Goal: Task Accomplishment & Management: Use online tool/utility

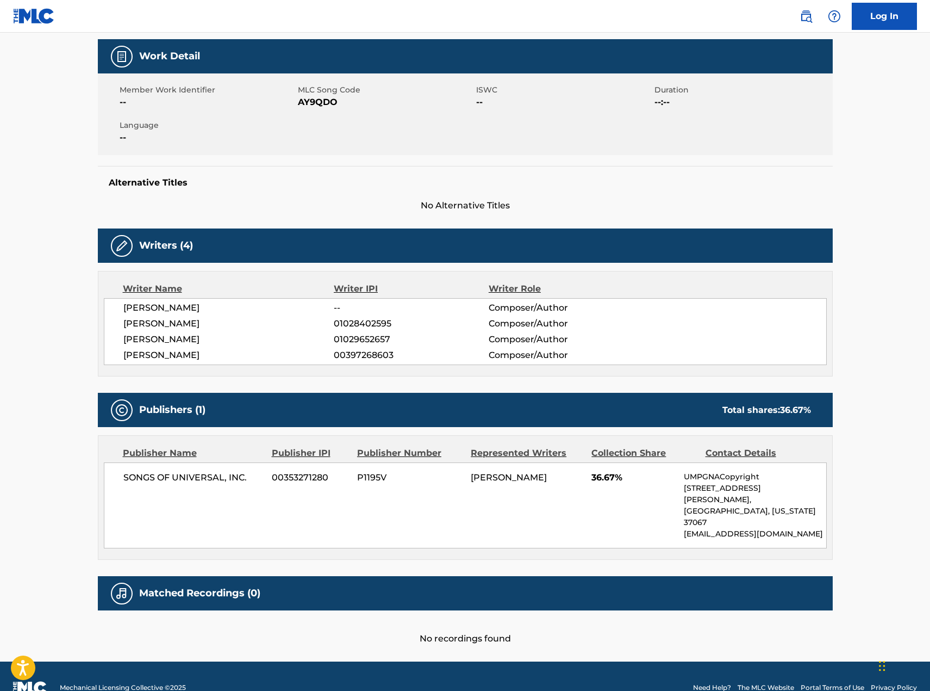
click at [731, 122] on div "Member Work Identifier -- MLC Song Code AY9QDO ISWC -- Duration --:-- Language …" at bounding box center [465, 114] width 735 height 82
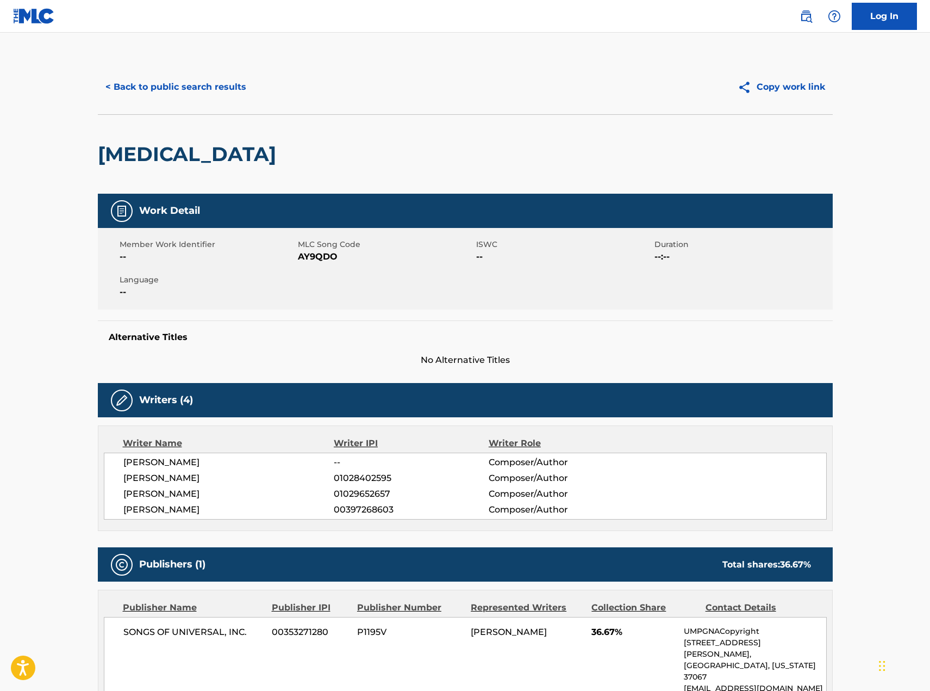
click at [177, 86] on button "< Back to public search results" at bounding box center [176, 86] width 156 height 27
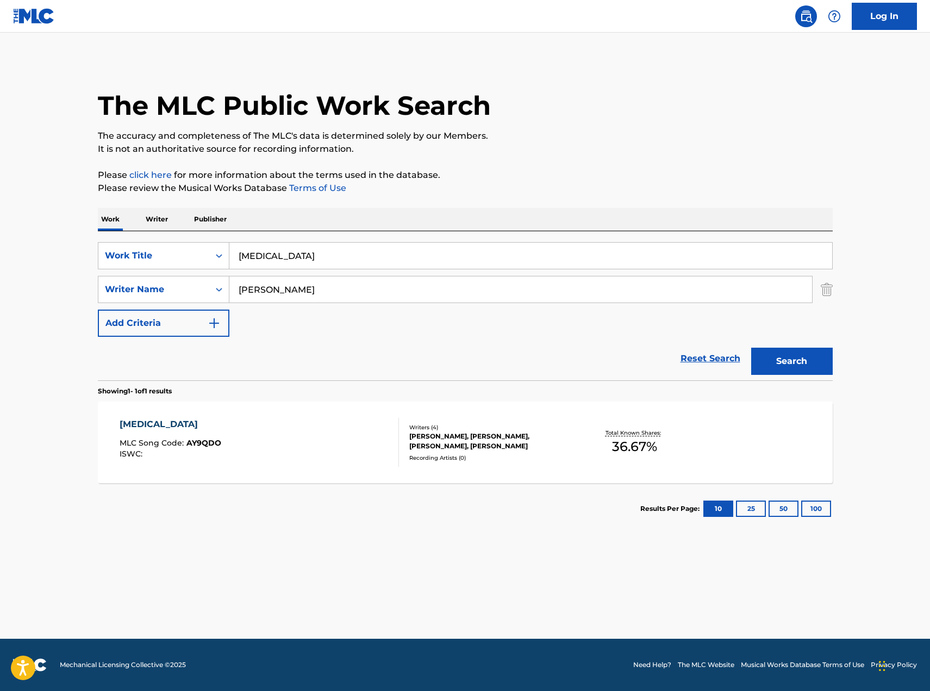
click at [831, 292] on img "Search Form" at bounding box center [827, 289] width 12 height 27
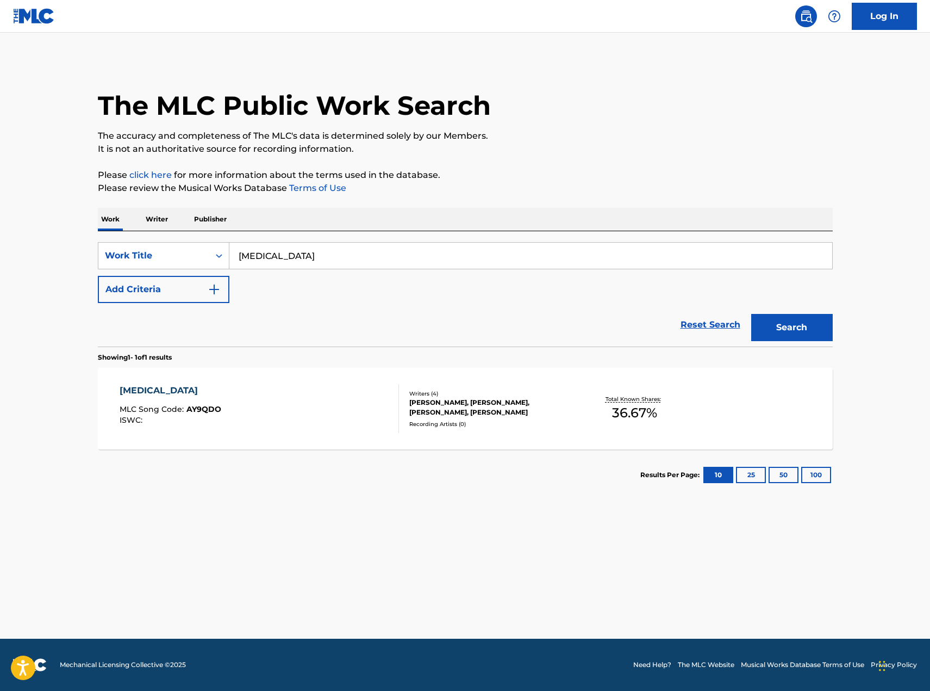
click at [163, 225] on p "Writer" at bounding box center [156, 219] width 29 height 23
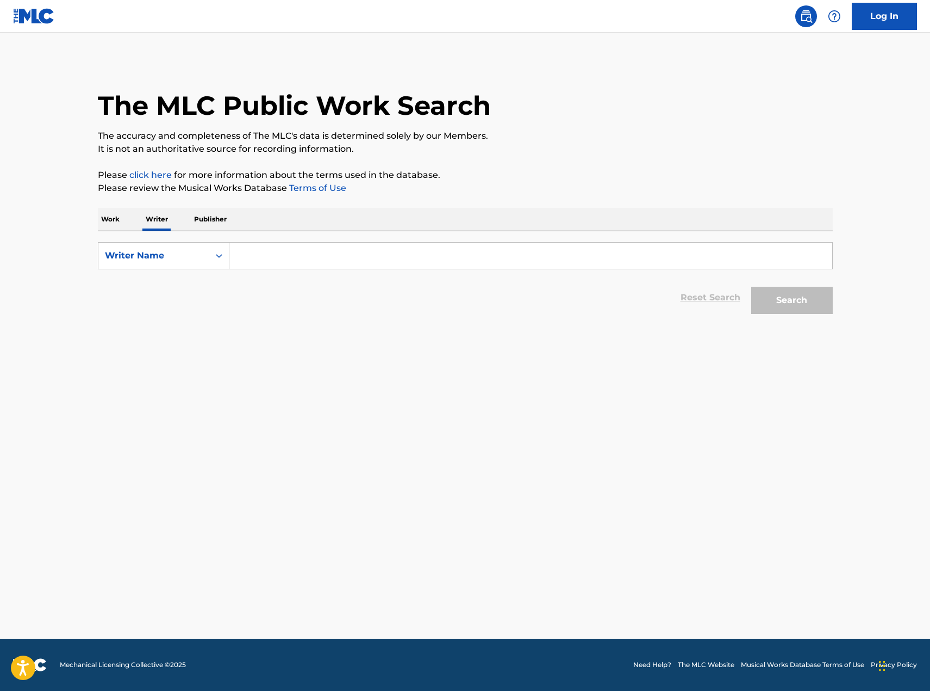
click at [293, 264] on input "Search Form" at bounding box center [530, 255] width 603 height 26
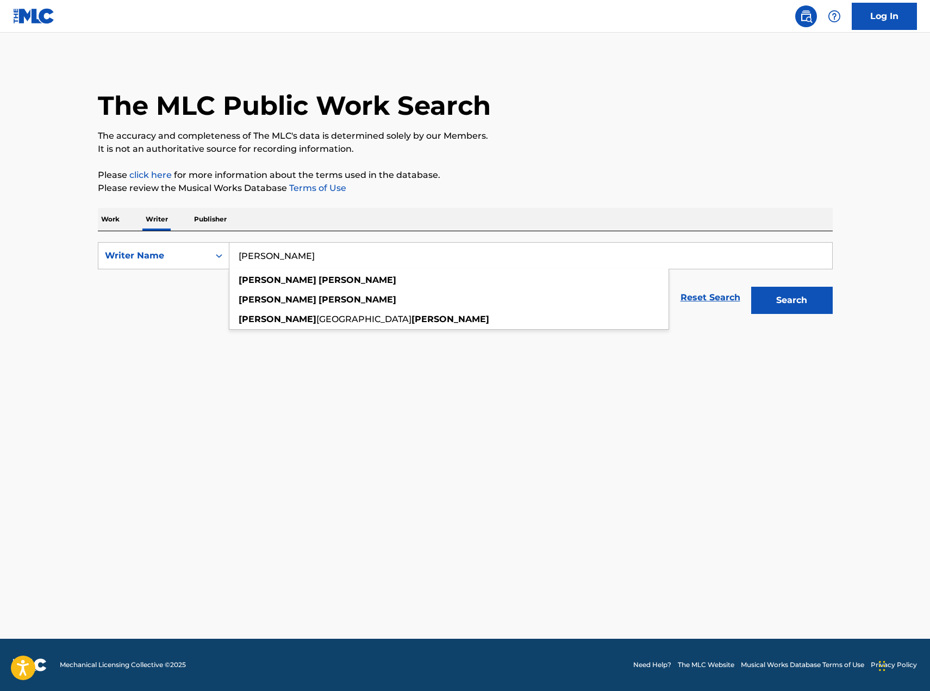
click at [751, 287] on button "Search" at bounding box center [792, 300] width 82 height 27
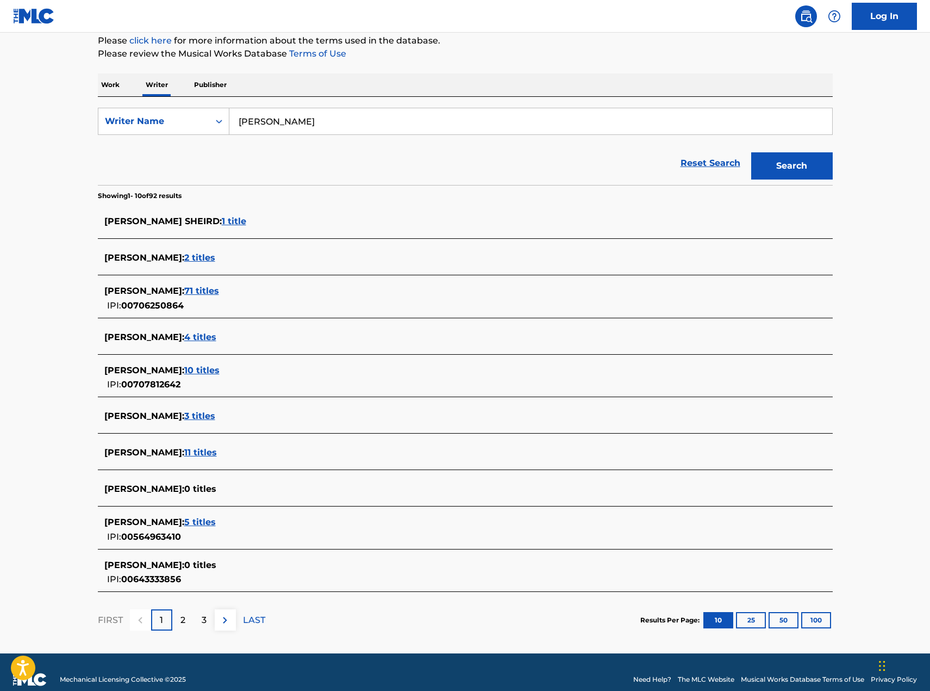
scroll to position [149, 0]
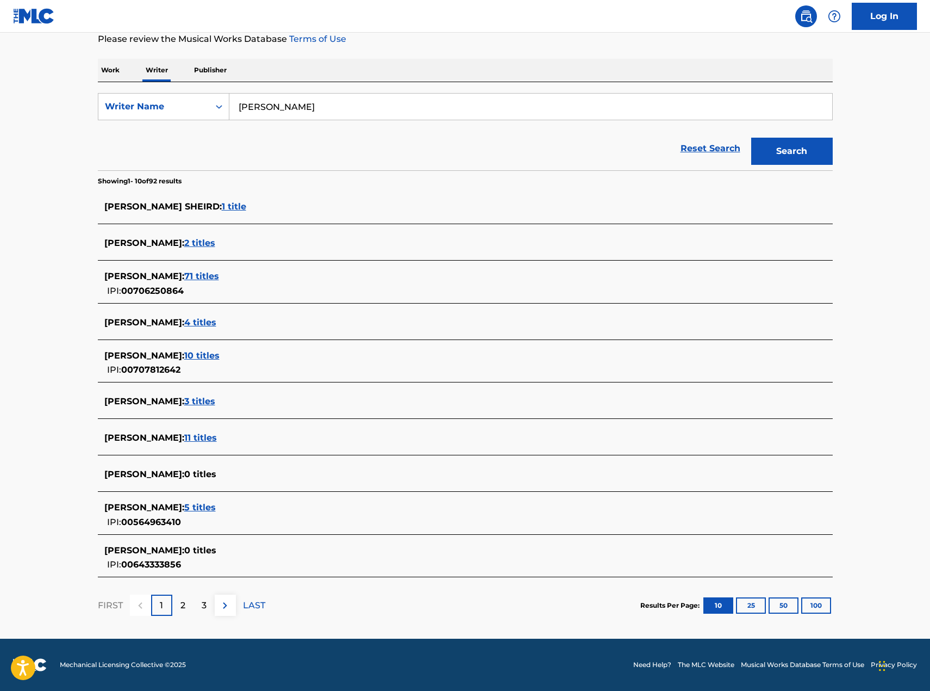
click at [237, 106] on input "[PERSON_NAME]" at bounding box center [530, 107] width 603 height 26
click at [335, 107] on input ""kierra sheard" at bounding box center [530, 107] width 603 height 26
type input ""kierra sheard""
click at [751, 138] on button "Search" at bounding box center [792, 151] width 82 height 27
click at [215, 401] on span "3 titles" at bounding box center [199, 401] width 31 height 10
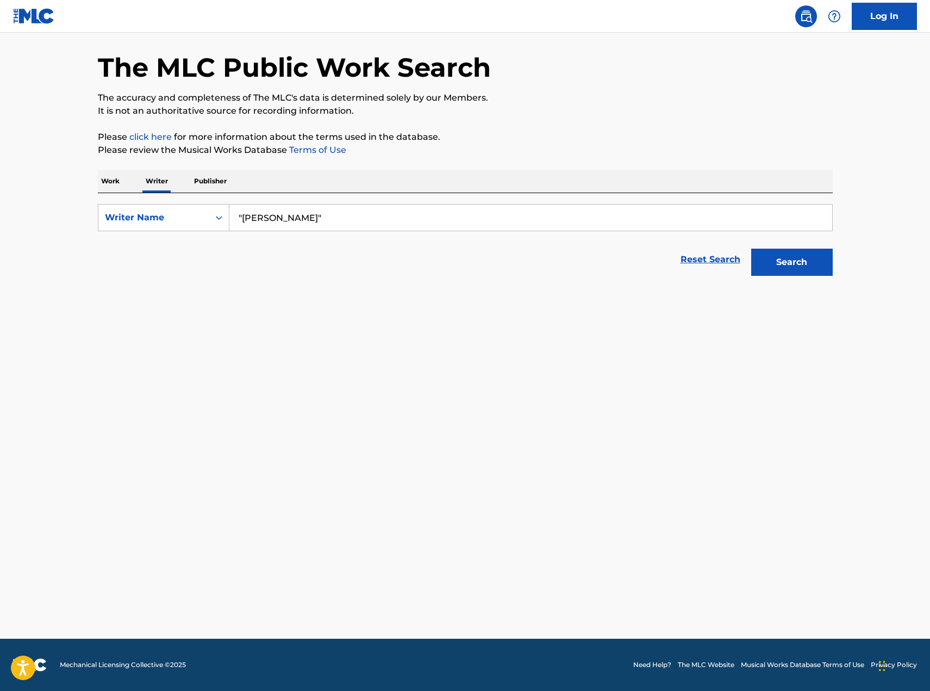
scroll to position [38, 0]
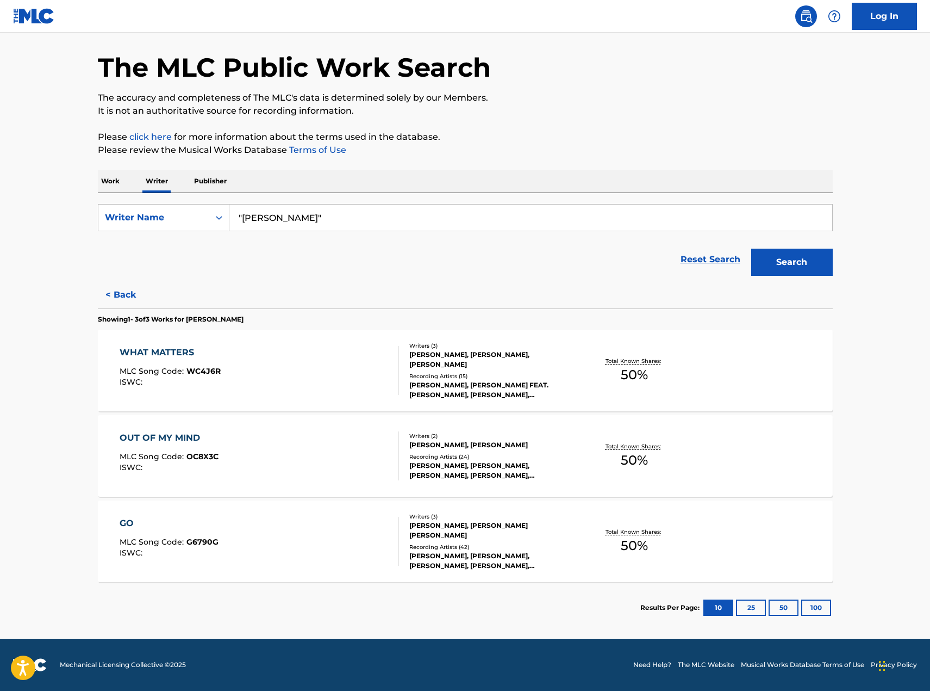
click at [144, 357] on div "WHAT MATTERS" at bounding box center [170, 352] width 101 height 13
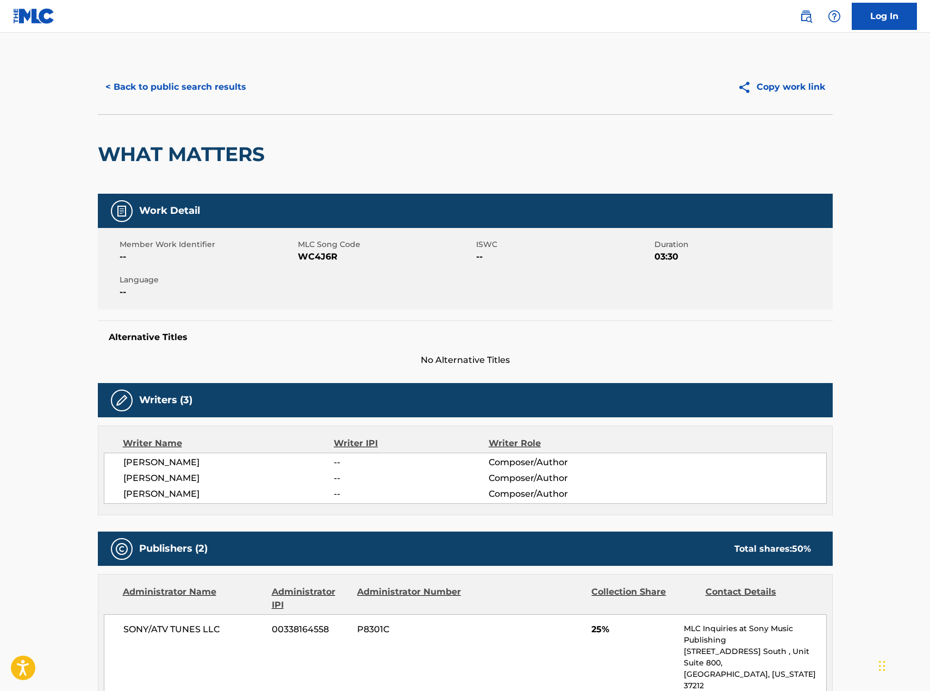
click at [184, 86] on button "< Back to public search results" at bounding box center [176, 86] width 156 height 27
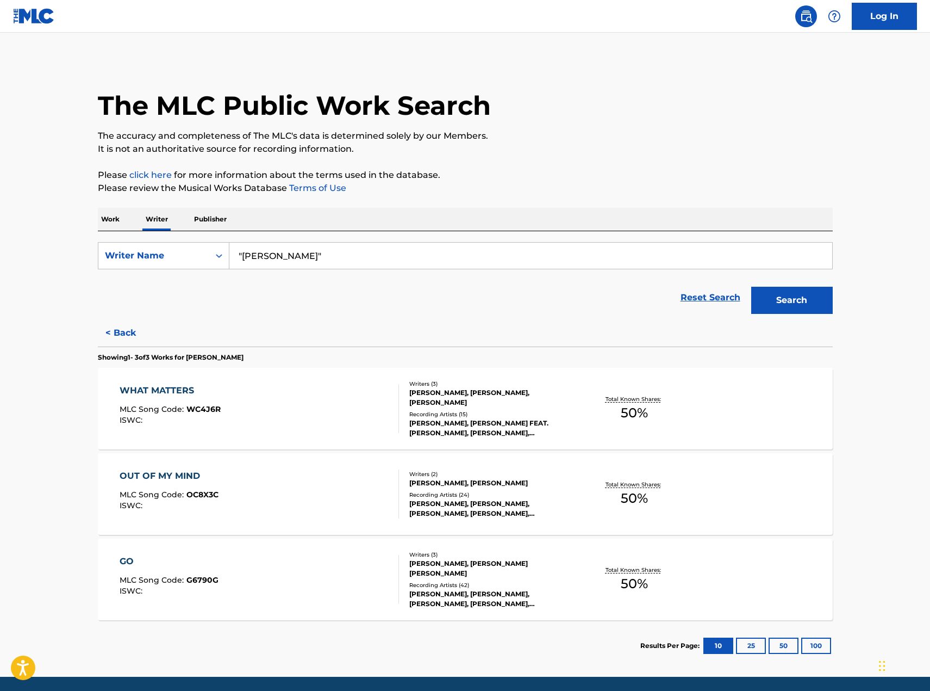
click at [175, 471] on div "OUT OF MY MIND" at bounding box center [169, 475] width 99 height 13
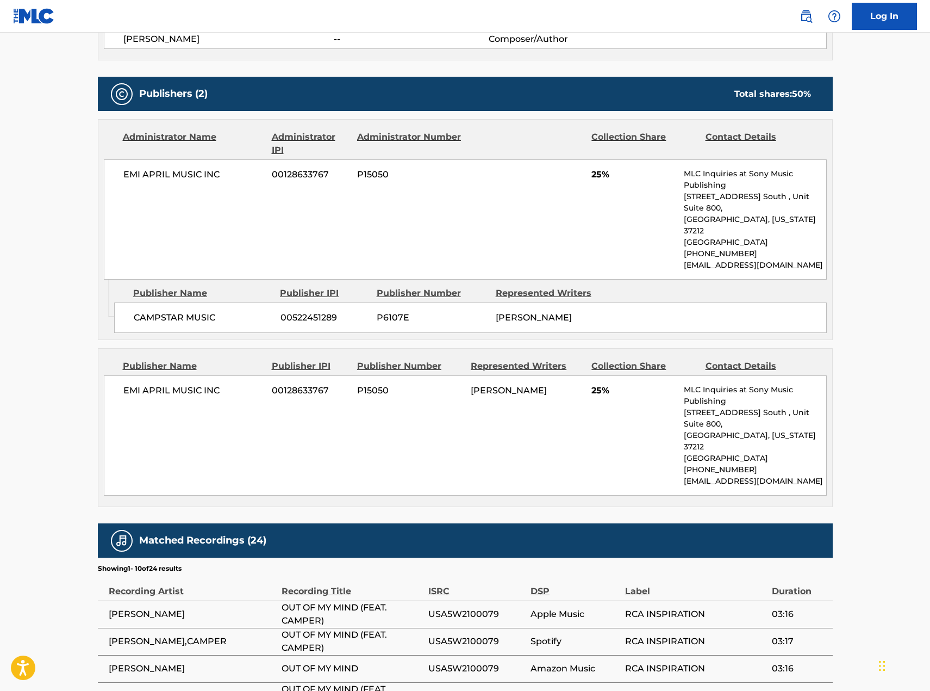
scroll to position [652, 0]
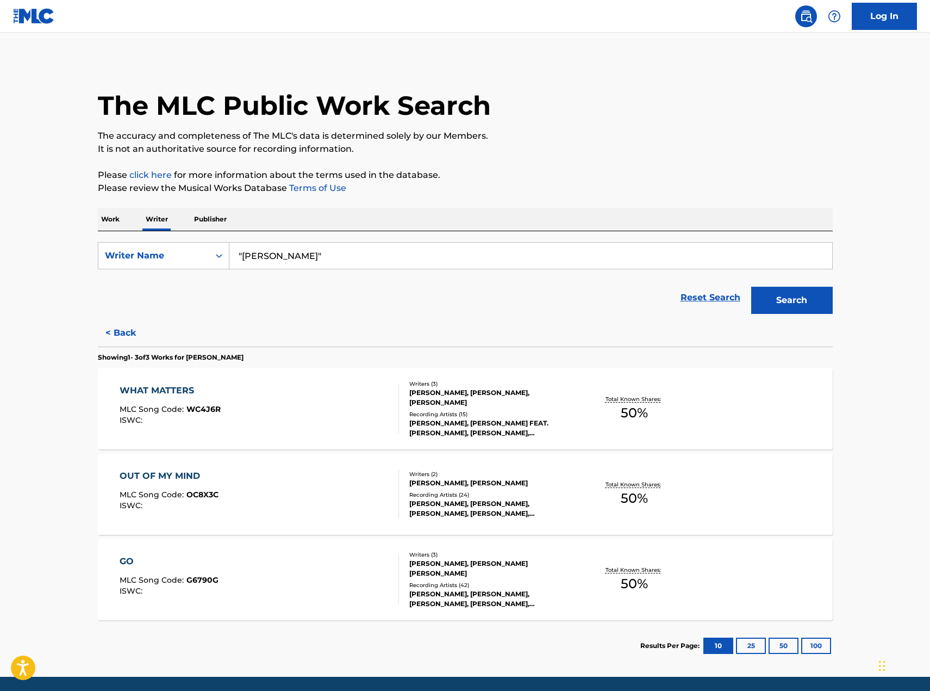
click at [128, 562] on div "GO" at bounding box center [169, 561] width 99 height 13
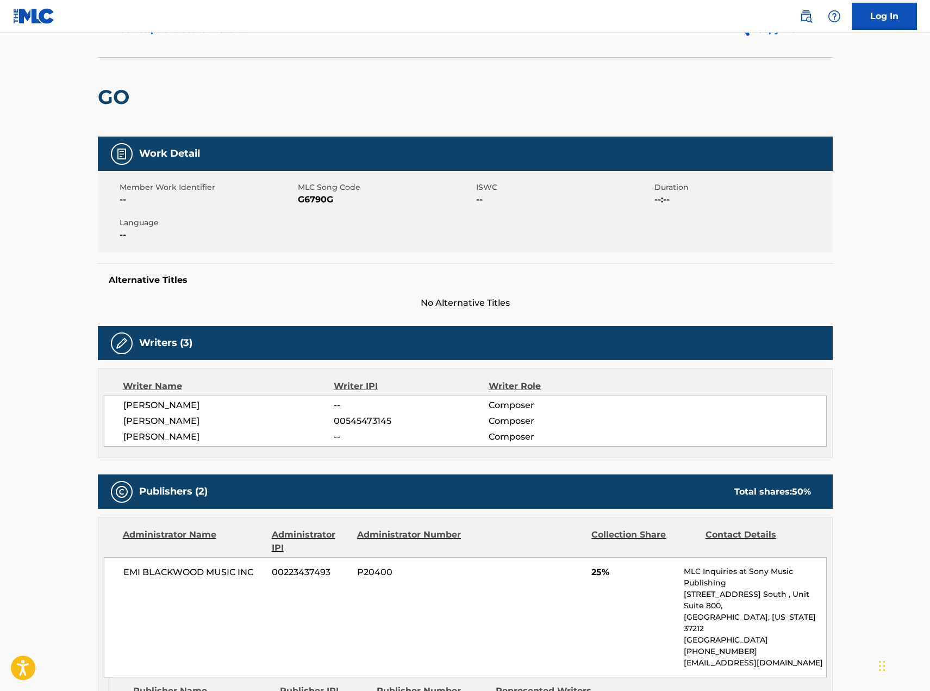
scroll to position [54, 0]
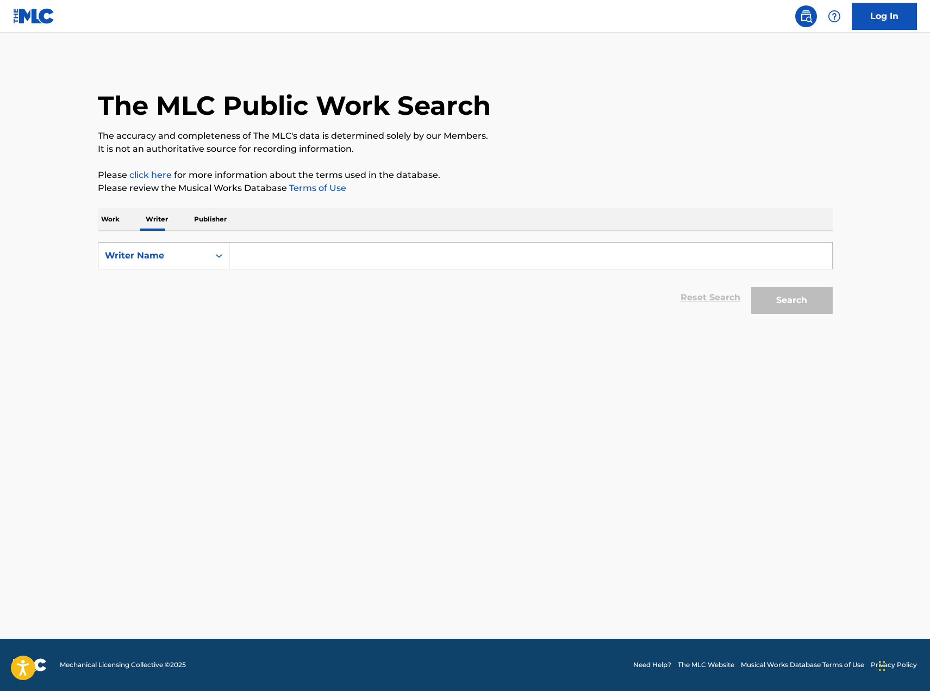
click at [273, 252] on input "Search Form" at bounding box center [530, 255] width 603 height 26
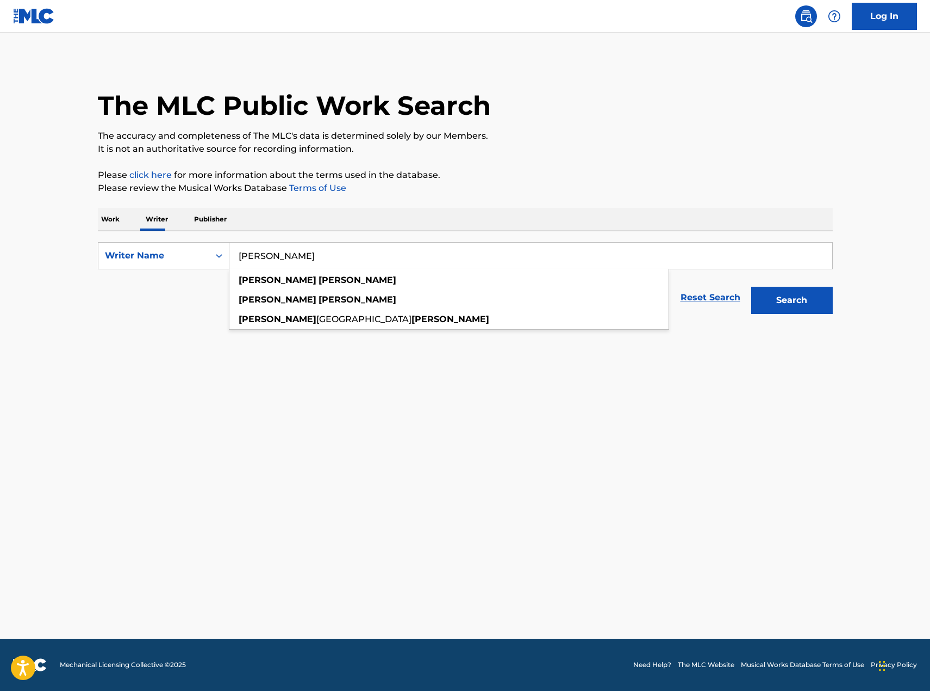
type input "[PERSON_NAME]"
click at [751, 287] on button "Search" at bounding box center [792, 300] width 82 height 27
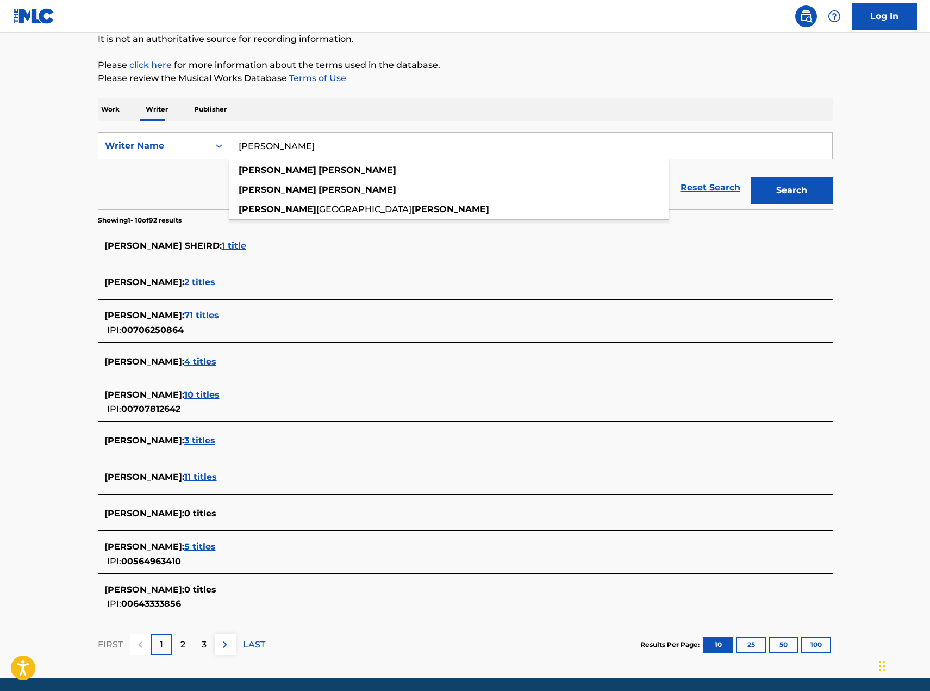
scroll to position [149, 0]
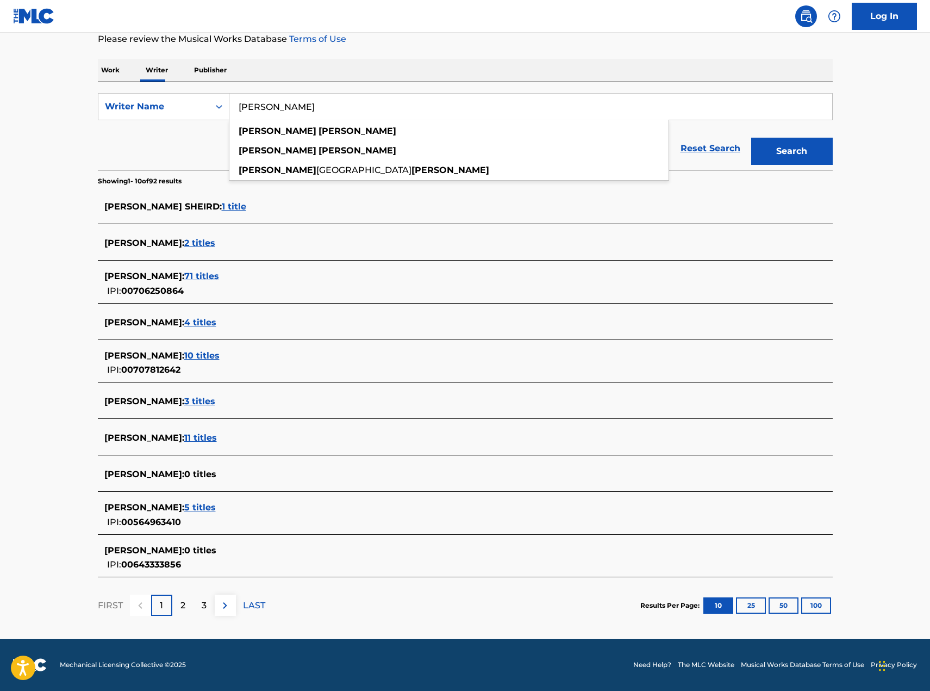
click at [41, 310] on main "The MLC Public Work Search The accuracy and completeness of The MLC's data is d…" at bounding box center [465, 261] width 930 height 755
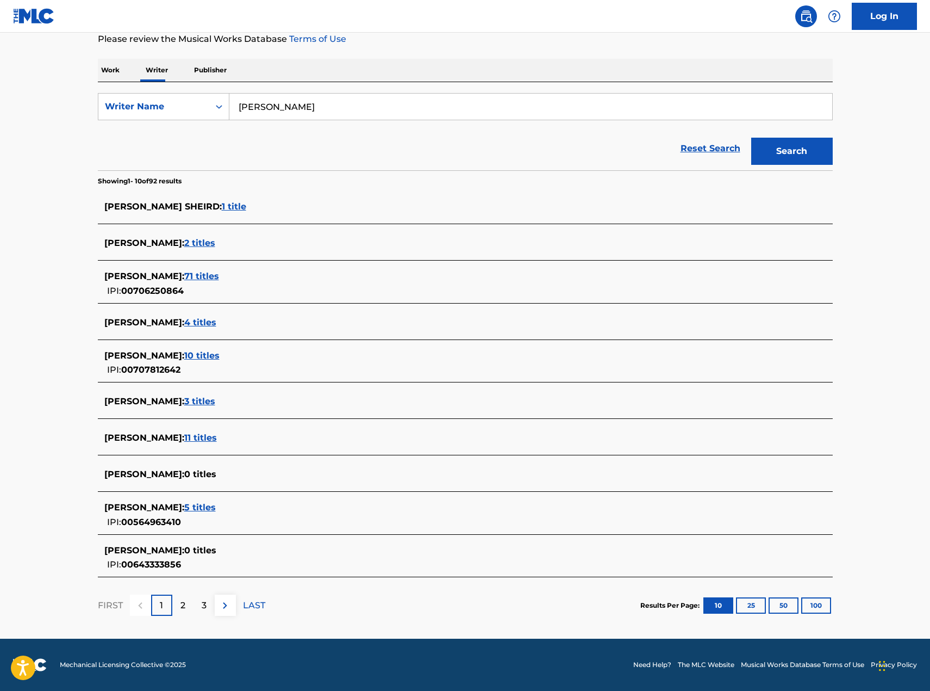
click at [202, 511] on span "5 titles" at bounding box center [200, 507] width 32 height 10
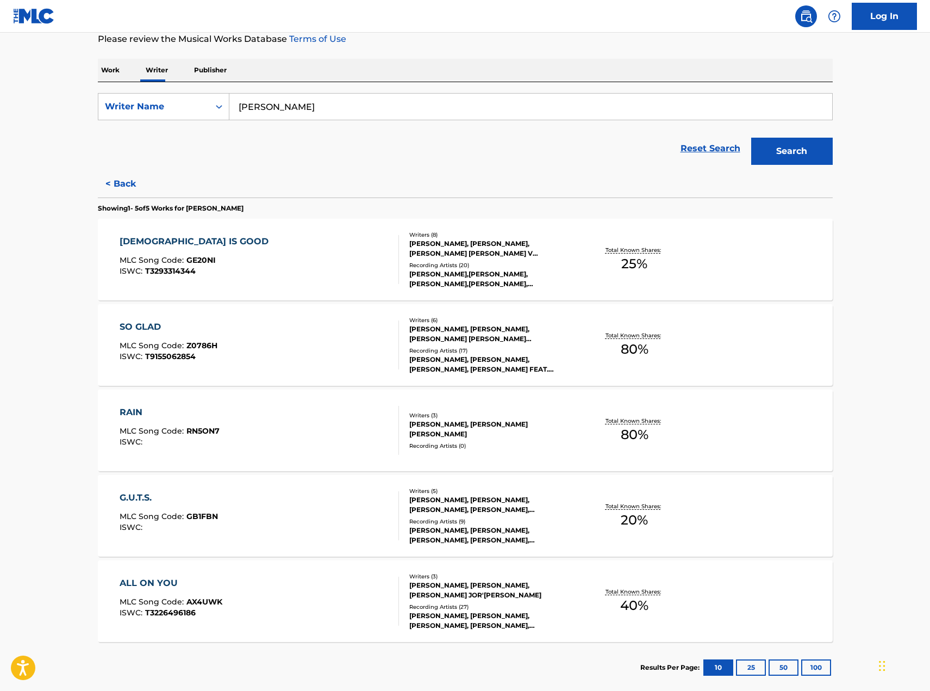
click at [132, 495] on div "G.U.T.S." at bounding box center [169, 497] width 98 height 13
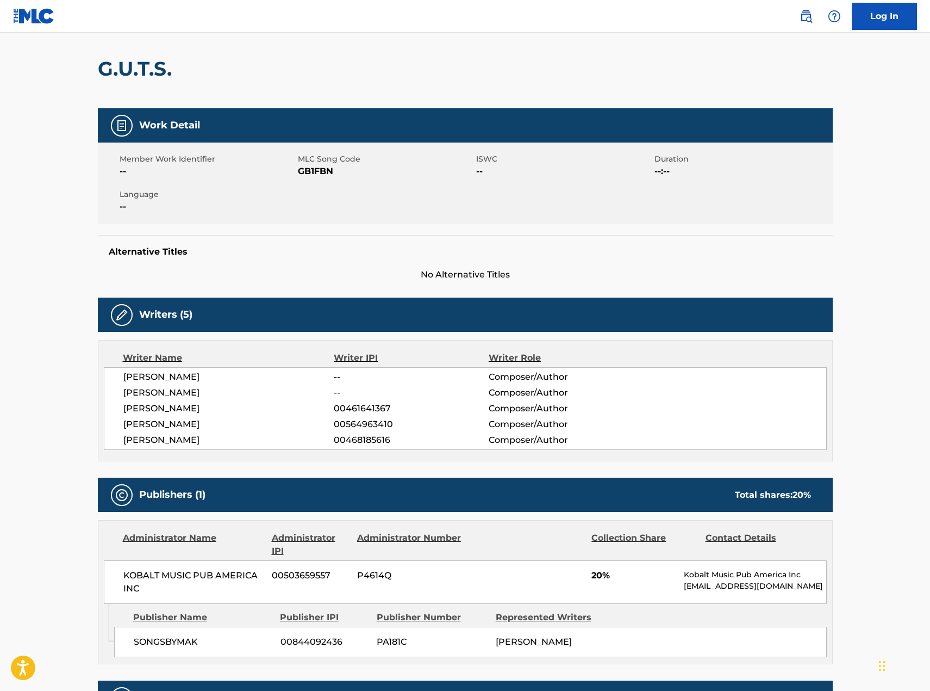
scroll to position [31, 0]
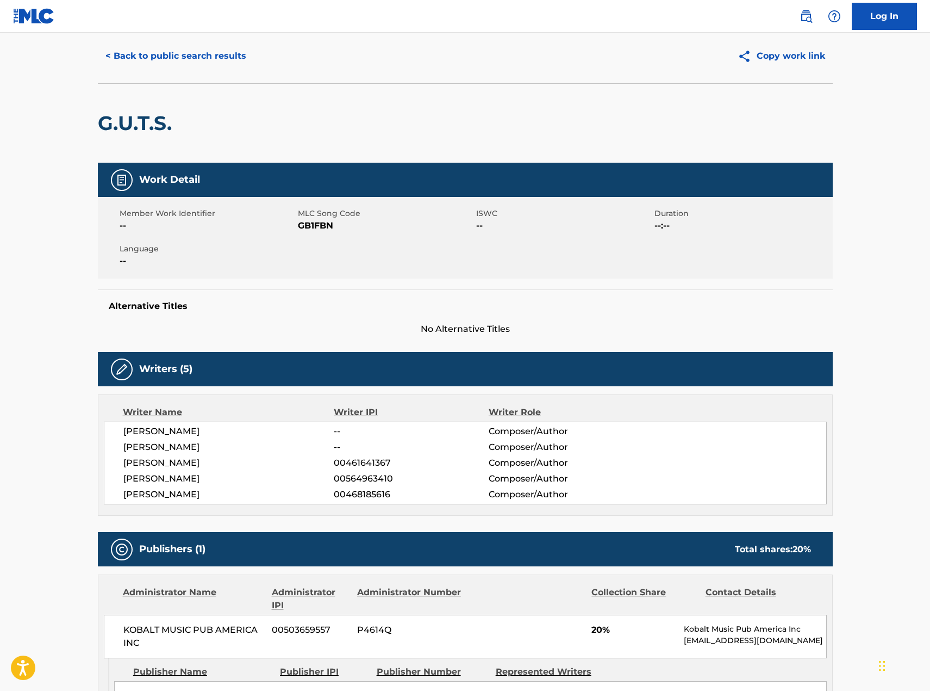
click at [219, 60] on button "< Back to public search results" at bounding box center [176, 55] width 156 height 27
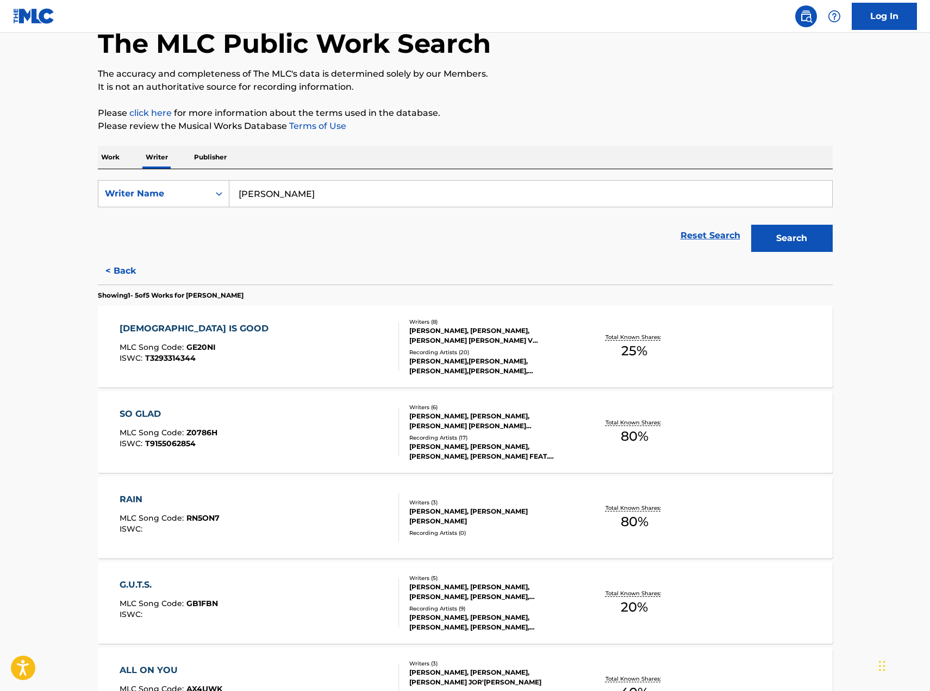
scroll to position [163, 0]
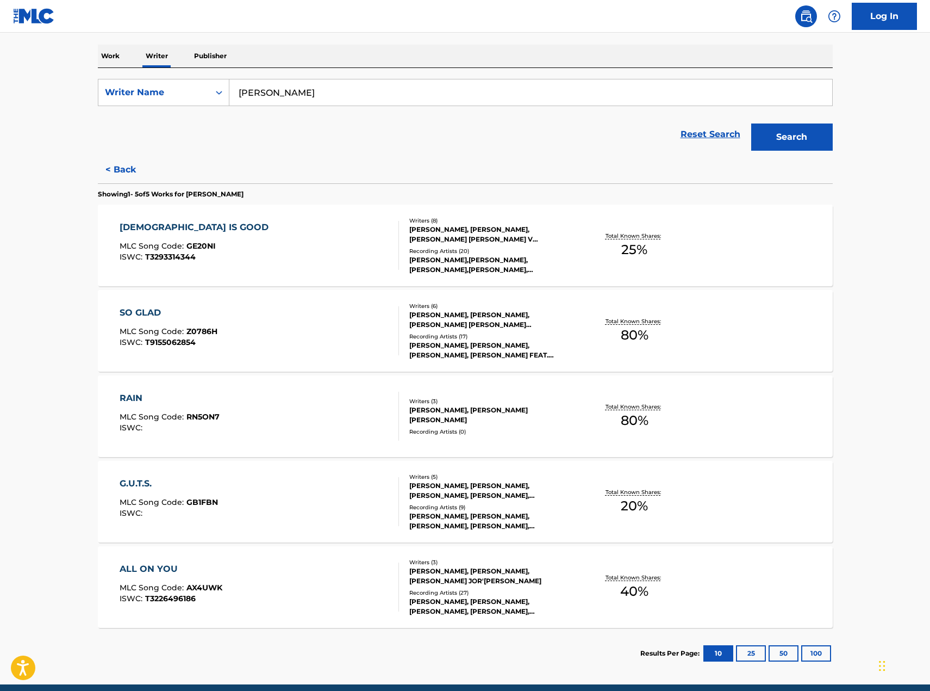
click at [129, 165] on button "< Back" at bounding box center [130, 169] width 65 height 27
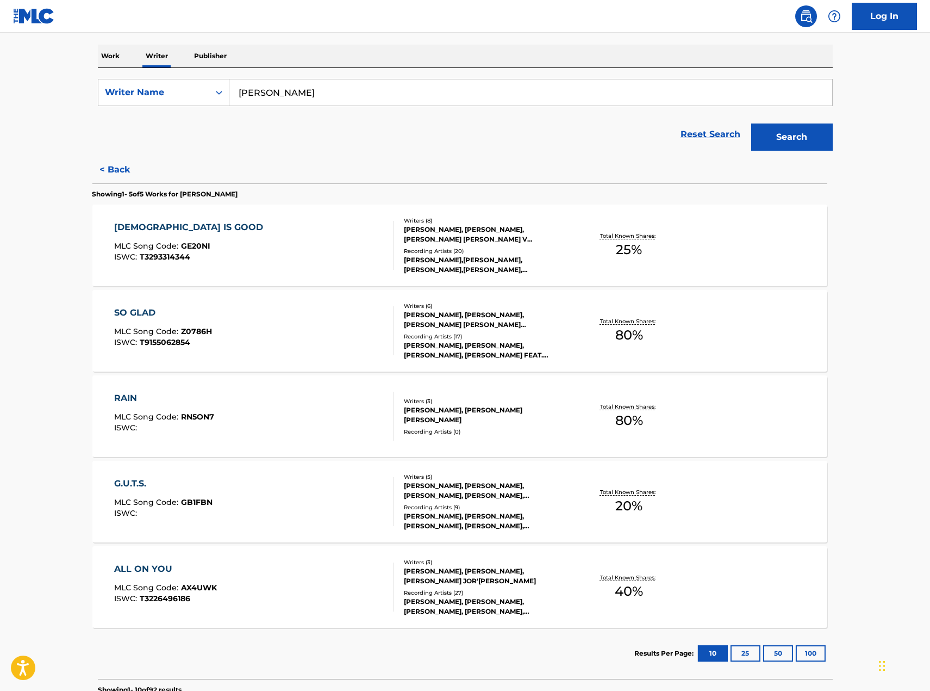
scroll to position [149, 0]
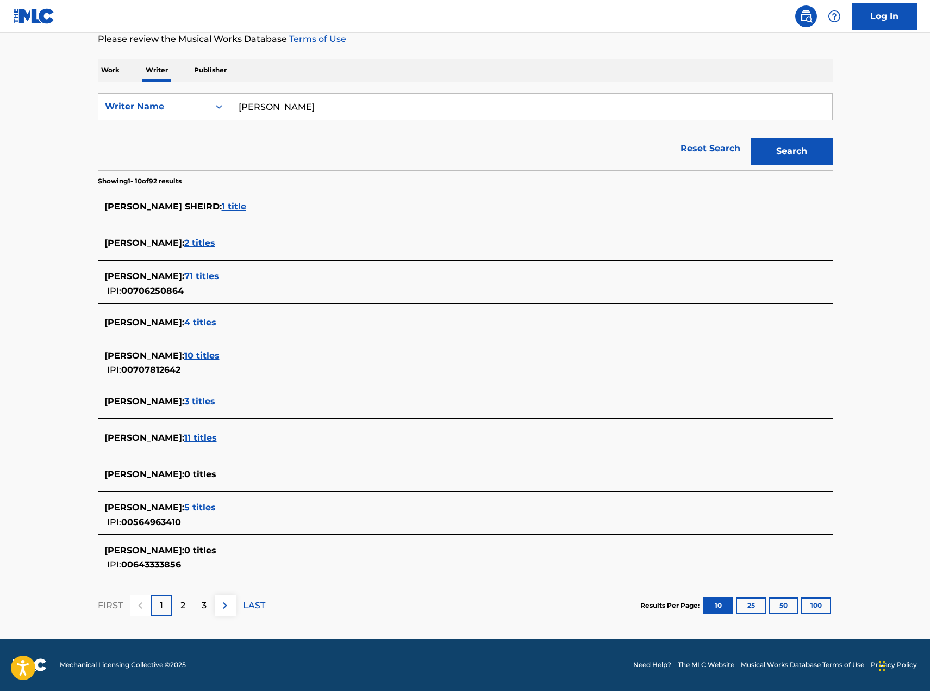
click at [123, 69] on div "Work Writer Publisher" at bounding box center [465, 70] width 735 height 23
click at [115, 70] on p "Work" at bounding box center [110, 70] width 25 height 23
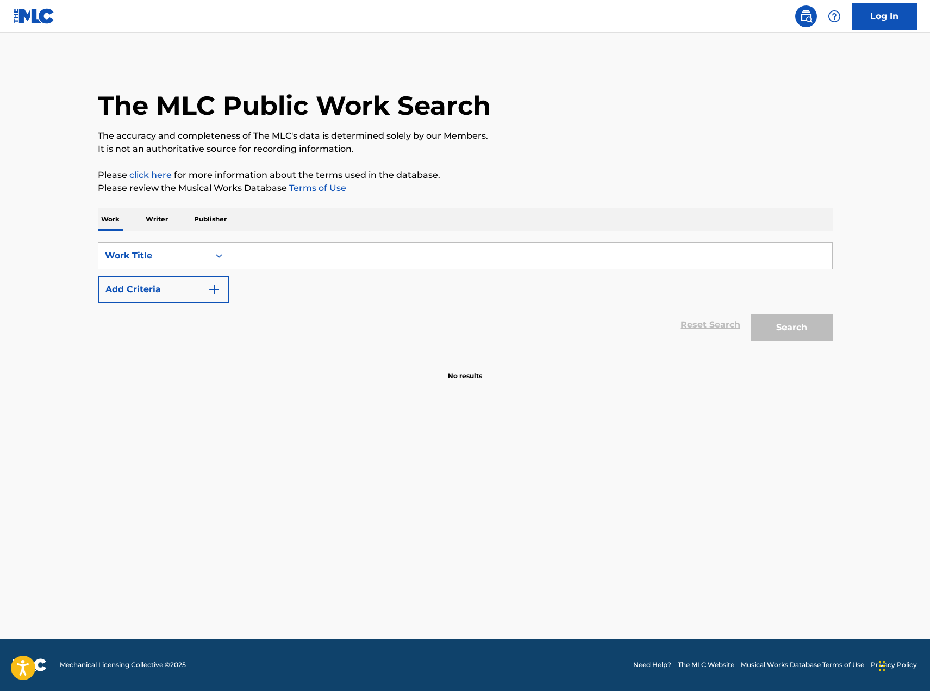
click at [283, 256] on input "Search Form" at bounding box center [530, 255] width 603 height 26
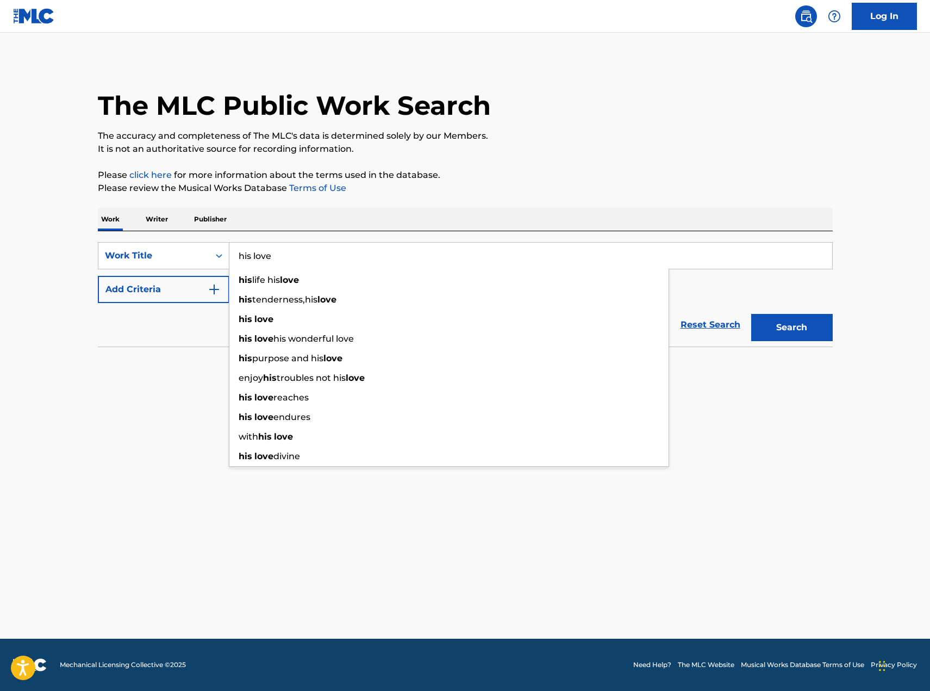
type input "his love"
click at [142, 290] on button "Add Criteria" at bounding box center [164, 289] width 132 height 27
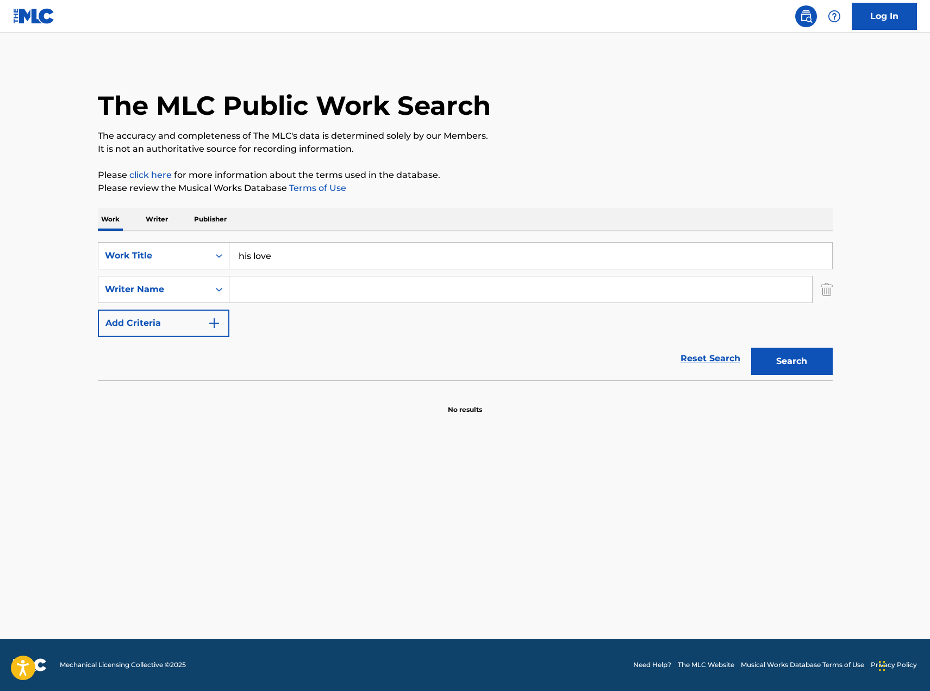
click at [335, 297] on input "Search Form" at bounding box center [520, 289] width 583 height 26
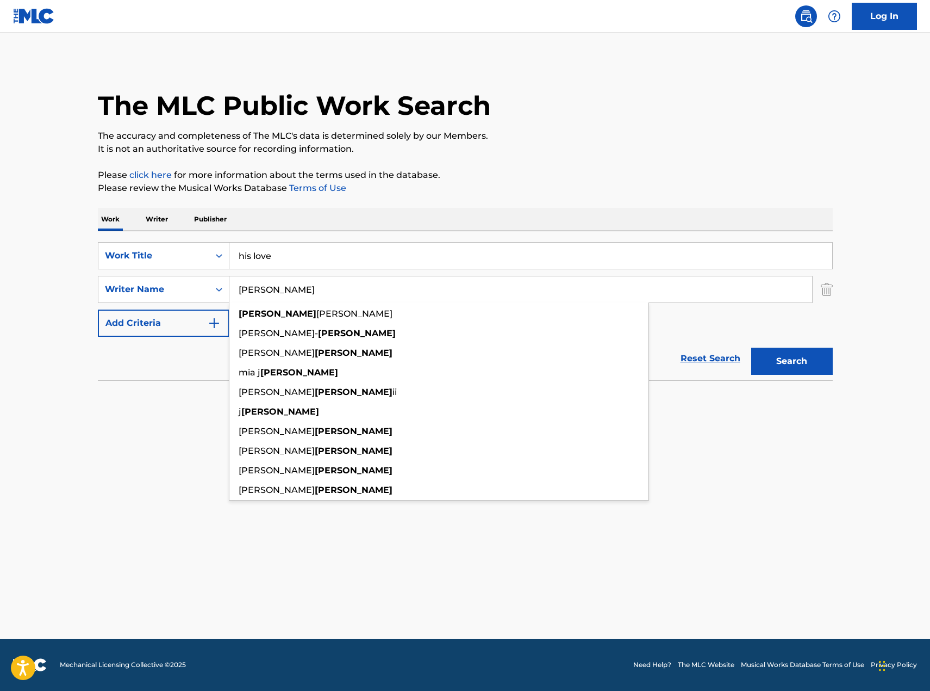
type input "[PERSON_NAME]"
click at [810, 369] on button "Search" at bounding box center [792, 360] width 82 height 27
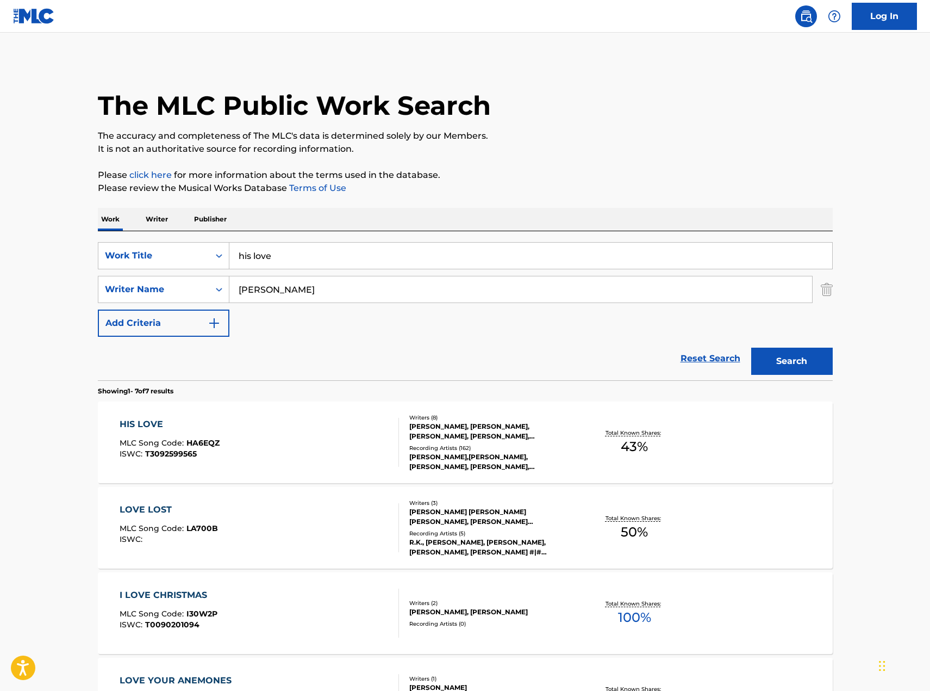
click at [148, 417] on div "HIS LOVE MLC Song Code : HA6EQZ ISWC : T3092599565 Writers ( 8 ) [PERSON_NAME],…" at bounding box center [465, 442] width 735 height 82
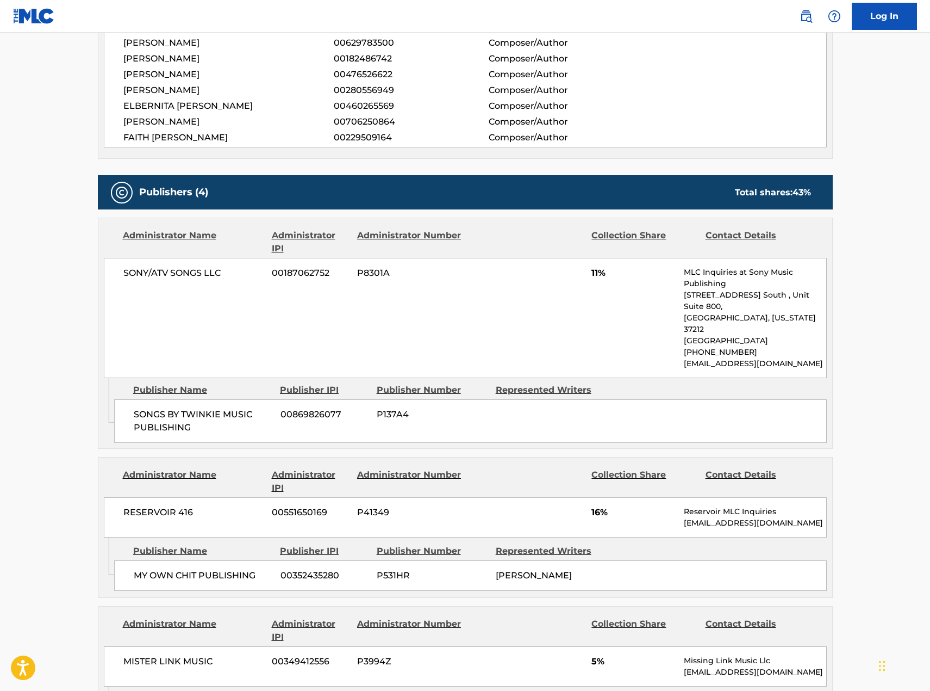
scroll to position [381, 0]
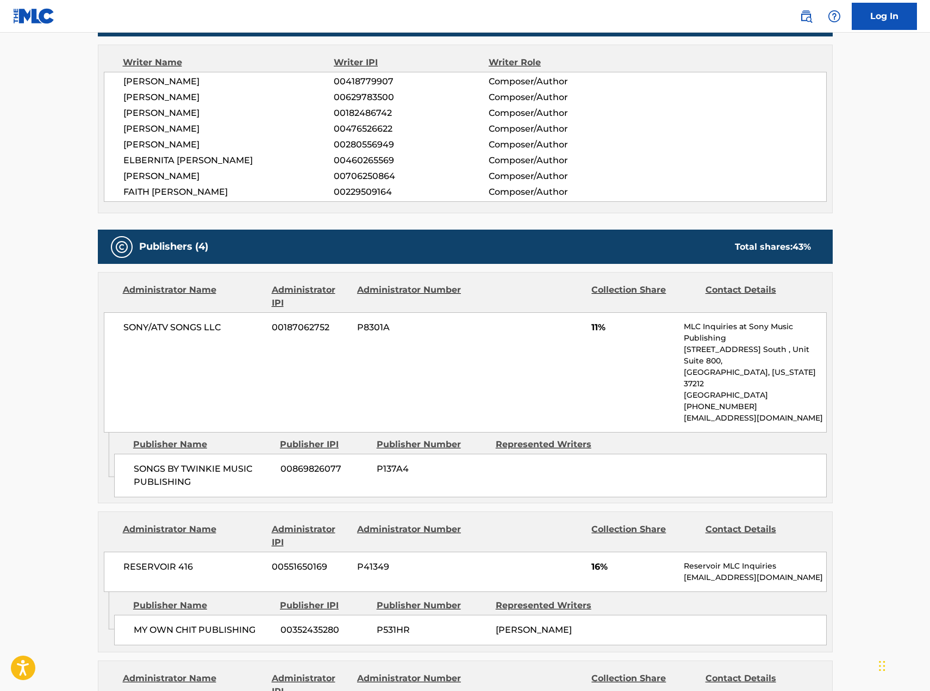
click at [868, 170] on main "< Back to public search results Copy work link HIS LOVE Work Detail Member Work…" at bounding box center [465, 518] width 930 height 1733
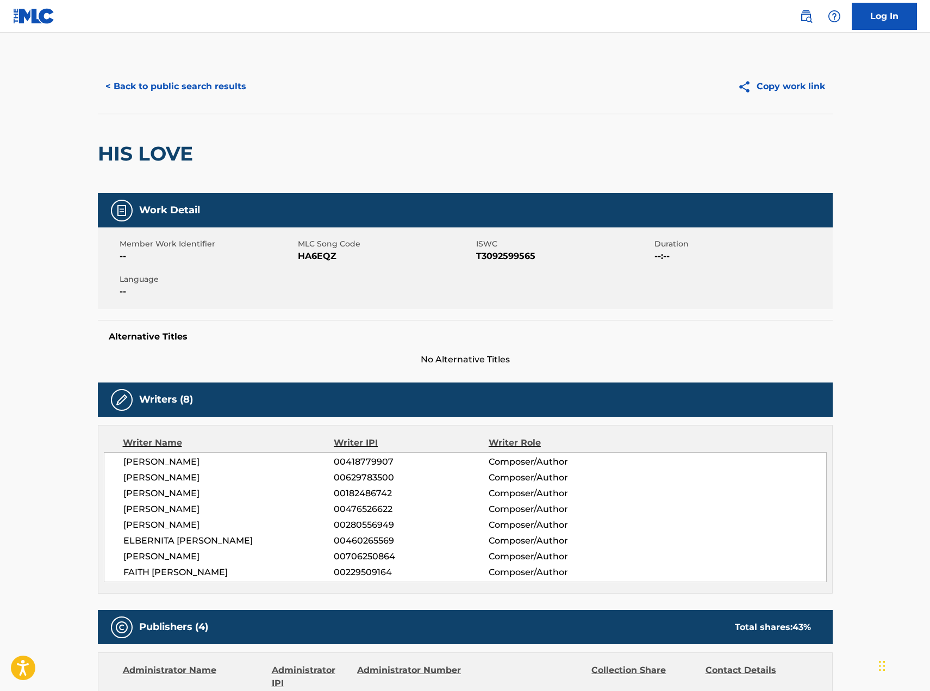
scroll to position [0, 0]
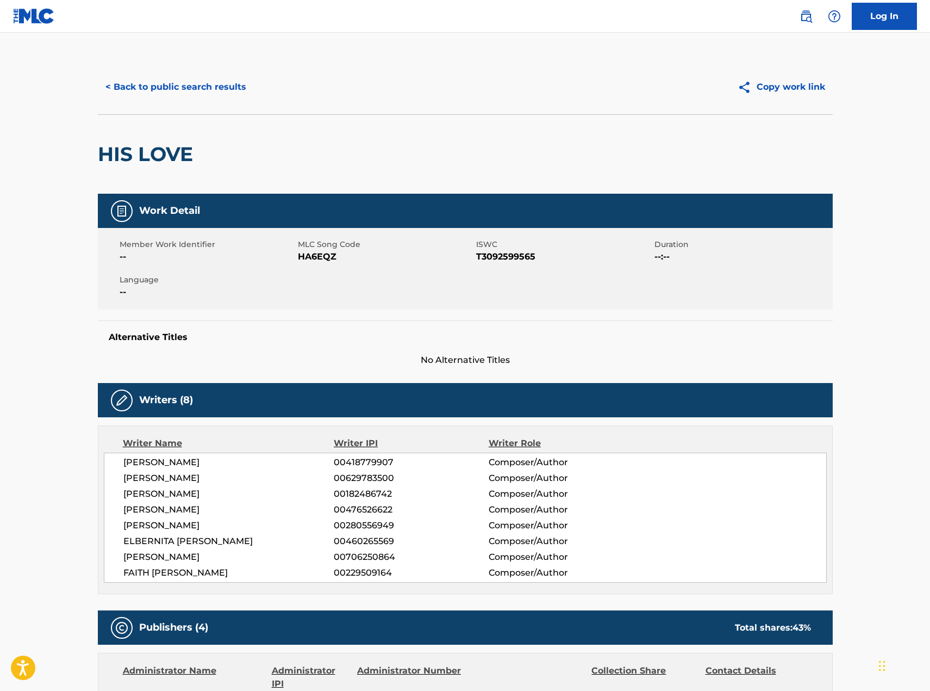
click at [189, 81] on button "< Back to public search results" at bounding box center [176, 86] width 156 height 27
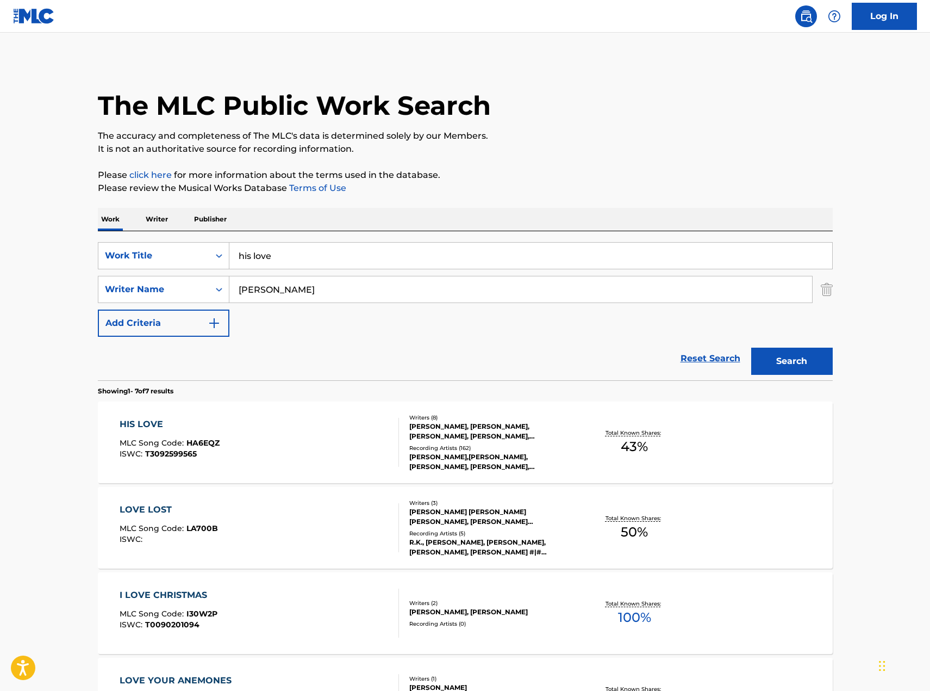
click at [831, 295] on img "Search Form" at bounding box center [827, 289] width 12 height 27
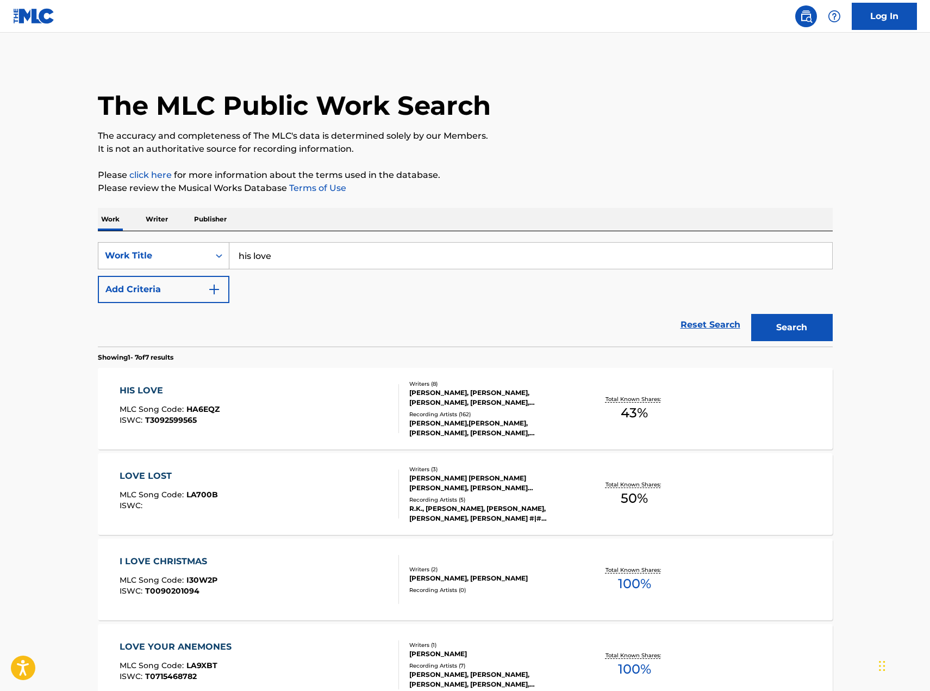
drag, startPoint x: 277, startPoint y: 255, endPoint x: 182, endPoint y: 250, distance: 95.3
click at [182, 251] on div "SearchWithCriteriaf2879d42-fb55-42e3-80cf-9fbd602ddc0c Work Title his love" at bounding box center [465, 255] width 735 height 27
type input "it keeps happening to me"
click at [751, 314] on button "Search" at bounding box center [792, 327] width 82 height 27
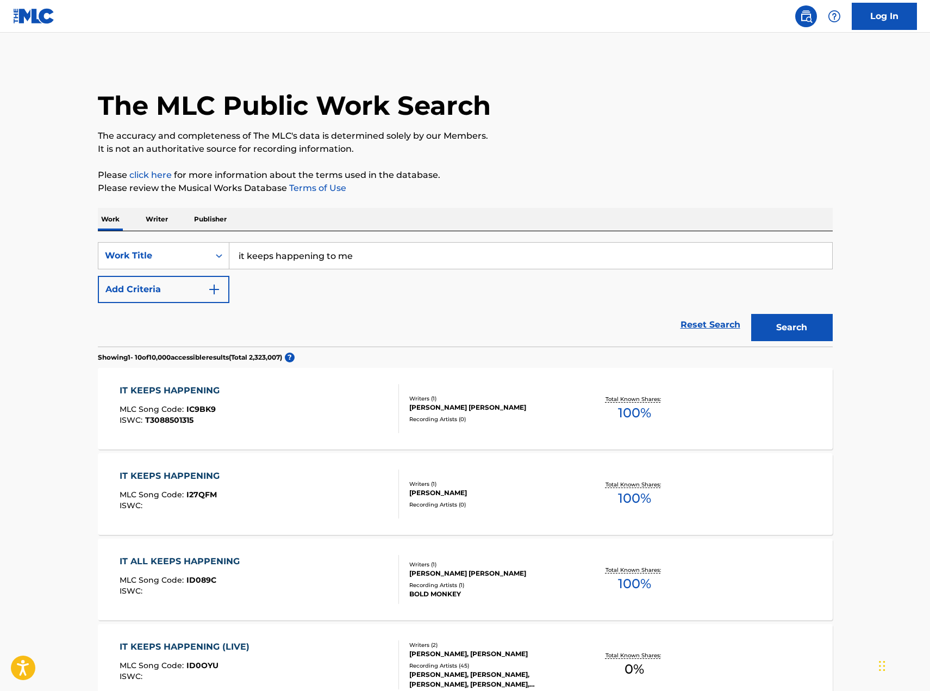
click at [217, 643] on div "IT KEEPS HAPPENING (LIVE)" at bounding box center [187, 646] width 135 height 13
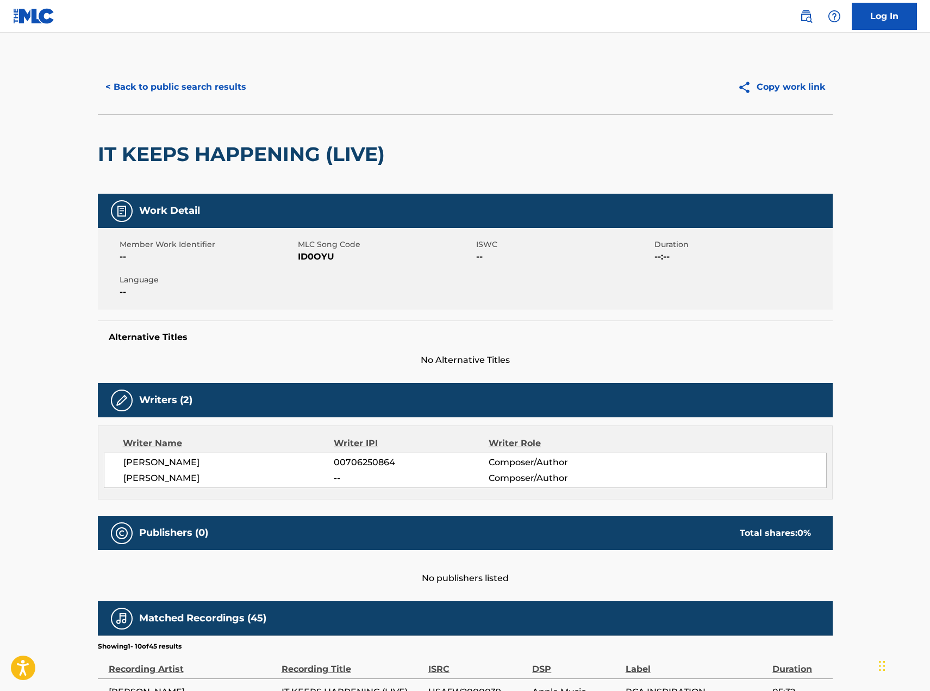
click at [197, 89] on button "< Back to public search results" at bounding box center [176, 86] width 156 height 27
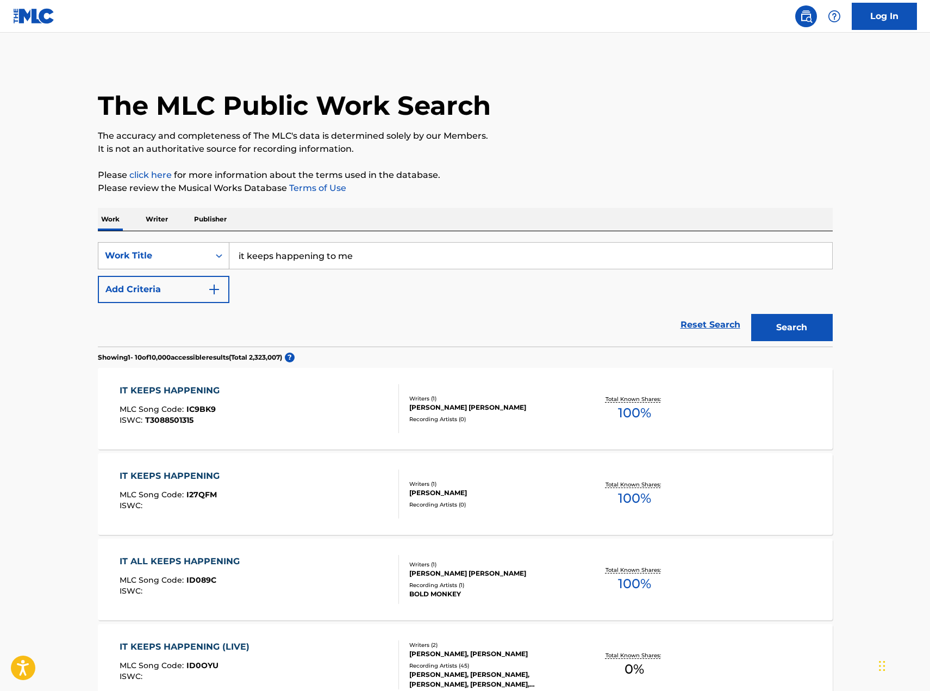
drag, startPoint x: 397, startPoint y: 257, endPoint x: 185, endPoint y: 256, distance: 211.5
click at [185, 256] on div "SearchWithCriteriaf2879d42-fb55-42e3-80cf-9fbd602ddc0c Work Title it keeps happ…" at bounding box center [465, 255] width 735 height 27
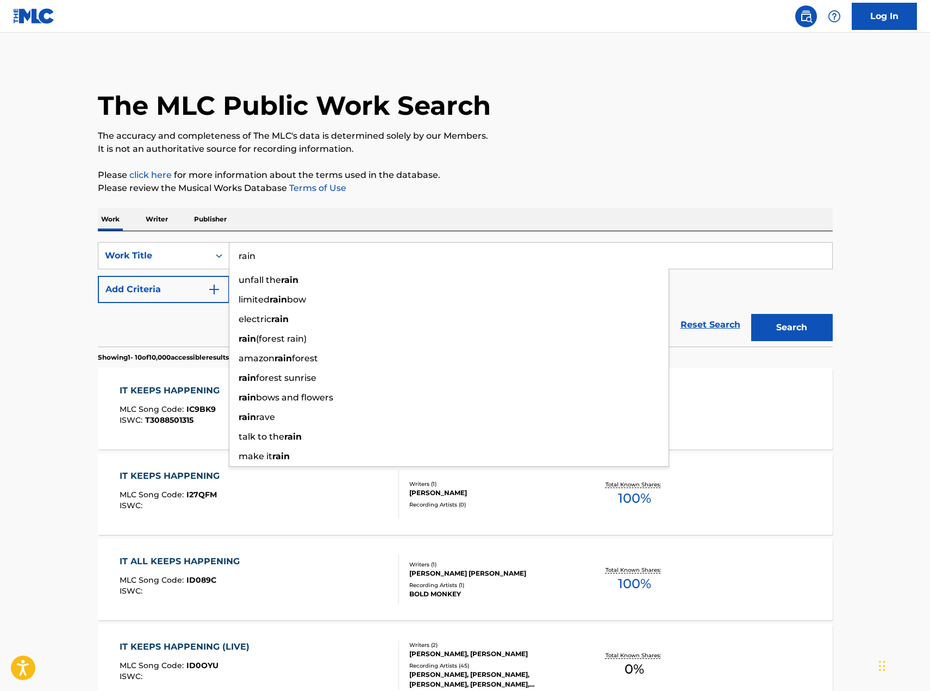
type input "rain"
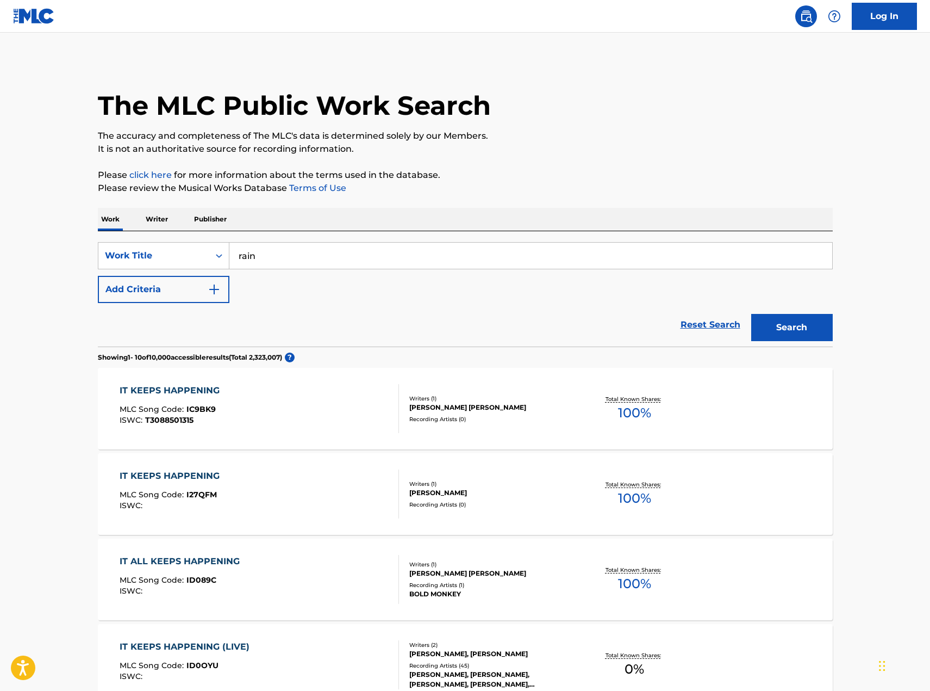
click at [173, 285] on button "Add Criteria" at bounding box center [164, 289] width 132 height 27
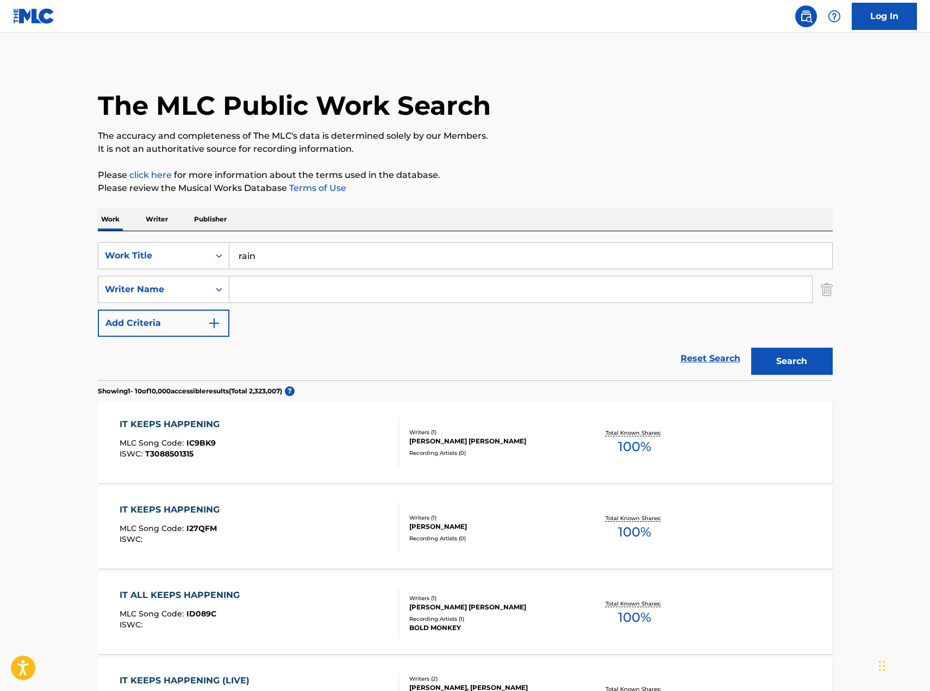
click at [246, 287] on input "Search Form" at bounding box center [520, 289] width 583 height 26
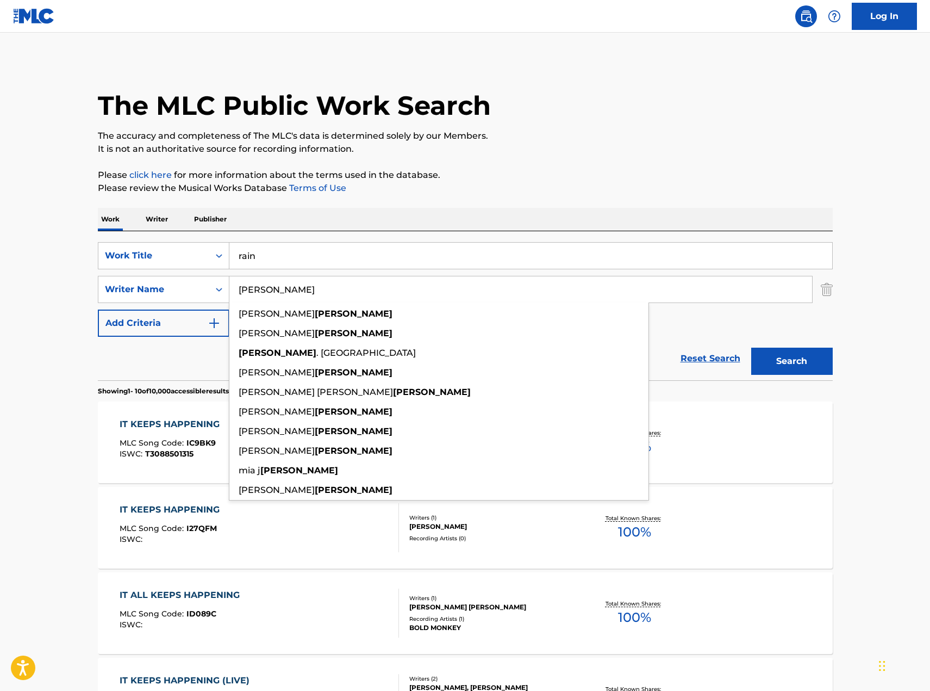
type input "[PERSON_NAME]"
click at [814, 359] on button "Search" at bounding box center [792, 360] width 82 height 27
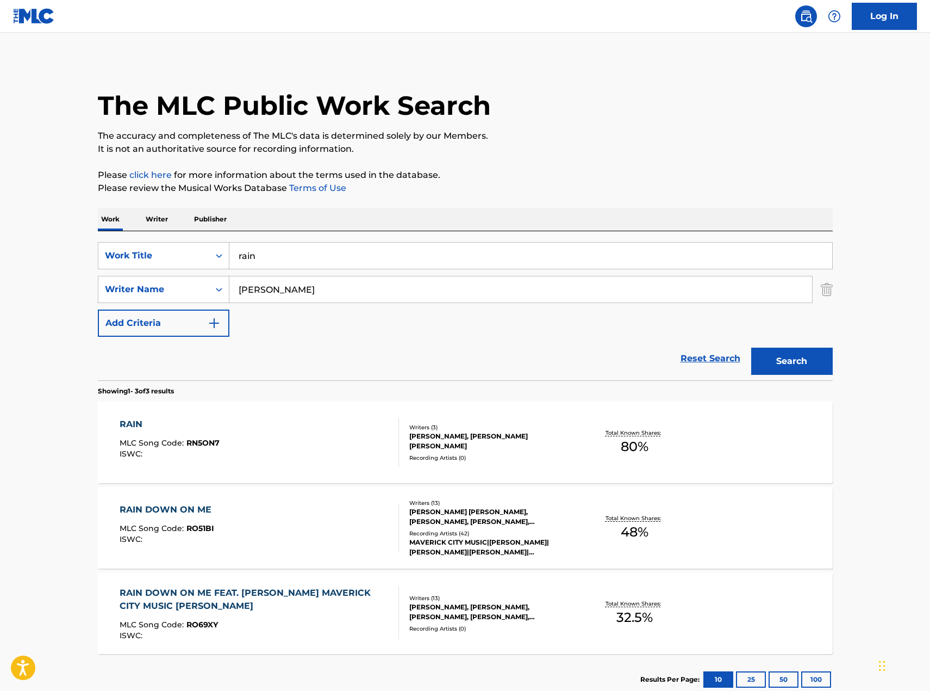
click at [126, 421] on div "RAIN" at bounding box center [170, 424] width 100 height 13
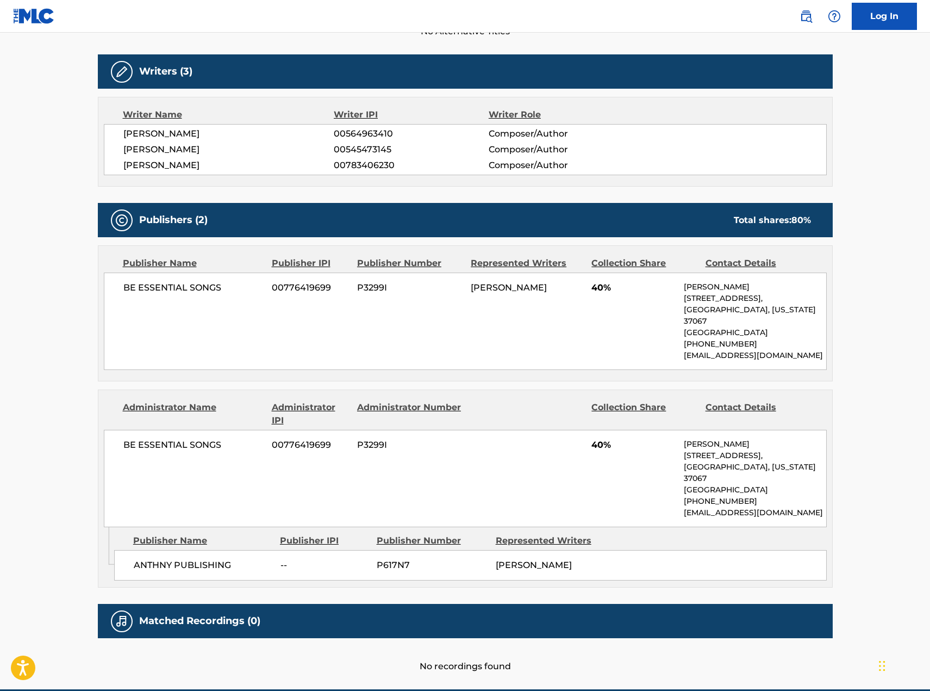
scroll to position [379, 0]
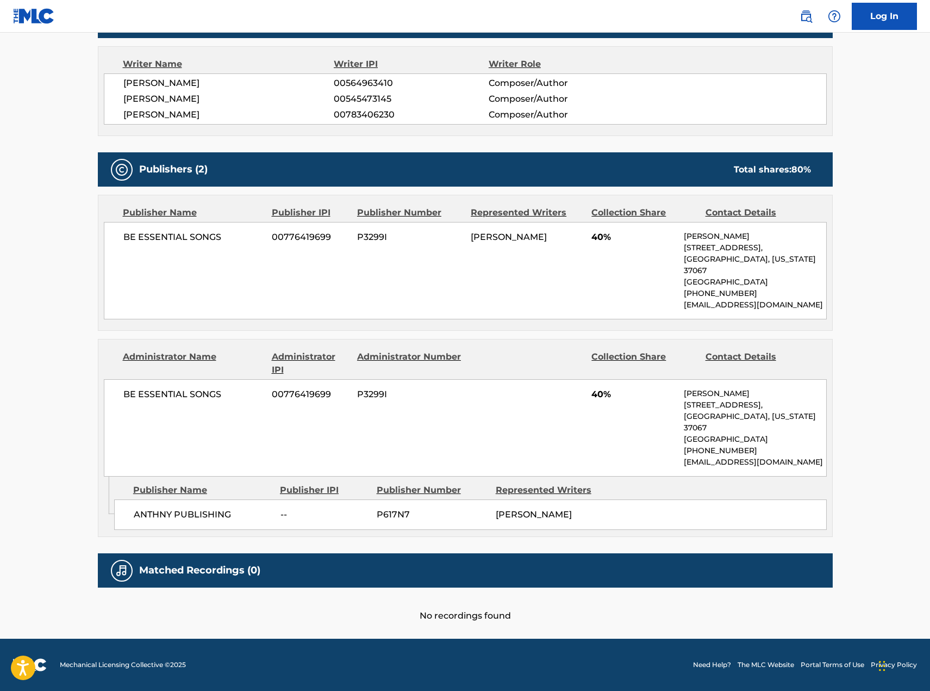
click at [883, 294] on main "< Back to public search results Copy work link RAIN Work Detail Member Work Ide…" at bounding box center [465, 146] width 930 height 985
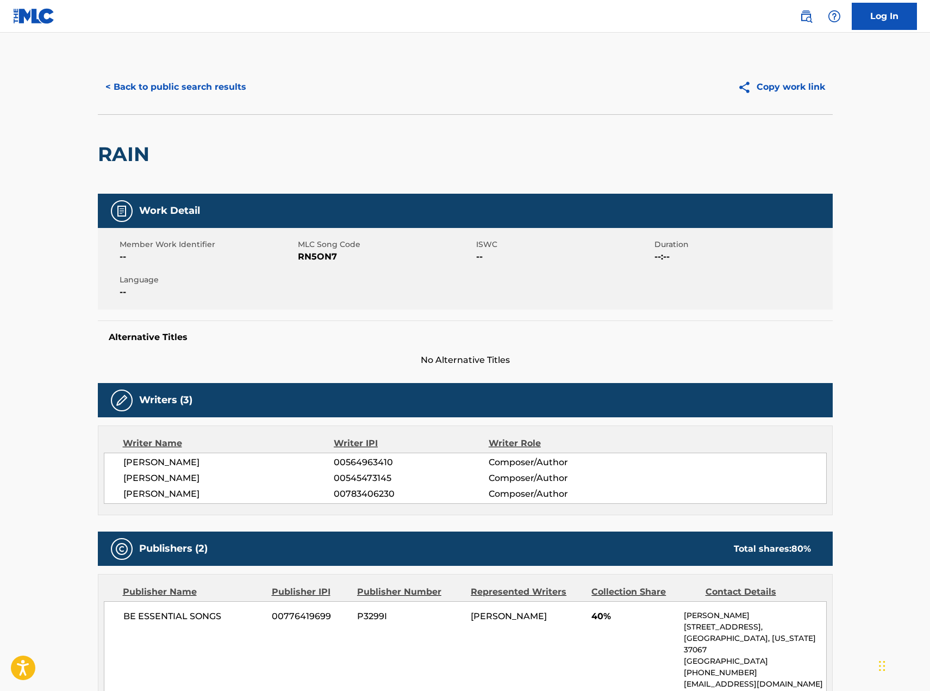
click at [206, 85] on button "< Back to public search results" at bounding box center [176, 86] width 156 height 27
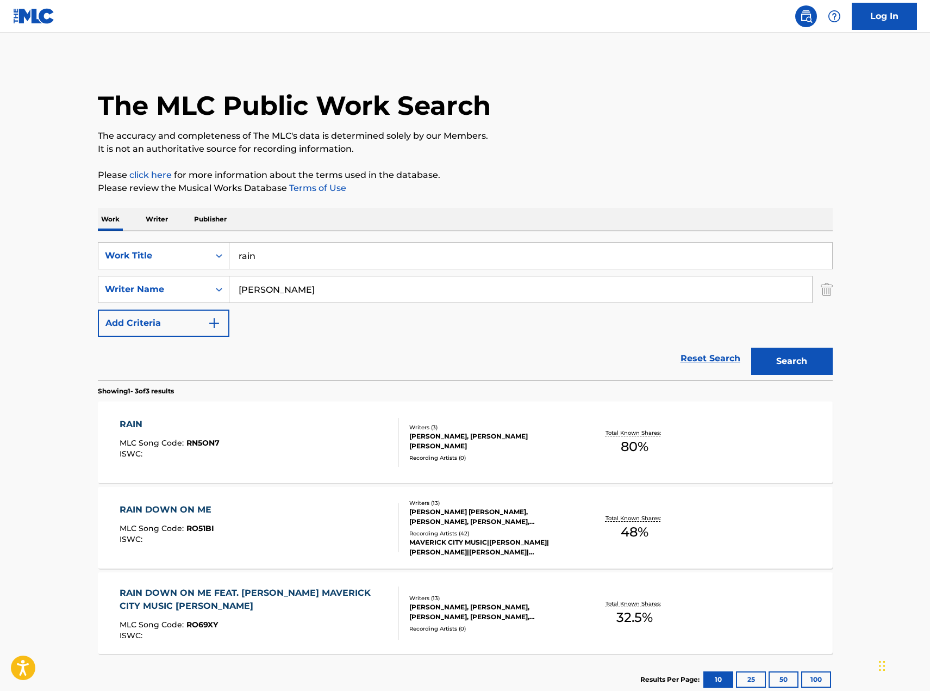
click at [291, 253] on input "rain" at bounding box center [530, 255] width 603 height 26
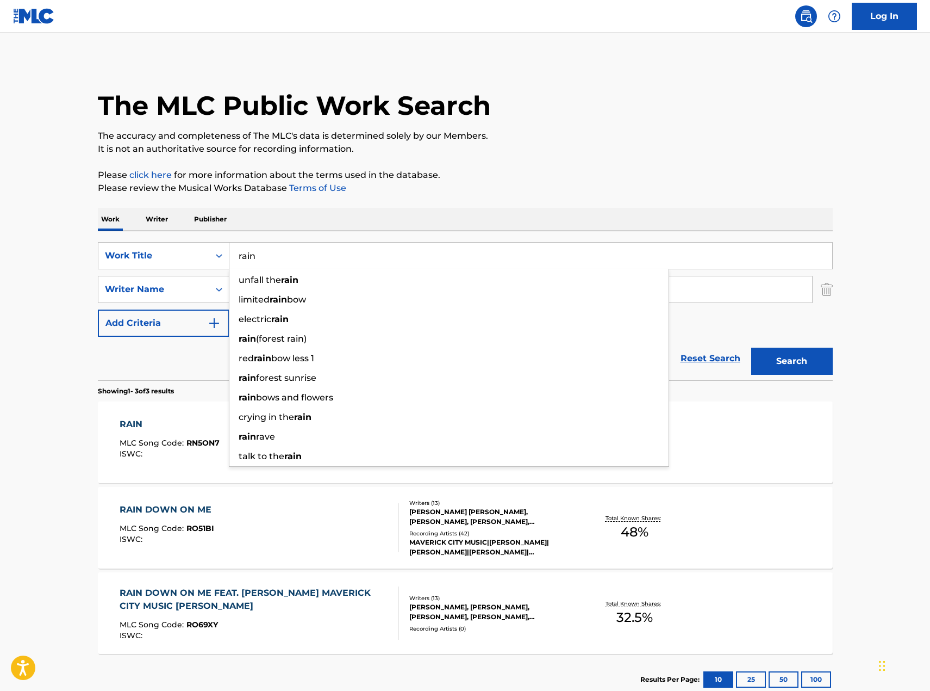
click at [73, 505] on main "The MLC Public Work Search The accuracy and completeness of The MLC's data is d…" at bounding box center [465, 371] width 930 height 677
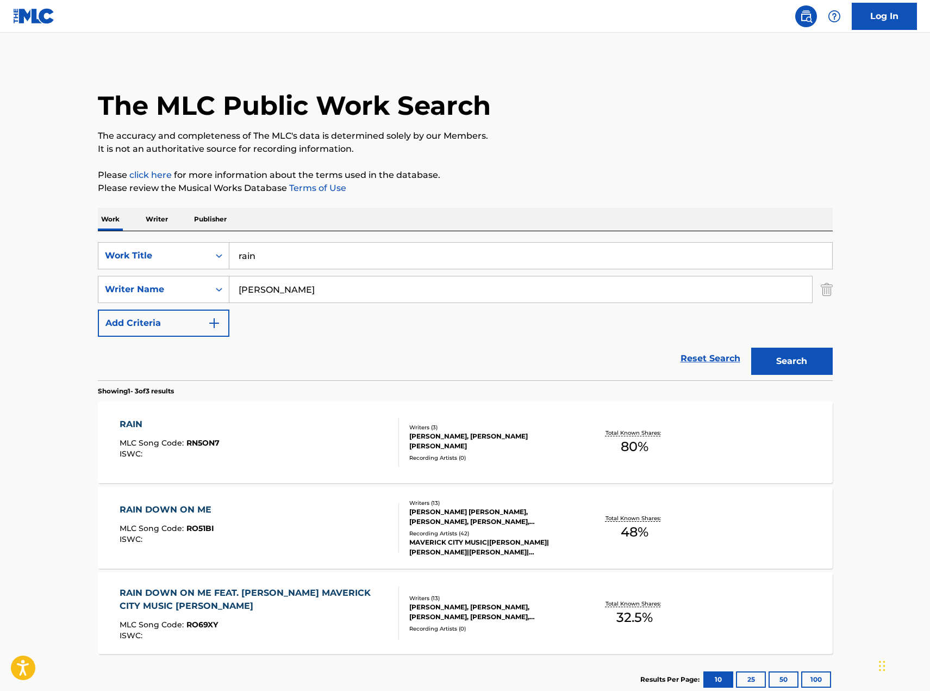
click at [135, 508] on div "RAIN DOWN ON ME" at bounding box center [168, 509] width 97 height 13
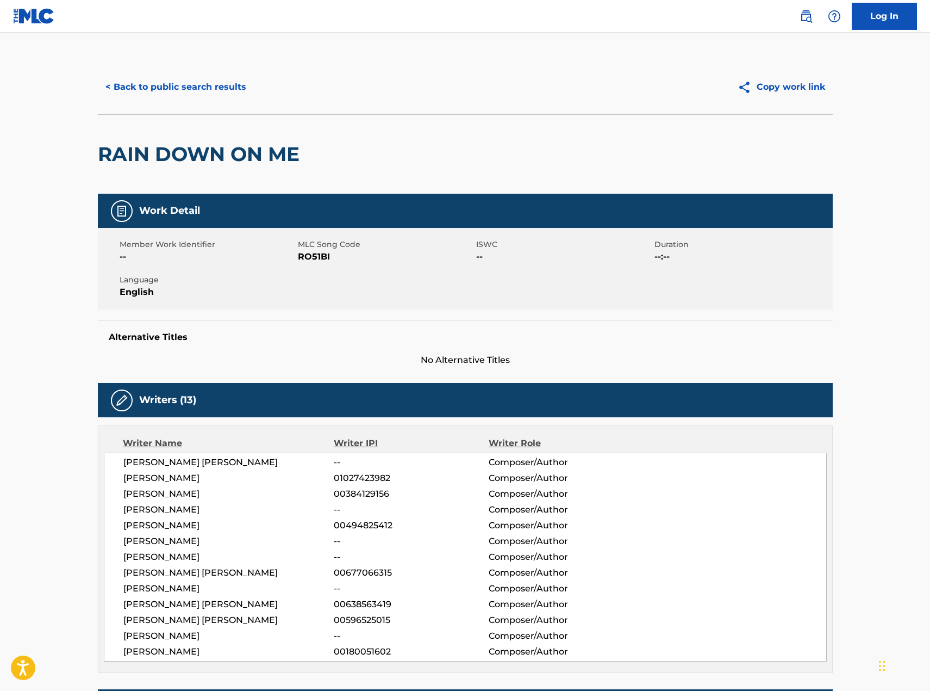
click at [150, 83] on button "< Back to public search results" at bounding box center [176, 86] width 156 height 27
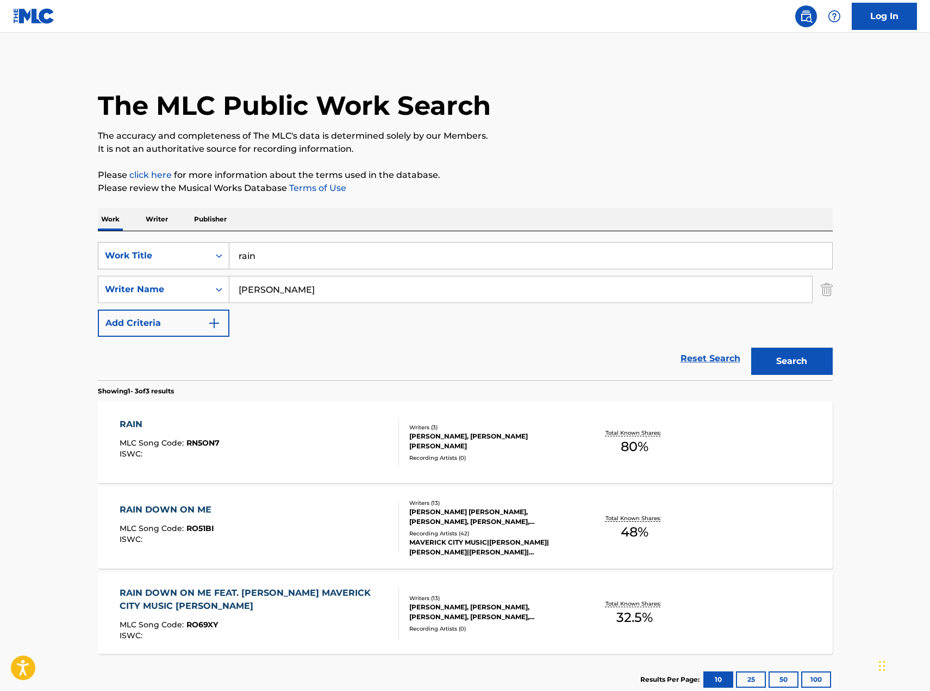
drag, startPoint x: 276, startPoint y: 258, endPoint x: 193, endPoint y: 242, distance: 84.8
click at [193, 242] on div "SearchWithCriteriaf2879d42-fb55-42e3-80cf-9fbd602ddc0c Work Title rain" at bounding box center [465, 255] width 735 height 27
click at [294, 258] on input "rain" at bounding box center [530, 255] width 603 height 26
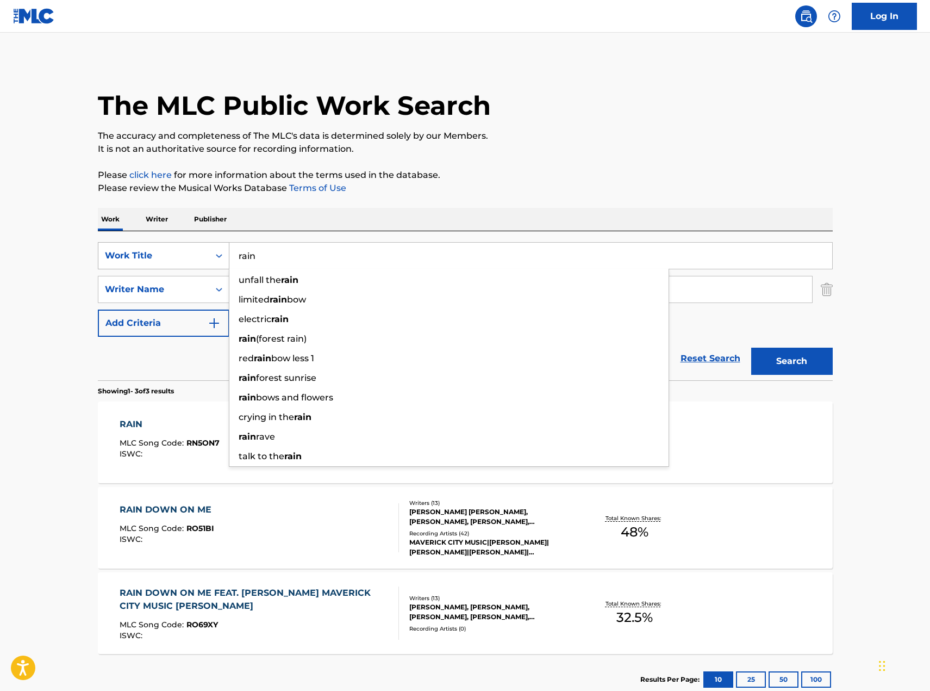
drag, startPoint x: 285, startPoint y: 258, endPoint x: 197, endPoint y: 256, distance: 88.1
click at [200, 256] on div "SearchWithCriteriaf2879d42-fb55-42e3-80cf-9fbd602ddc0c Work Title rain unfall t…" at bounding box center [465, 255] width 735 height 27
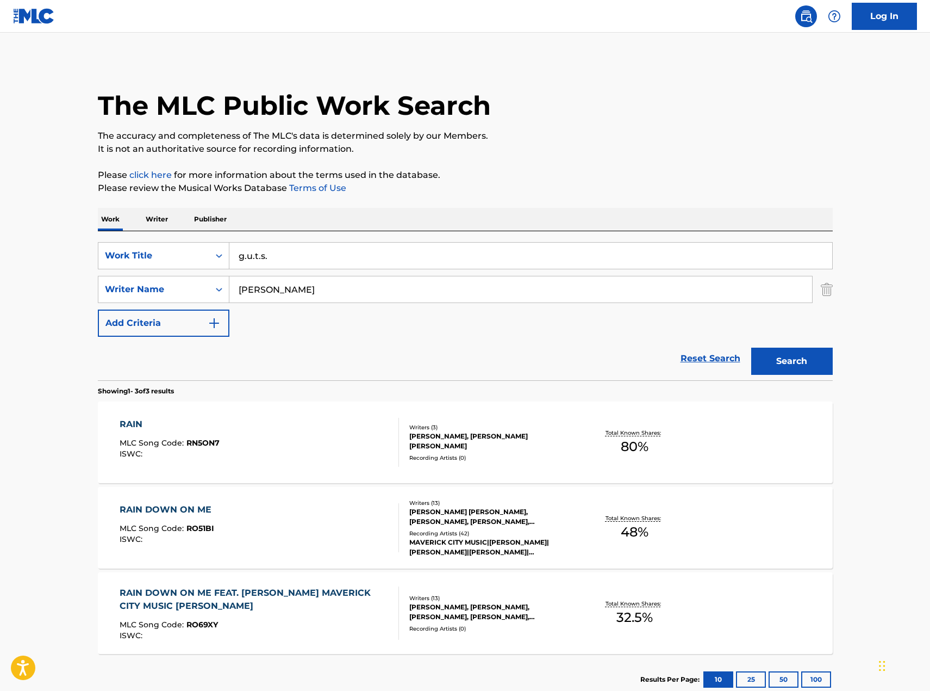
type input "g.u.t.s."
click at [810, 358] on button "Search" at bounding box center [792, 360] width 82 height 27
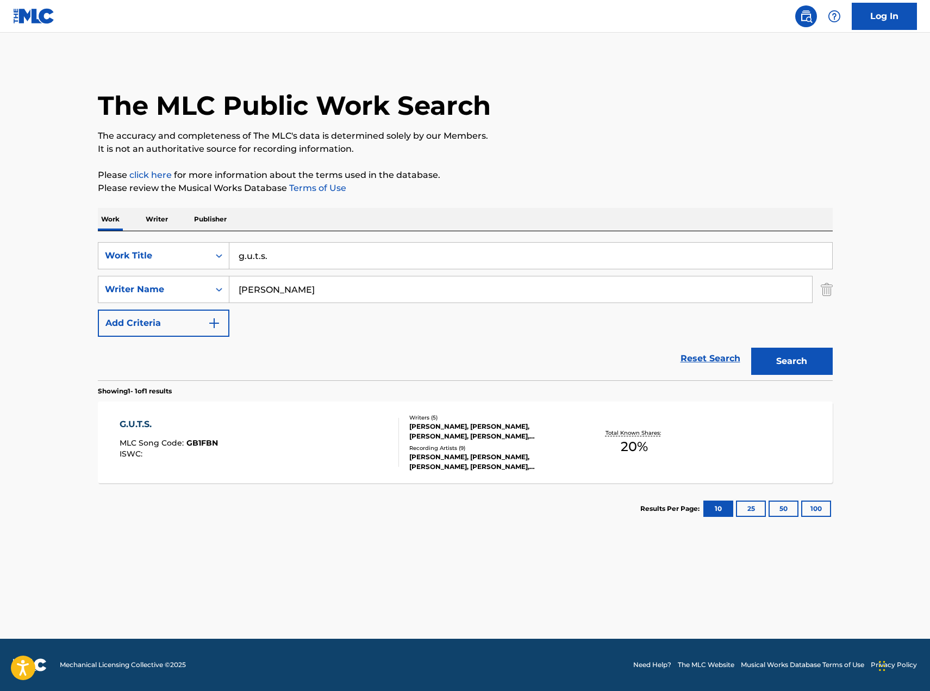
click at [132, 423] on div "G.U.T.S." at bounding box center [169, 424] width 98 height 13
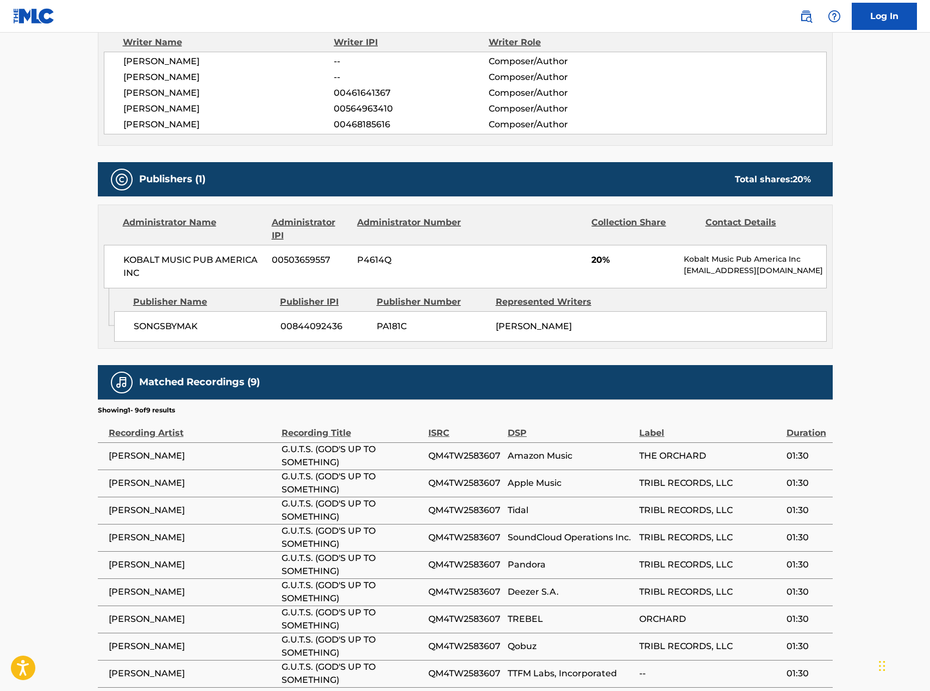
scroll to position [466, 0]
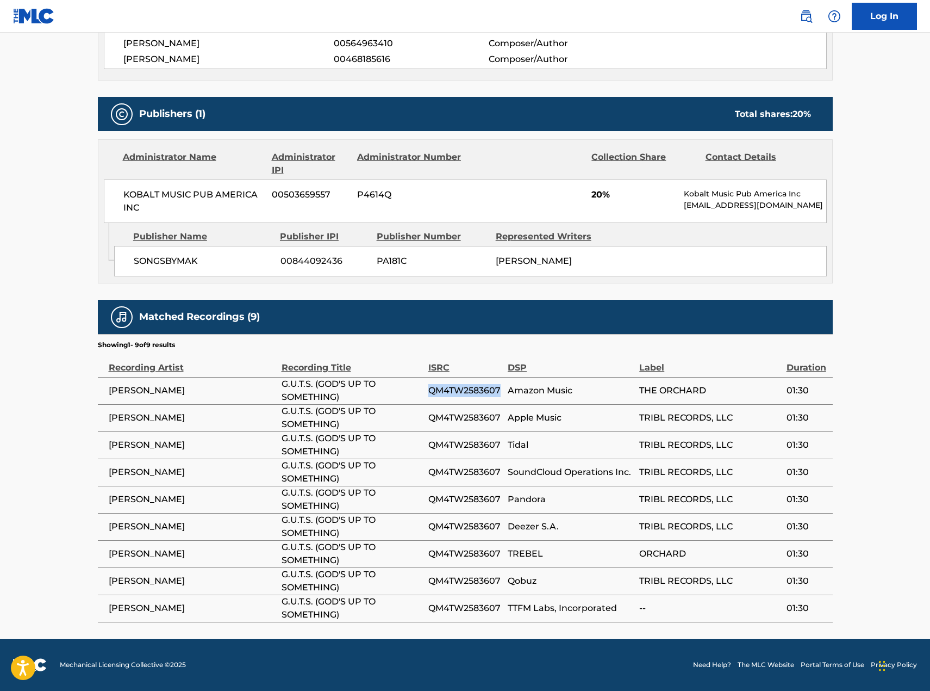
drag, startPoint x: 430, startPoint y: 391, endPoint x: 503, endPoint y: 388, distance: 74.0
click at [503, 388] on td "QM4TW2583607" at bounding box center [467, 390] width 79 height 27
copy span "QM4TW2583607"
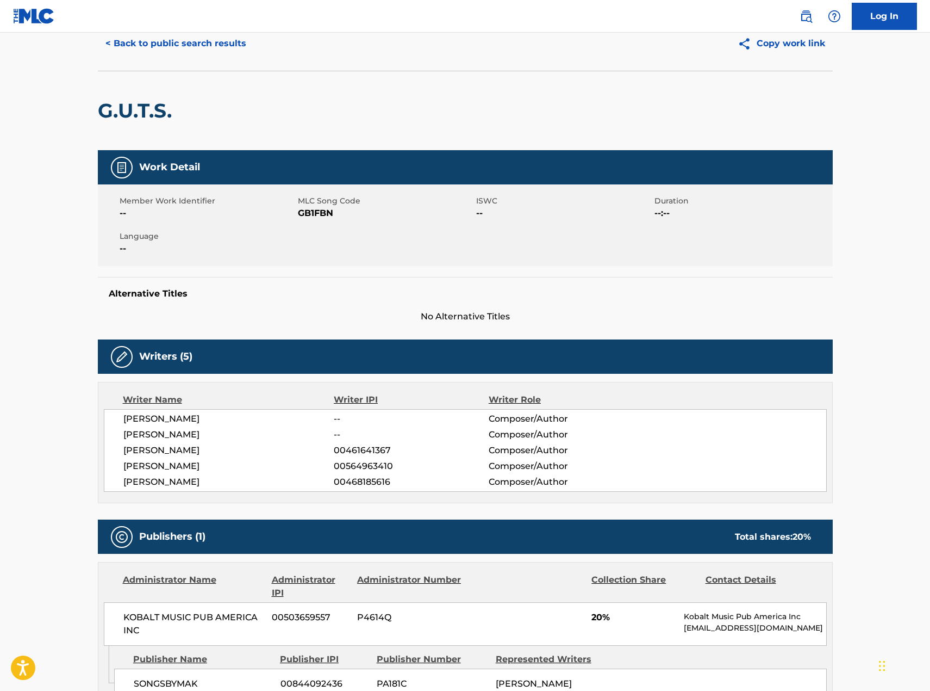
scroll to position [0, 0]
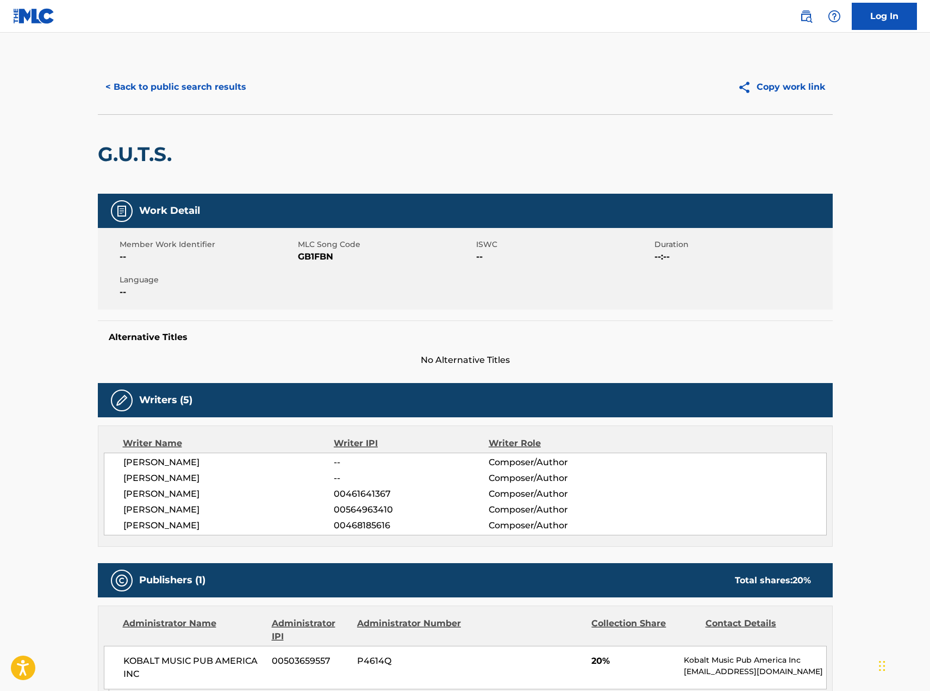
click at [182, 80] on button "< Back to public search results" at bounding box center [176, 86] width 156 height 27
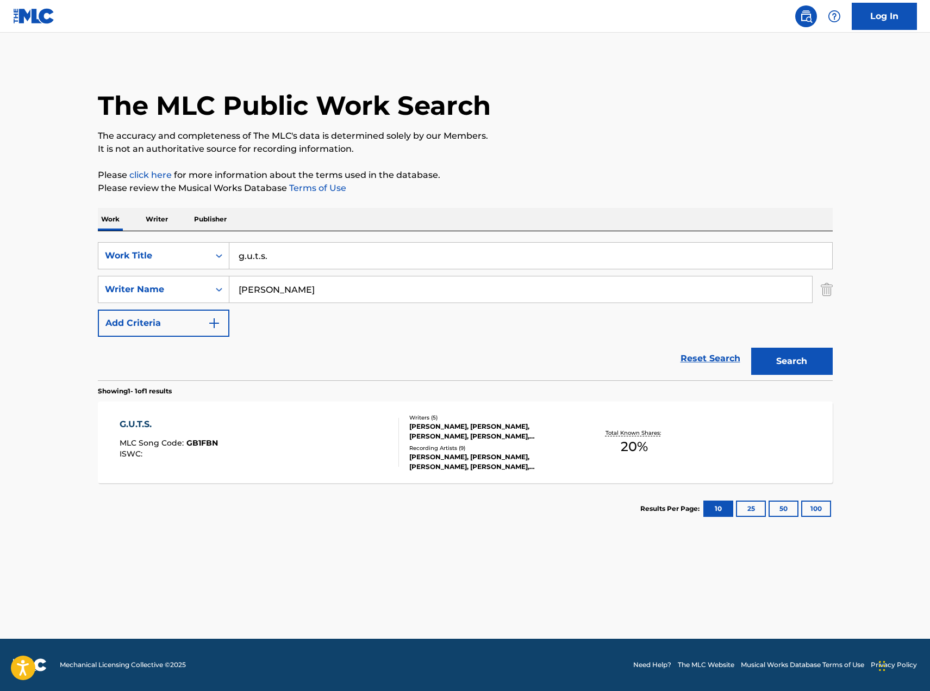
drag, startPoint x: 282, startPoint y: 257, endPoint x: 175, endPoint y: 233, distance: 109.2
click at [175, 233] on div "SearchWithCriteriaf2879d42-fb55-42e3-80cf-9fbd602ddc0c Work Title g.u.t.s. Sear…" at bounding box center [465, 305] width 735 height 149
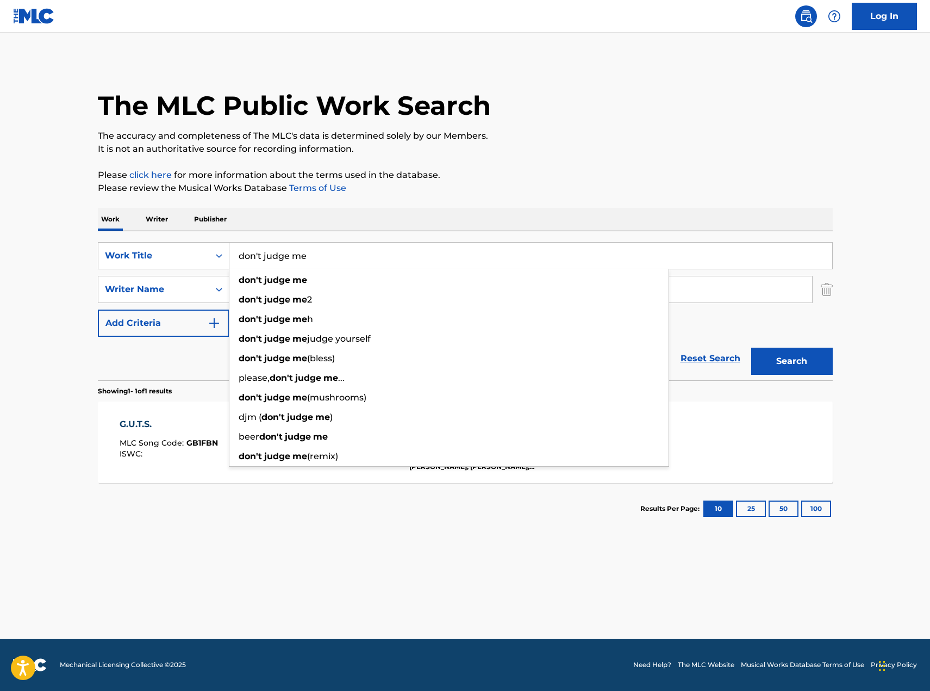
type input "don't judge me"
click at [807, 104] on div "The MLC Public Work Search" at bounding box center [465, 99] width 735 height 79
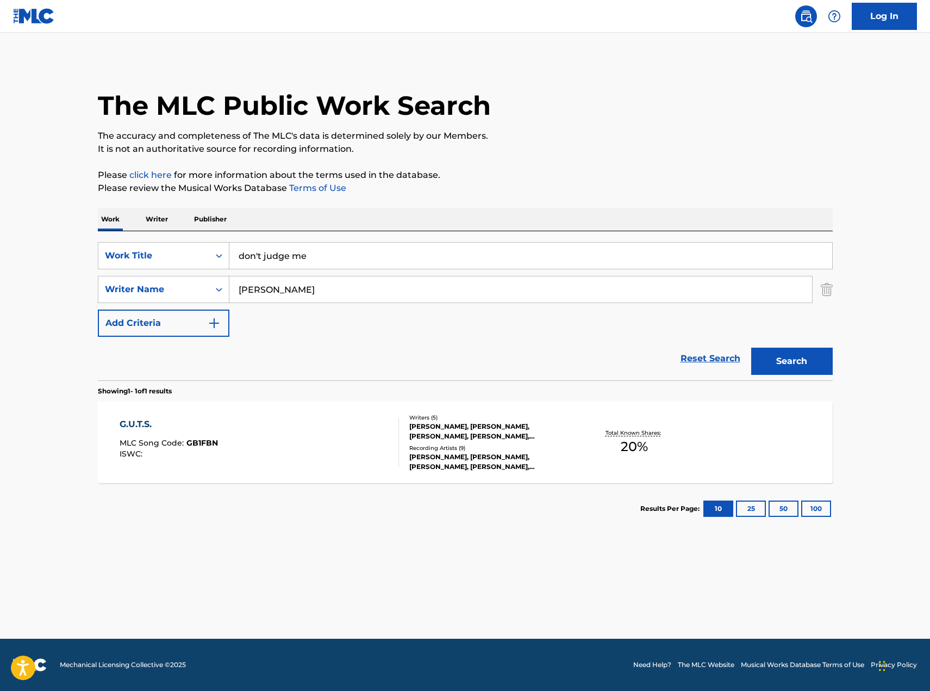
click at [775, 366] on button "Search" at bounding box center [792, 360] width 82 height 27
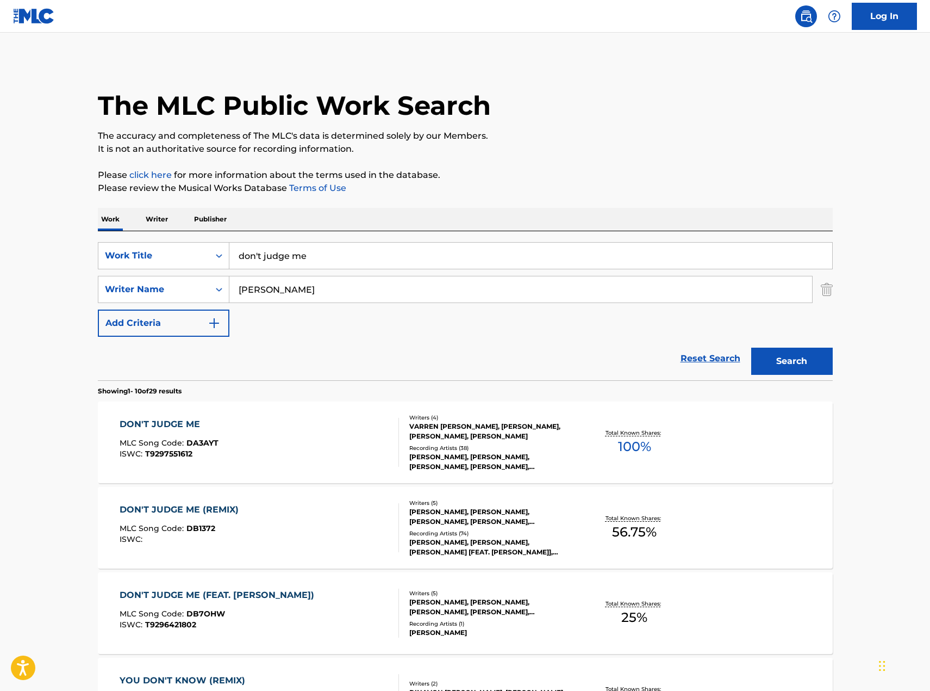
click at [134, 420] on div "DON'T JUDGE ME" at bounding box center [169, 424] width 99 height 13
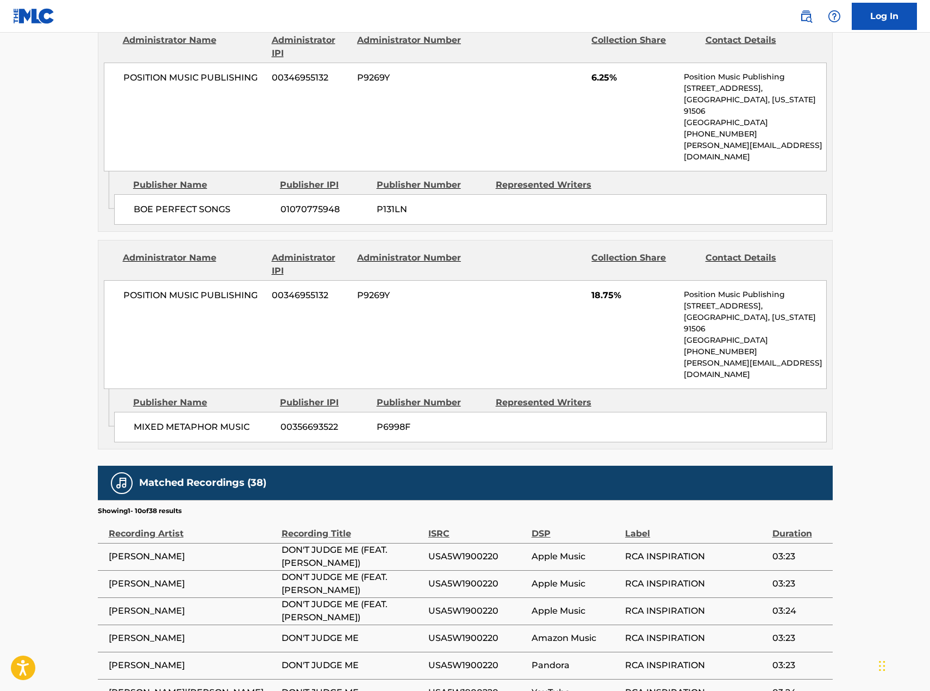
scroll to position [1637, 0]
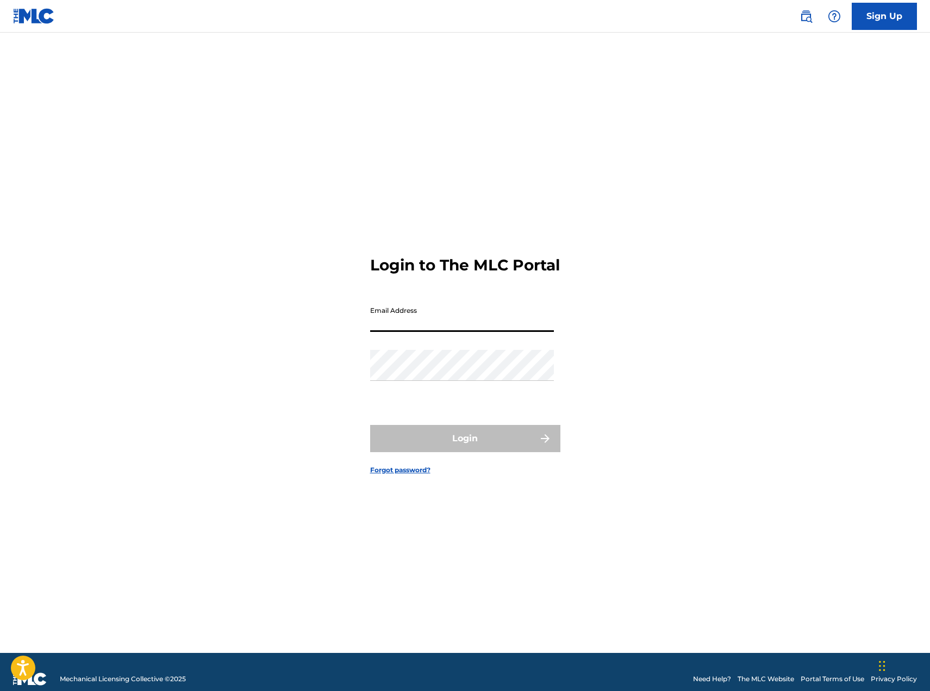
click at [463, 329] on input "Email Address" at bounding box center [462, 316] width 184 height 31
type input "kelly.vaughn1@umusic.com"
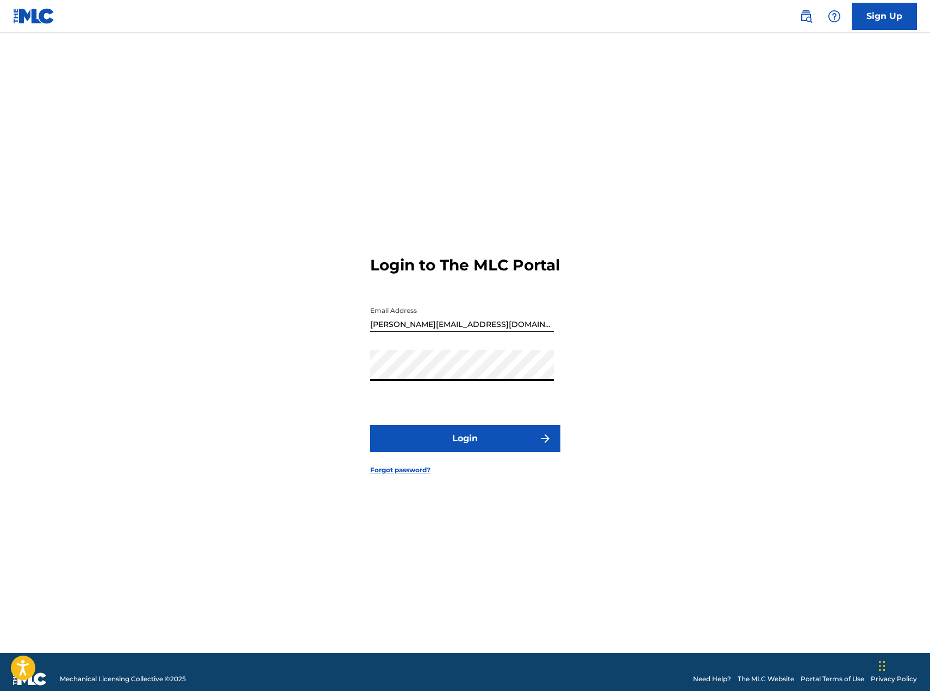
click at [440, 452] on button "Login" at bounding box center [465, 438] width 190 height 27
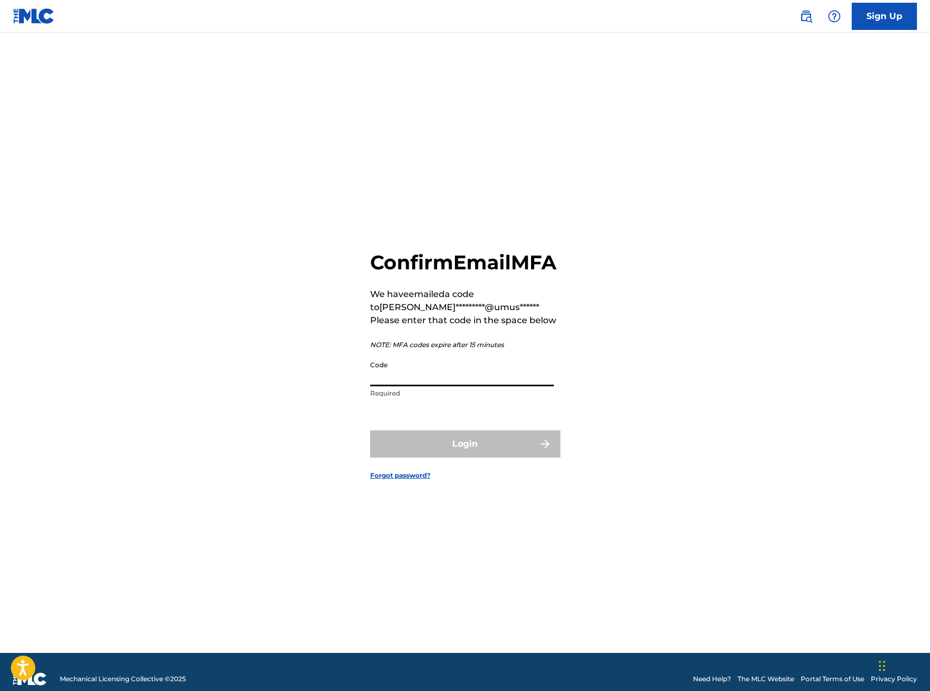
click at [458, 376] on input "Code" at bounding box center [462, 370] width 184 height 31
paste input "138849"
type input "138849"
click at [450, 455] on button "Login" at bounding box center [465, 443] width 190 height 27
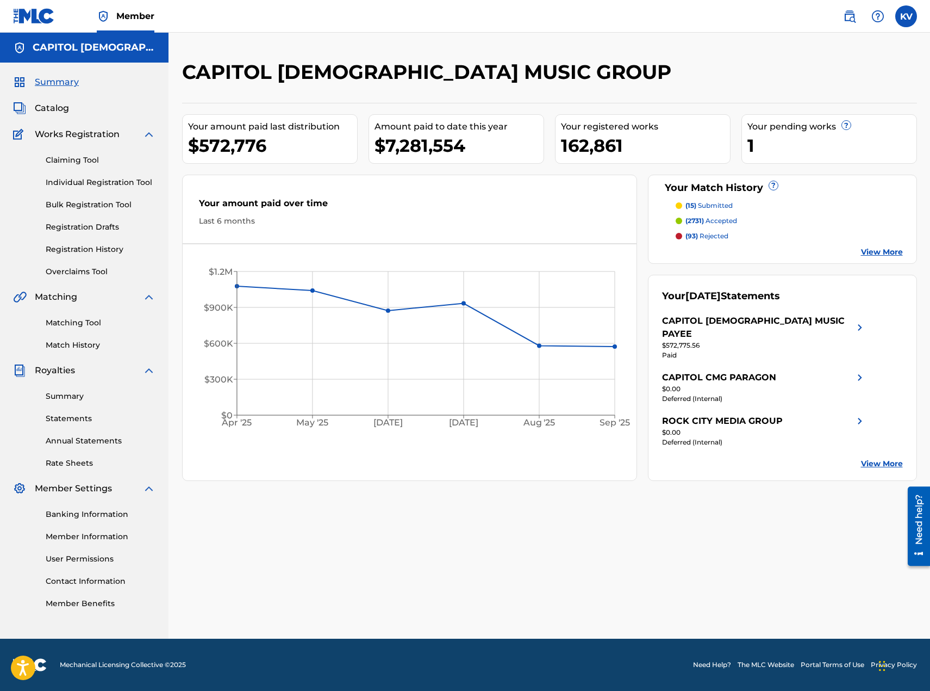
click at [73, 323] on link "Matching Tool" at bounding box center [101, 322] width 110 height 11
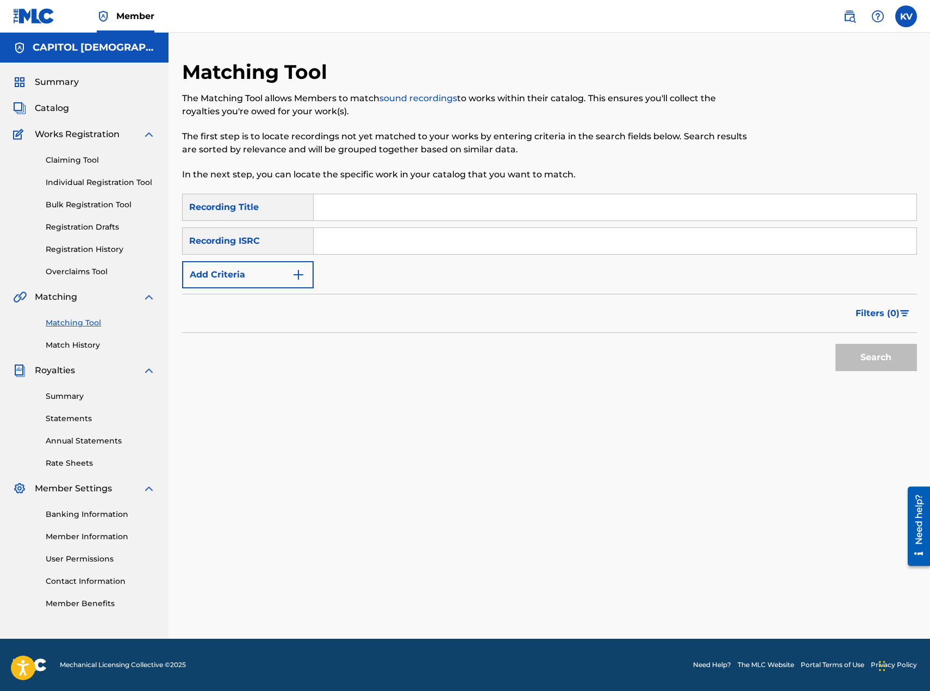
click at [343, 208] on input "Search Form" at bounding box center [615, 207] width 603 height 26
type input "his love"
click at [292, 270] on img "Search Form" at bounding box center [298, 274] width 13 height 13
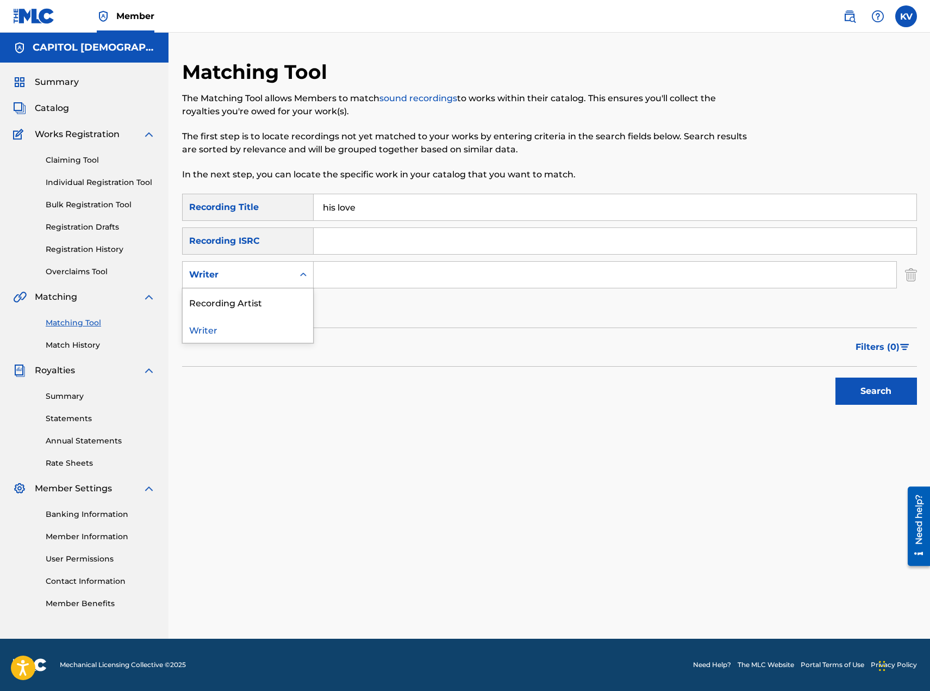
click at [300, 270] on icon "Search Form" at bounding box center [303, 274] width 11 height 11
click at [297, 298] on div "Recording Artist" at bounding box center [248, 301] width 130 height 27
click at [363, 268] on input "Search Form" at bounding box center [605, 275] width 583 height 26
type input "clark sisters"
click at [843, 395] on button "Search" at bounding box center [877, 390] width 82 height 27
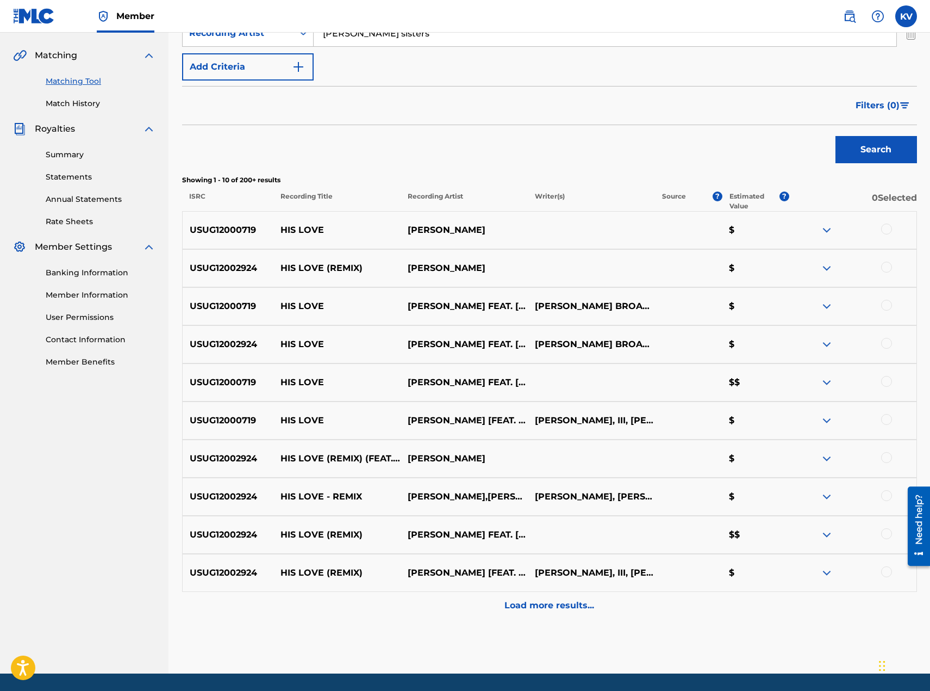
scroll to position [272, 0]
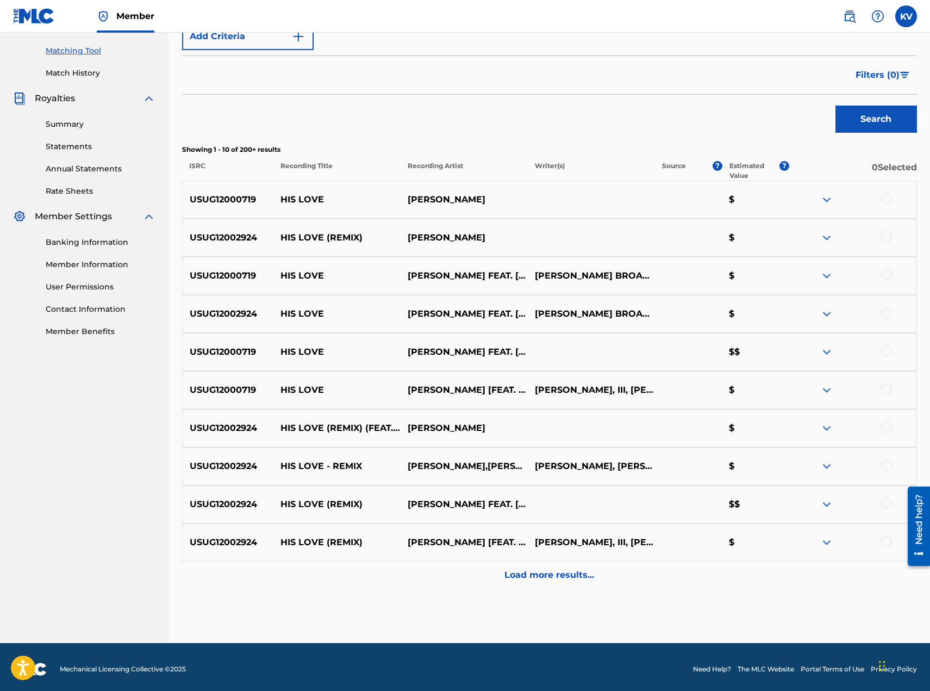
click at [577, 575] on p "Load more results..." at bounding box center [550, 574] width 90 height 13
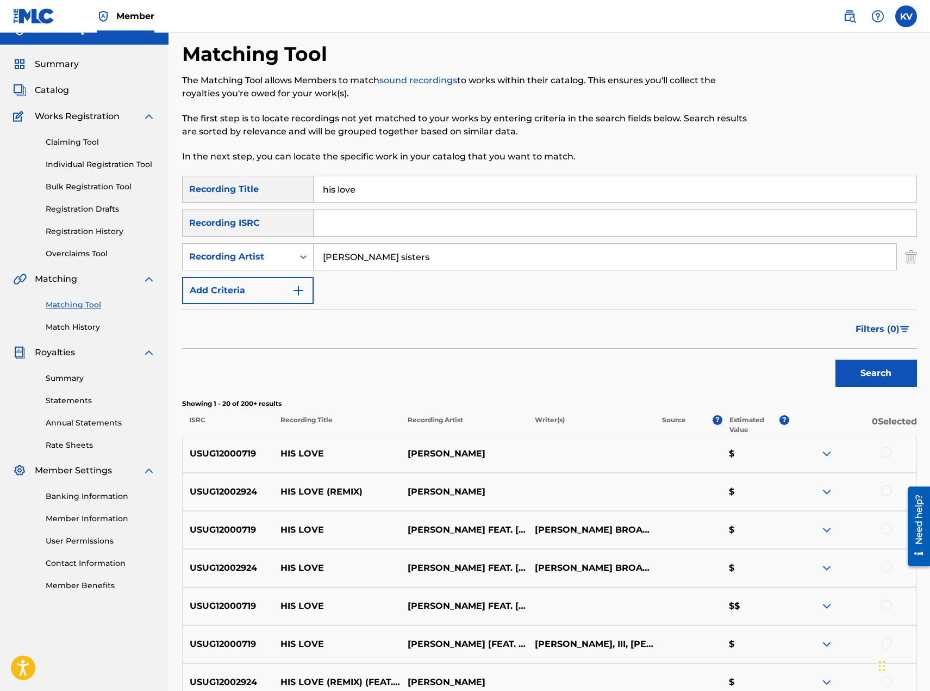
scroll to position [4, 0]
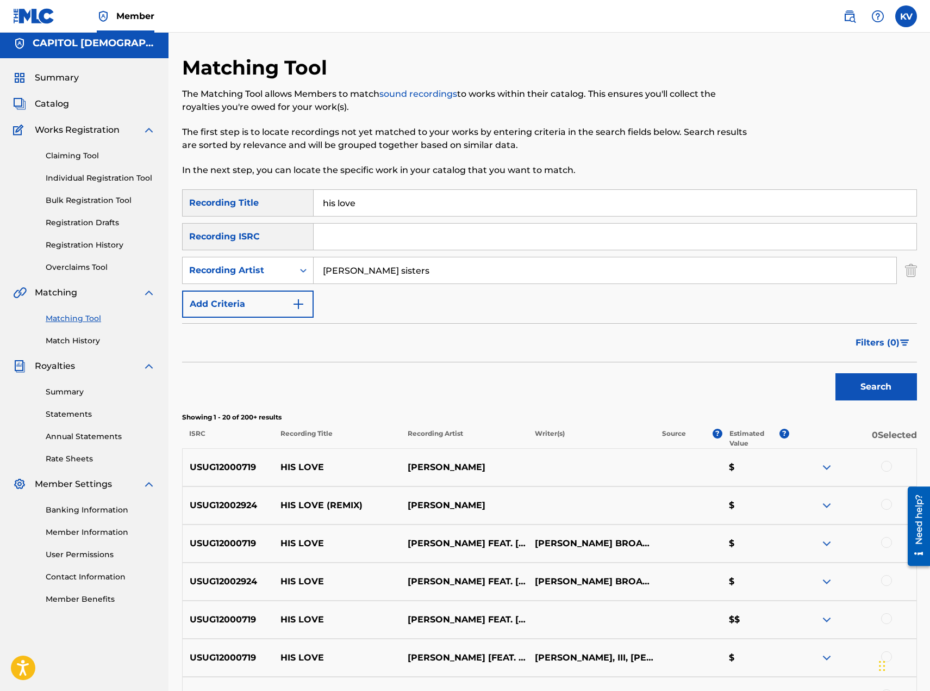
drag, startPoint x: 391, startPoint y: 199, endPoint x: 263, endPoint y: 196, distance: 128.9
click at [265, 196] on div "SearchWithCriteria16728611-12a2-4c81-a089-c39ab6834cd8 Recording Title his love" at bounding box center [549, 202] width 735 height 27
type input "it keeps happening"
type input "[PERSON_NAME]"
click at [894, 395] on button "Search" at bounding box center [877, 386] width 82 height 27
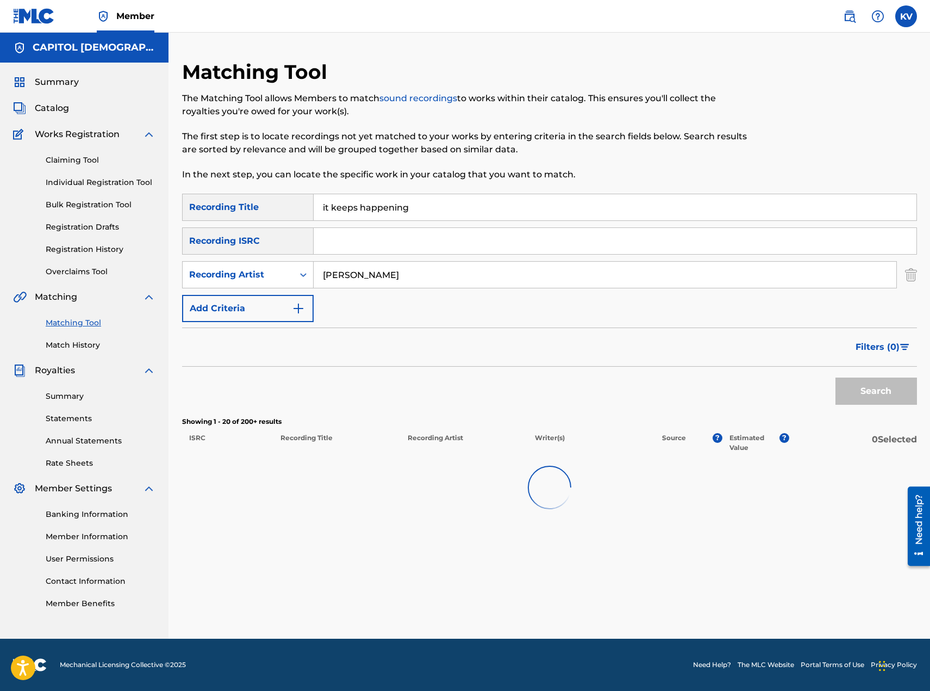
scroll to position [0, 0]
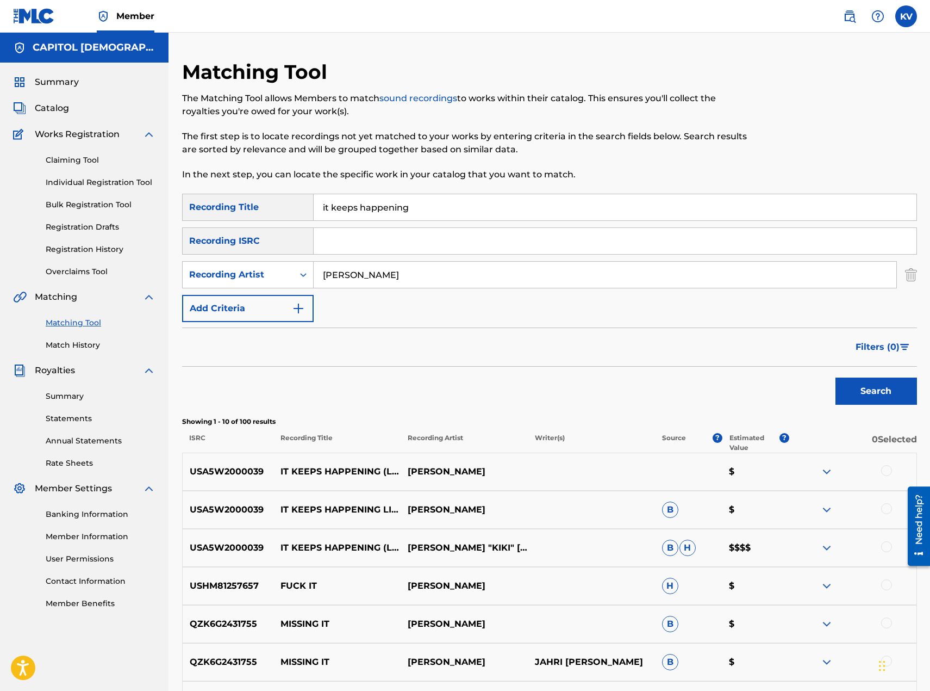
drag, startPoint x: 421, startPoint y: 208, endPoint x: 261, endPoint y: 189, distance: 161.5
click at [261, 189] on div "Matching Tool The Matching Tool allows Members to match sound recordings to wor…" at bounding box center [549, 487] width 735 height 855
type input "rain"
click at [836, 377] on button "Search" at bounding box center [877, 390] width 82 height 27
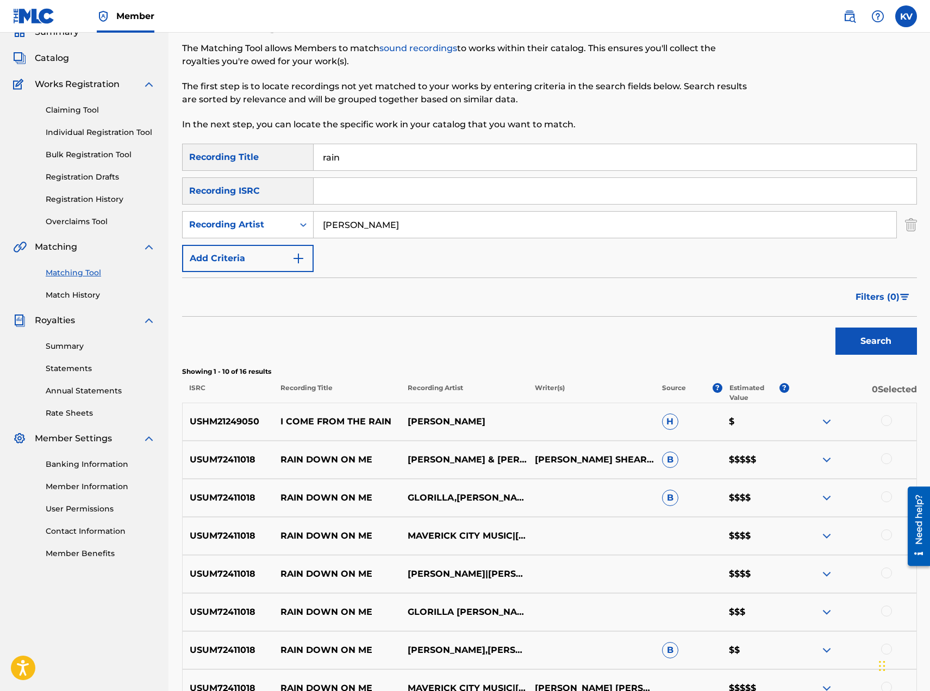
scroll to position [163, 0]
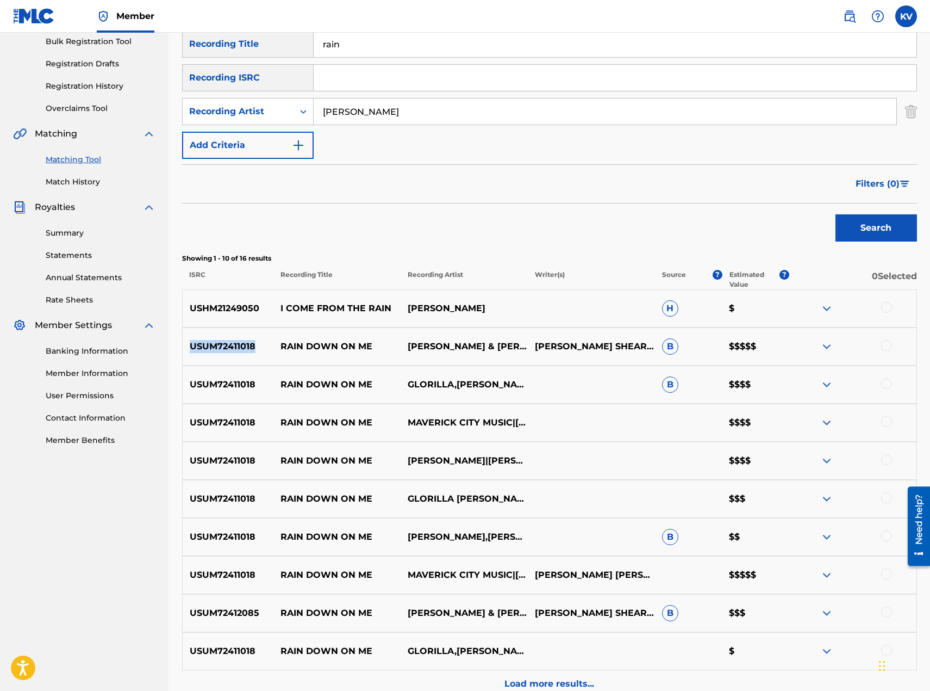
drag, startPoint x: 191, startPoint y: 343, endPoint x: 256, endPoint y: 343, distance: 64.2
click at [256, 343] on p "USUM72411018" at bounding box center [228, 346] width 91 height 13
copy p "USUM72411018"
click at [71, 611] on nav "CAPITOL CHRISTIAN MUSIC GROUP Summary Catalog Works Registration Claiming Tool …" at bounding box center [84, 311] width 169 height 882
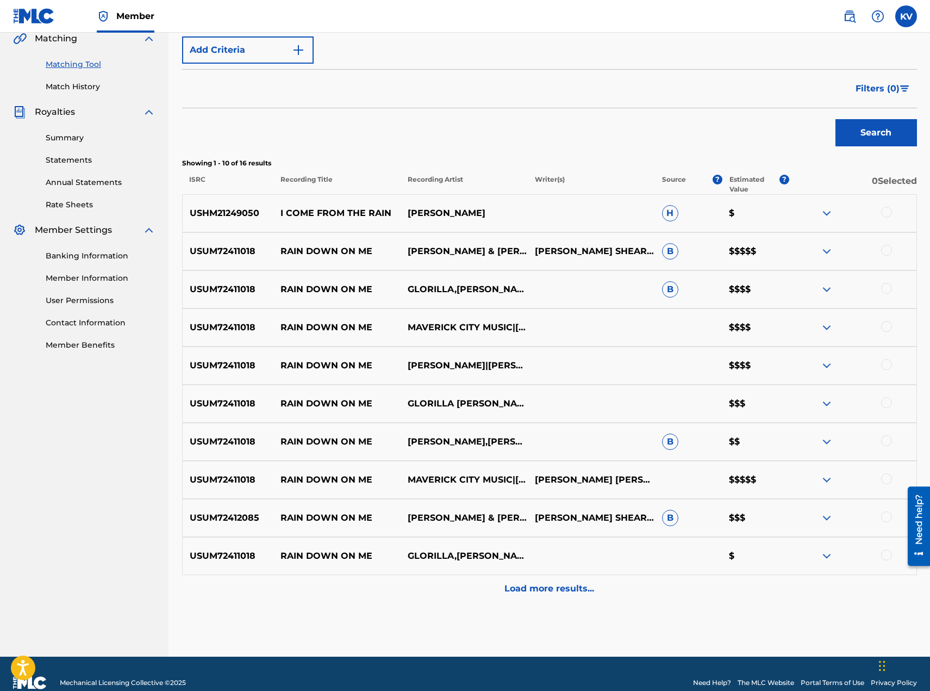
scroll to position [272, 0]
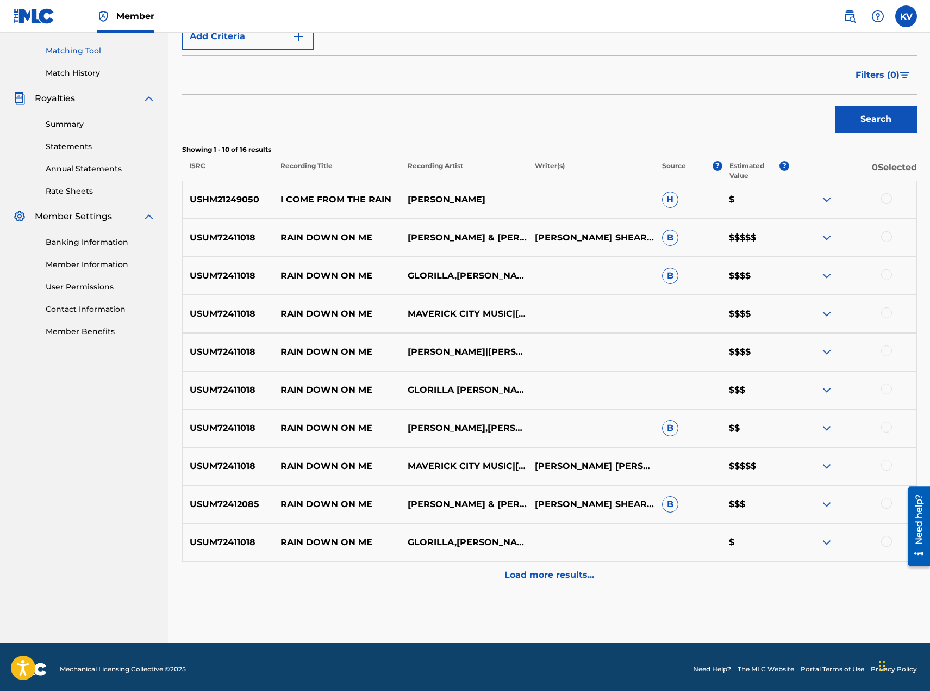
click at [544, 573] on p "Load more results..." at bounding box center [550, 574] width 90 height 13
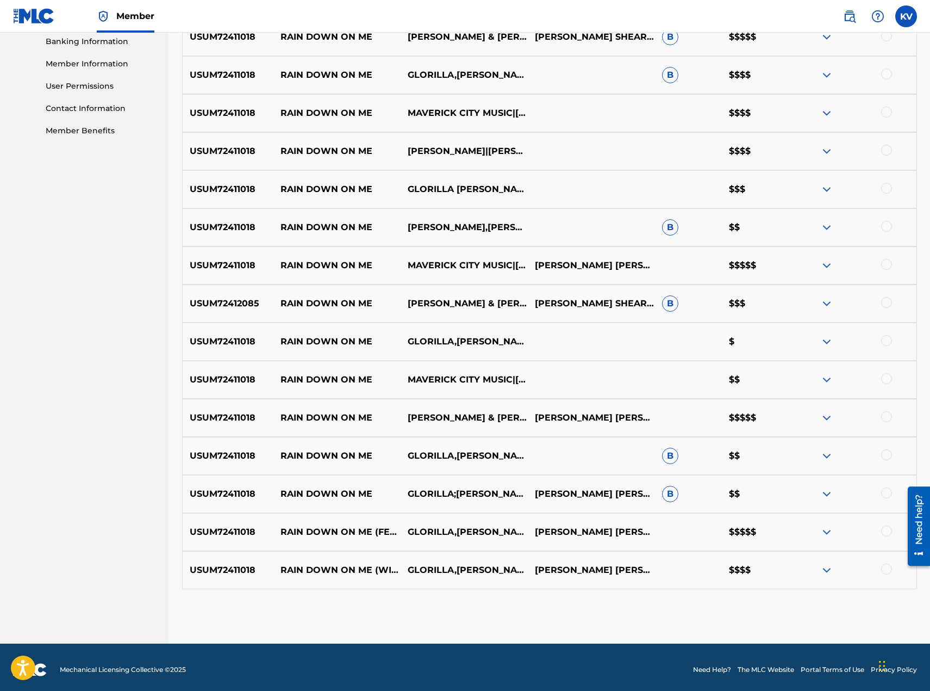
scroll to position [477, 0]
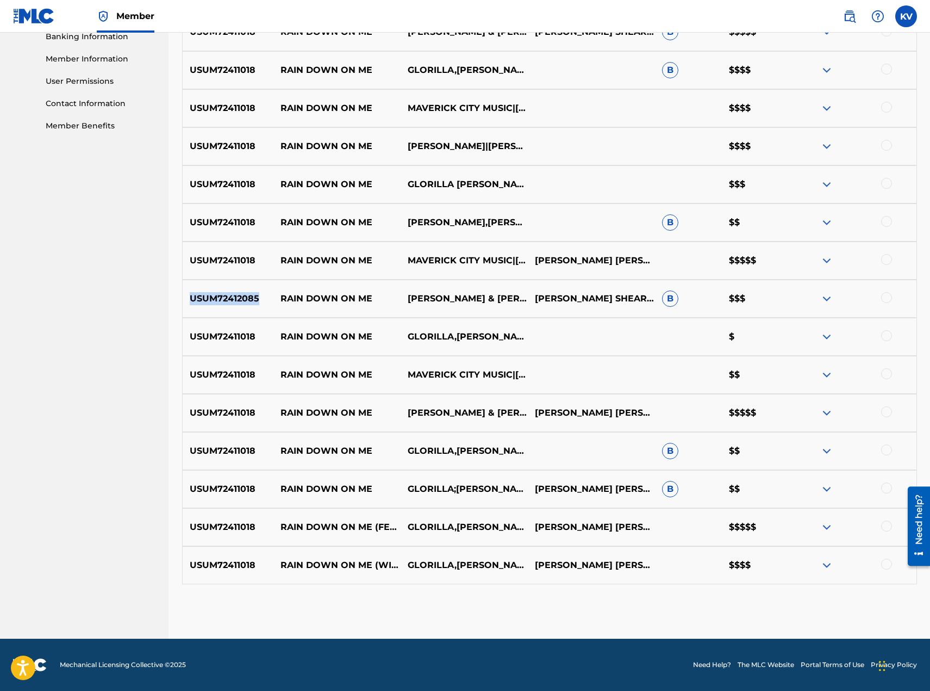
drag, startPoint x: 191, startPoint y: 296, endPoint x: 258, endPoint y: 297, distance: 67.4
click at [258, 297] on p "USUM72412085" at bounding box center [228, 298] width 91 height 13
copy p "USUM72412085"
drag, startPoint x: 191, startPoint y: 336, endPoint x: 253, endPoint y: 337, distance: 62.5
click at [253, 337] on p "USUM72411018" at bounding box center [228, 336] width 91 height 13
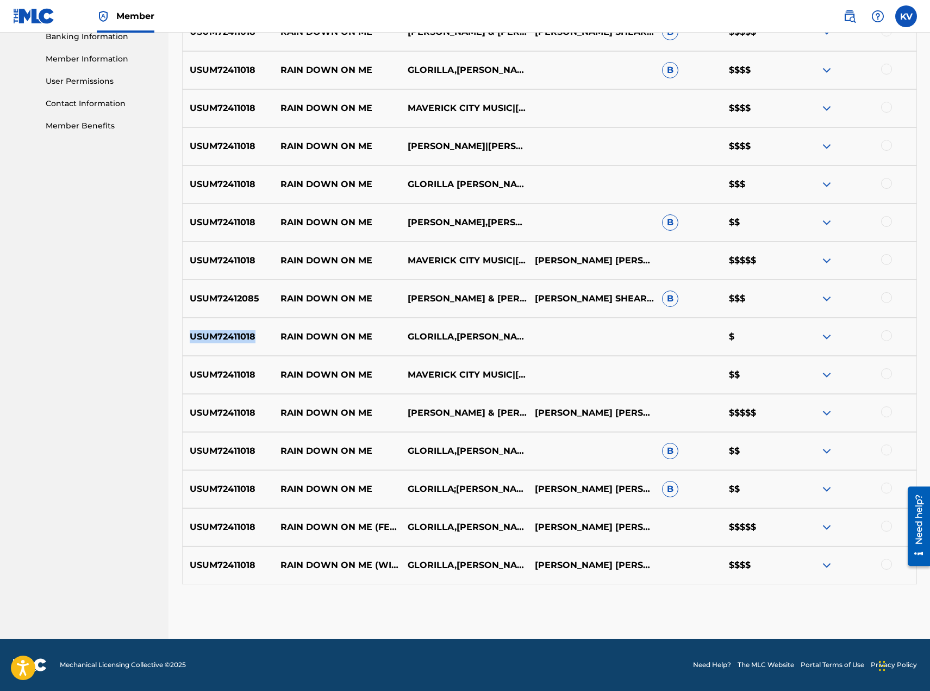
copy p "USUM72411018"
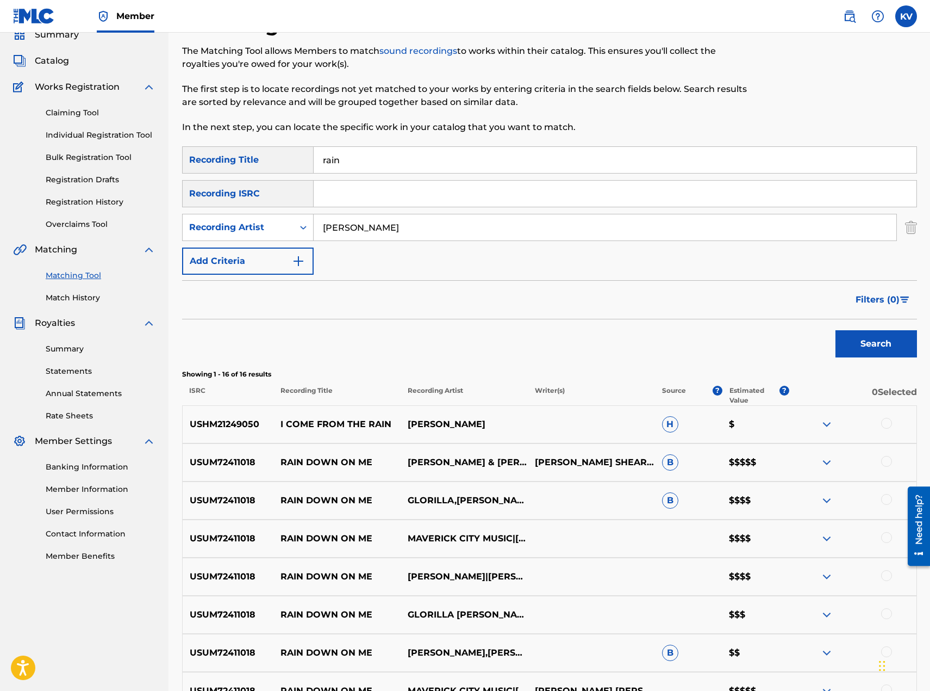
scroll to position [0, 0]
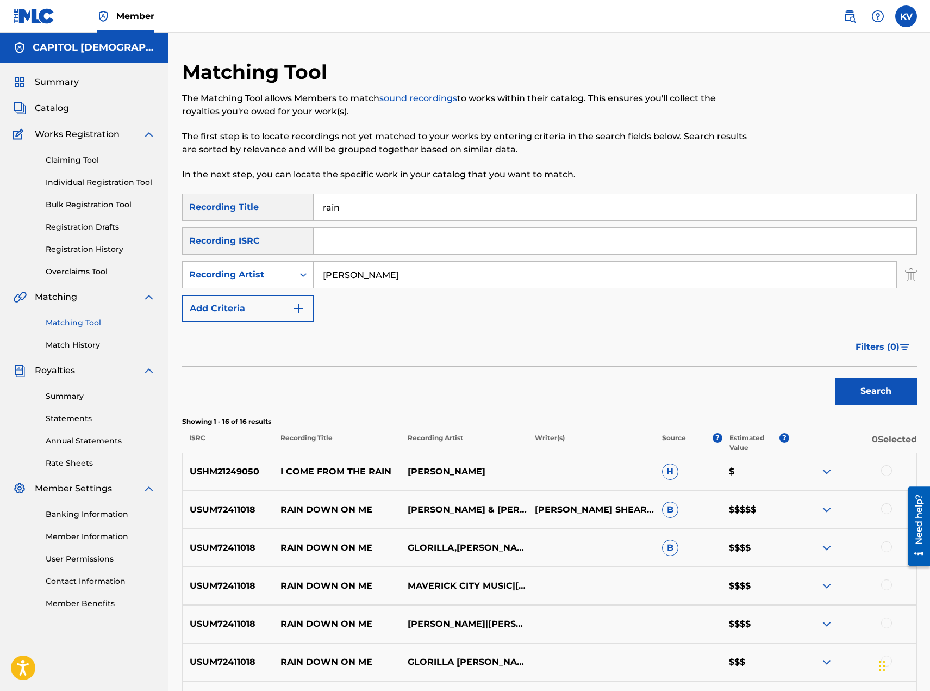
click at [916, 276] on img "Search Form" at bounding box center [911, 274] width 12 height 27
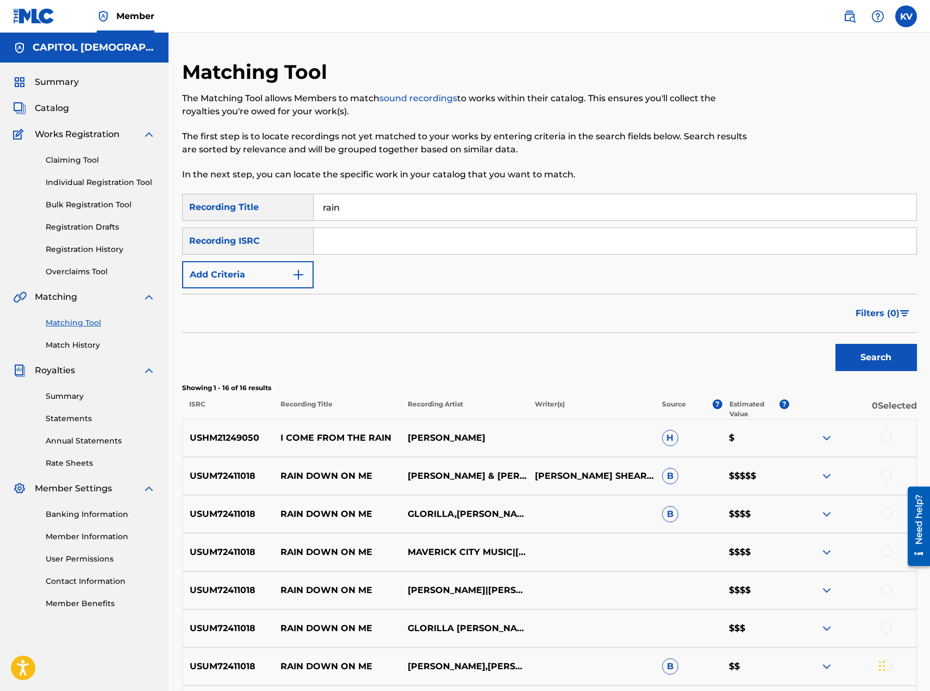
drag, startPoint x: 388, startPoint y: 204, endPoint x: 245, endPoint y: 208, distance: 142.5
click at [245, 208] on div "SearchWithCriteria16728611-12a2-4c81-a089-c39ab6834cd8 Recording Title rain" at bounding box center [549, 207] width 735 height 27
click at [334, 235] on input "Search Form" at bounding box center [615, 241] width 603 height 26
paste input "USUM72411018"
type input "USUM72411018"
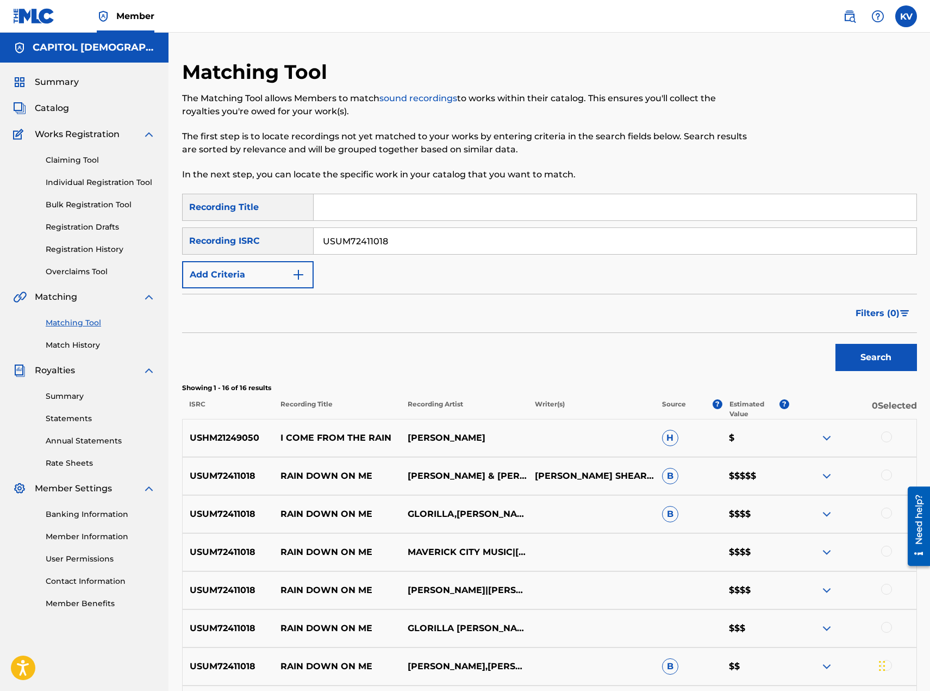
click at [905, 354] on button "Search" at bounding box center [877, 357] width 82 height 27
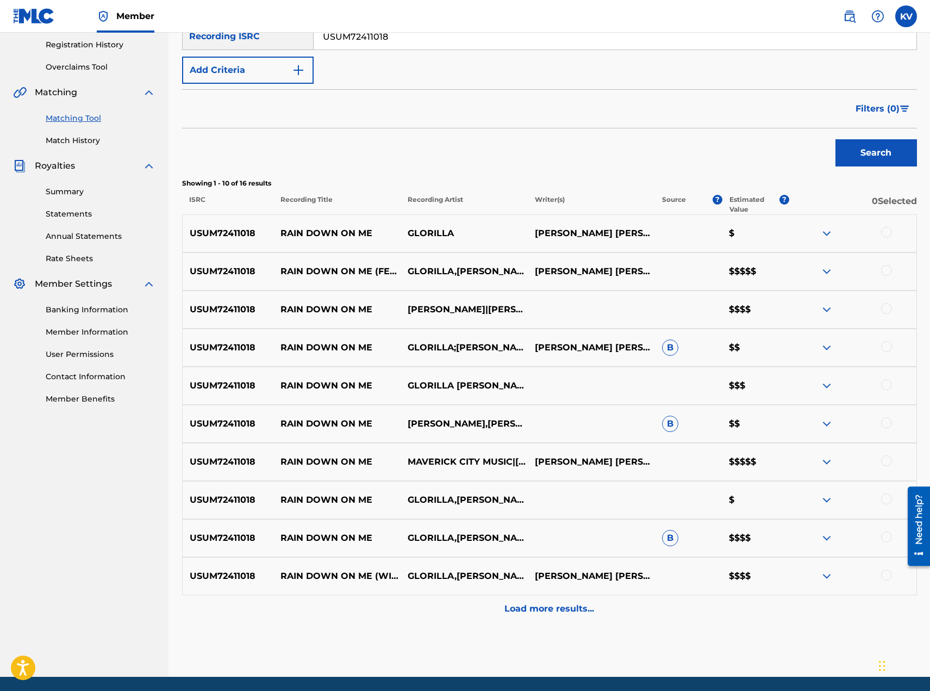
scroll to position [217, 0]
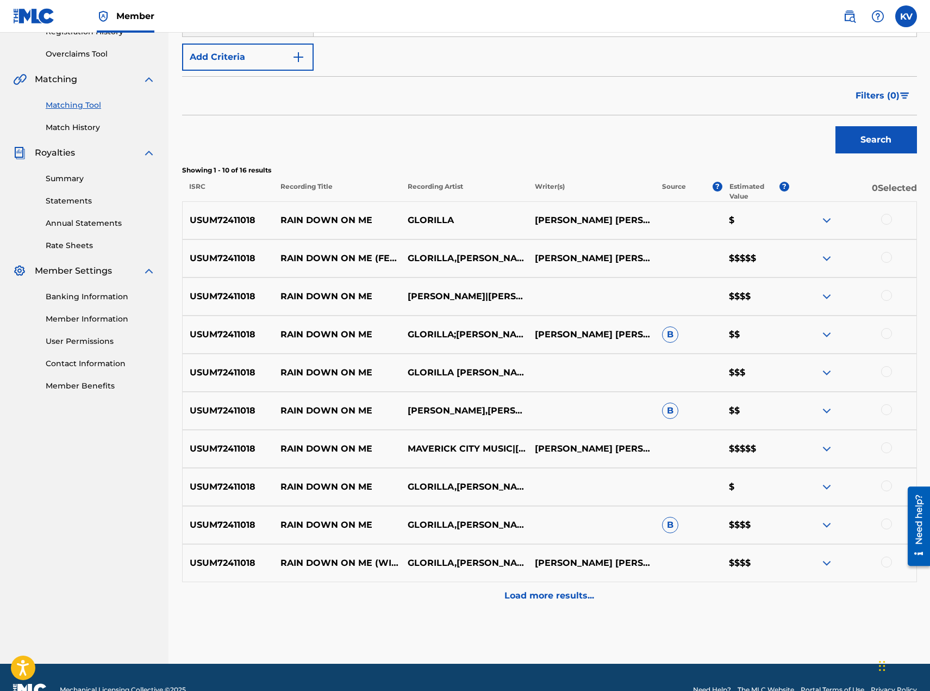
click at [565, 604] on div "Load more results..." at bounding box center [549, 595] width 735 height 27
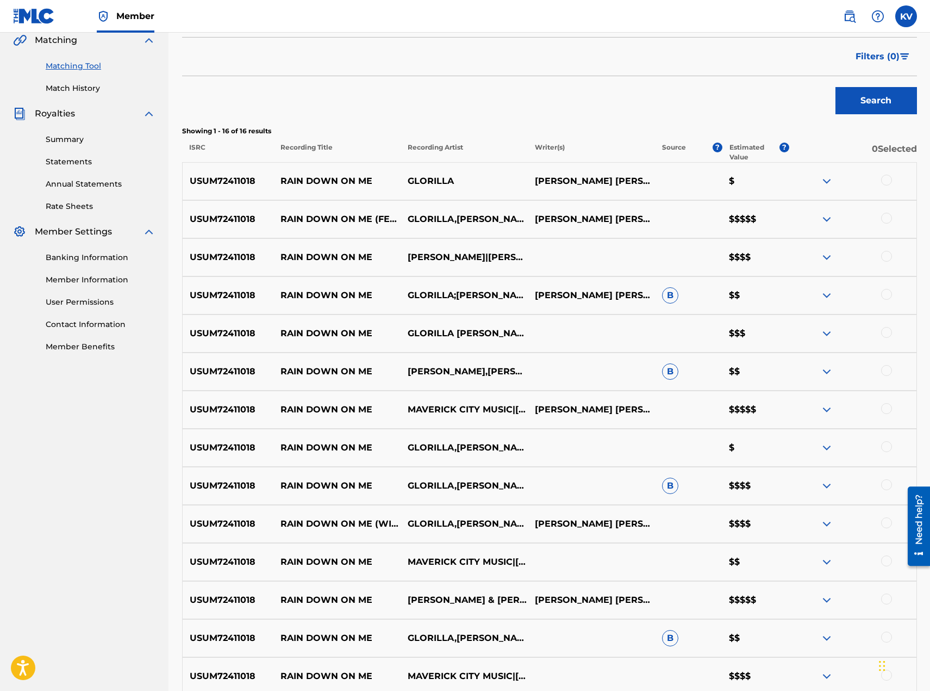
scroll to position [281, 0]
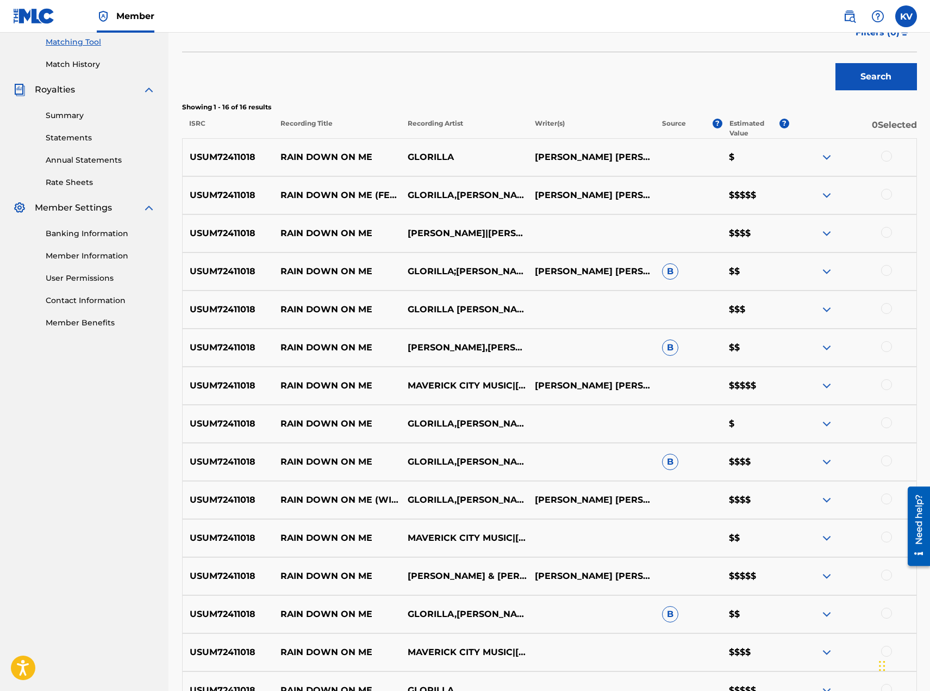
click at [885, 155] on div at bounding box center [886, 156] width 11 height 11
click at [884, 197] on div at bounding box center [886, 194] width 11 height 11
click at [890, 234] on div at bounding box center [886, 232] width 11 height 11
click at [886, 268] on div at bounding box center [886, 270] width 11 height 11
click at [885, 310] on div at bounding box center [886, 308] width 11 height 11
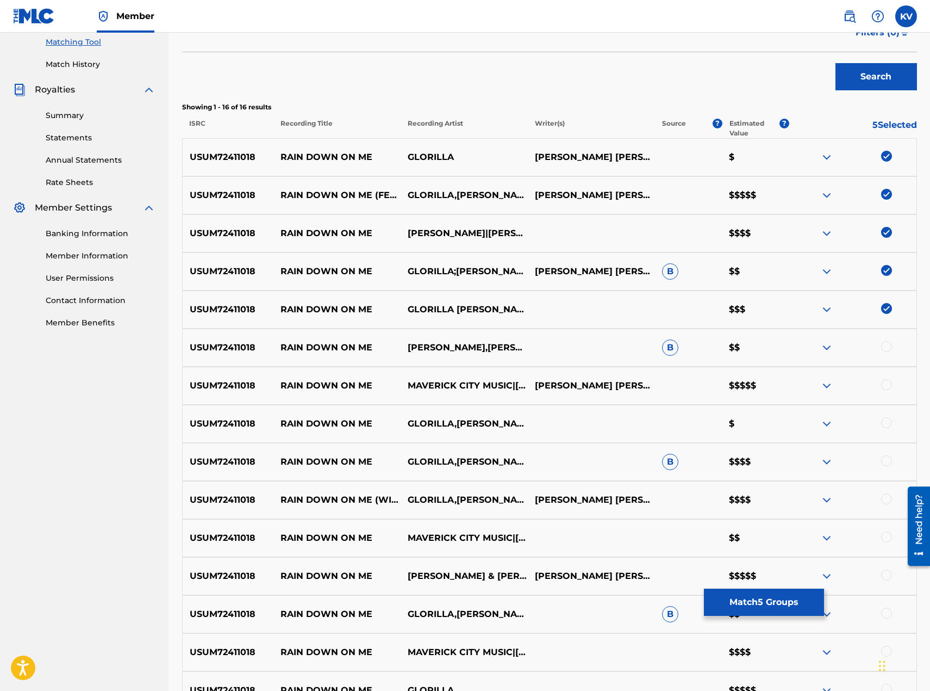
click at [890, 350] on div at bounding box center [886, 346] width 11 height 11
click at [886, 389] on div at bounding box center [886, 384] width 11 height 11
click at [885, 419] on div at bounding box center [886, 422] width 11 height 11
click at [887, 458] on div at bounding box center [886, 460] width 11 height 11
click at [887, 498] on div at bounding box center [886, 498] width 11 height 11
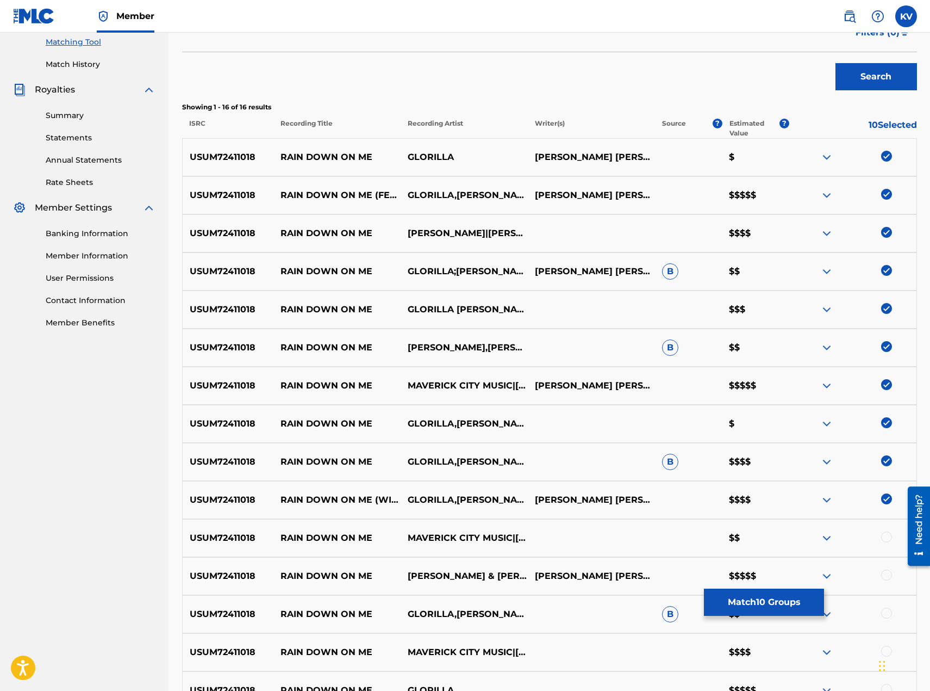
click at [883, 537] on div at bounding box center [886, 536] width 11 height 11
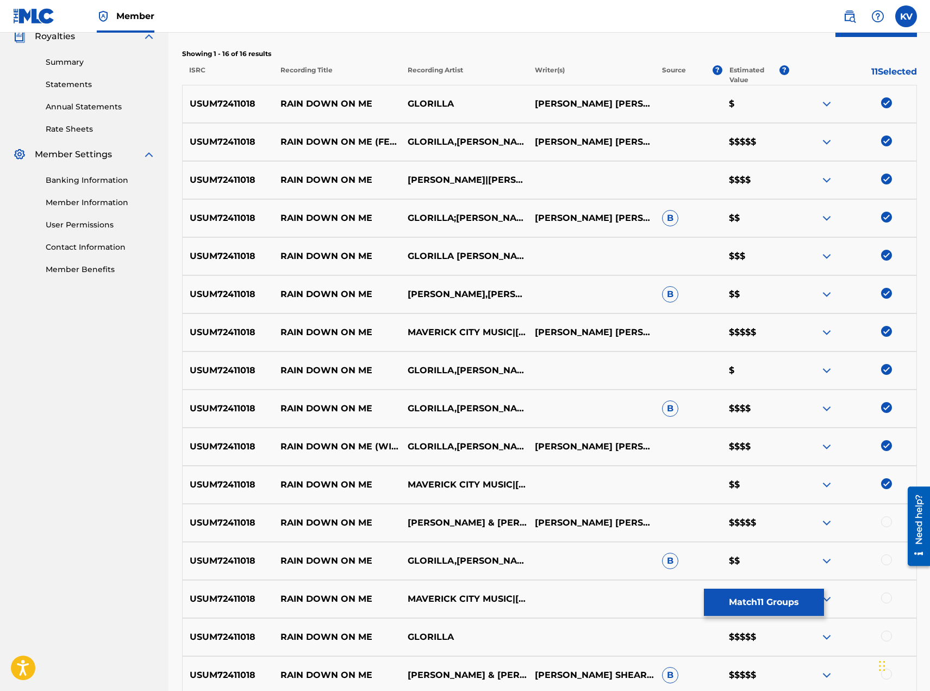
scroll to position [444, 0]
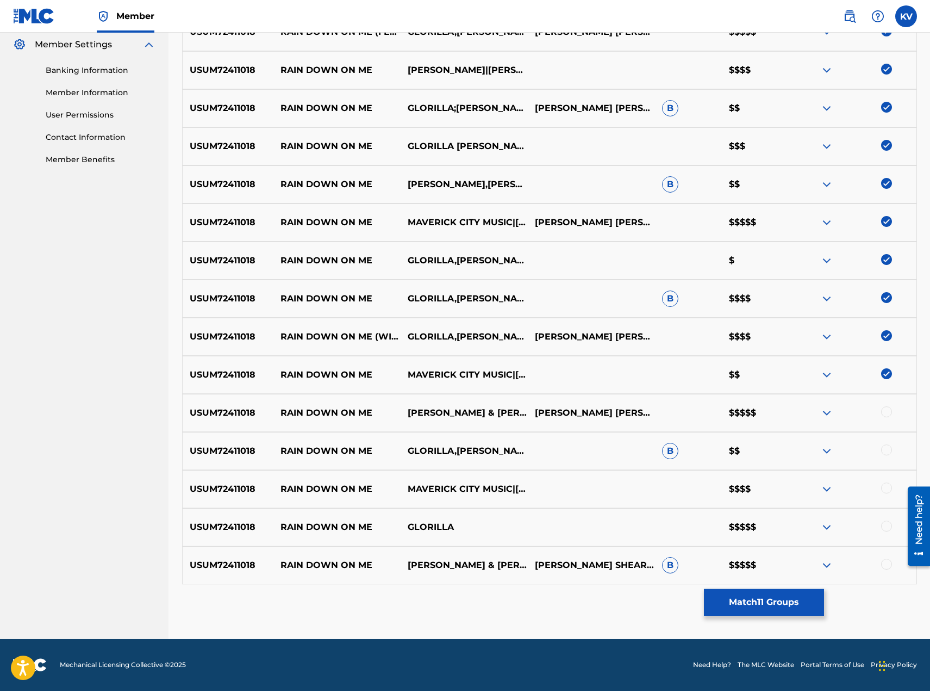
click at [888, 413] on div at bounding box center [886, 411] width 11 height 11
click at [886, 449] on div at bounding box center [886, 449] width 11 height 11
click at [882, 487] on div at bounding box center [886, 487] width 11 height 11
click at [886, 526] on div at bounding box center [886, 525] width 11 height 11
click at [887, 565] on div at bounding box center [886, 563] width 11 height 11
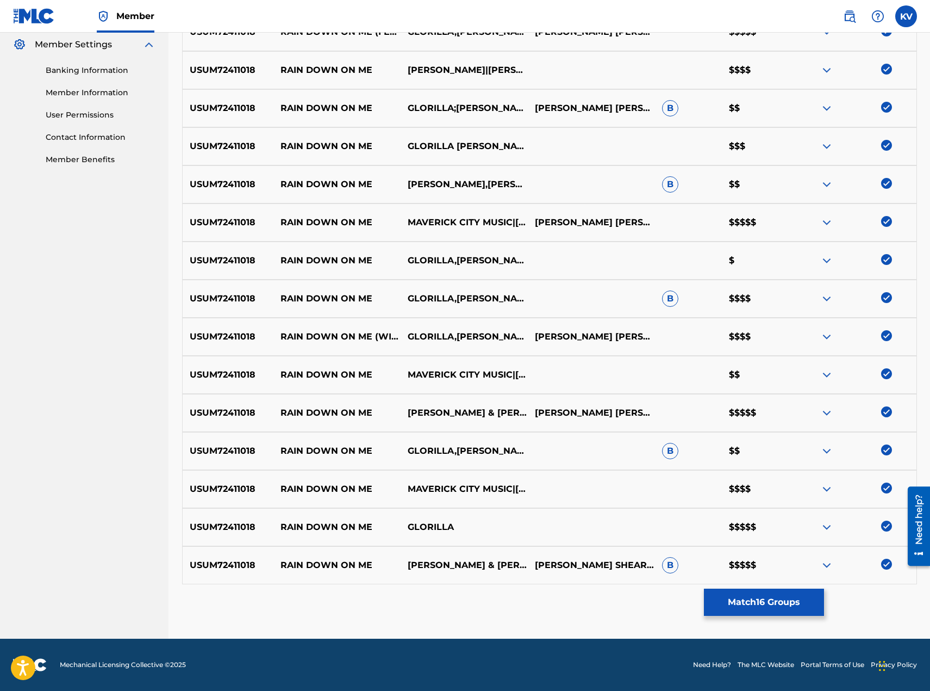
click at [749, 602] on button "Match 16 Groups" at bounding box center [764, 601] width 120 height 27
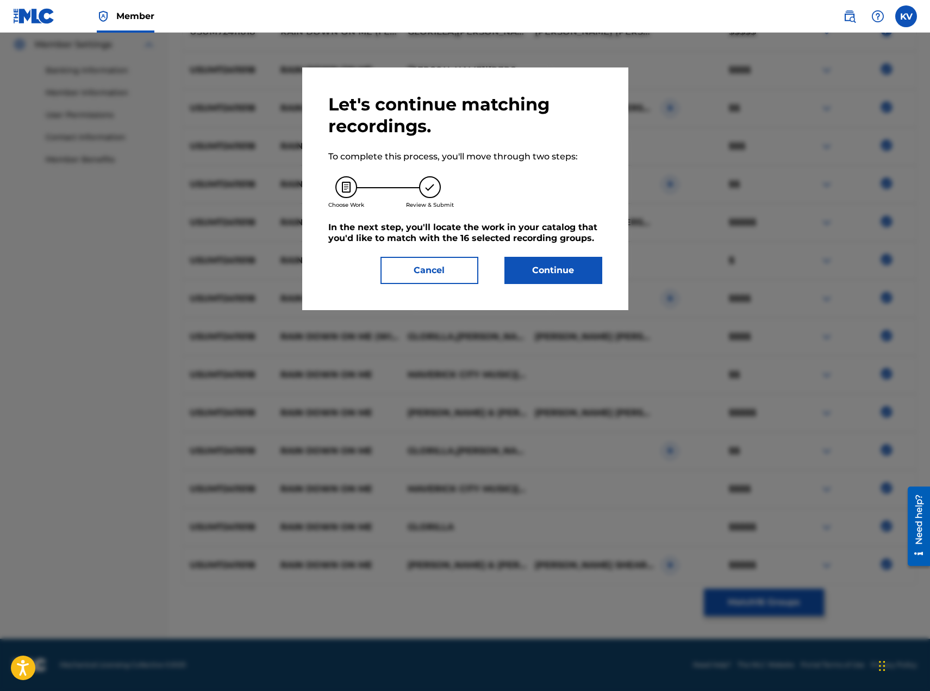
click at [555, 264] on button "Continue" at bounding box center [554, 270] width 98 height 27
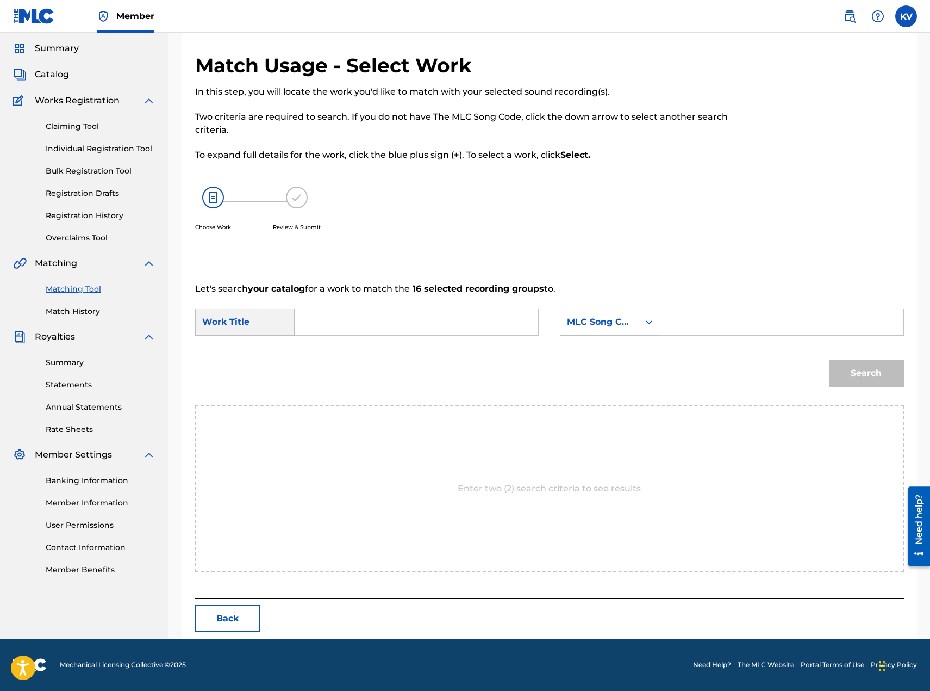
scroll to position [0, 0]
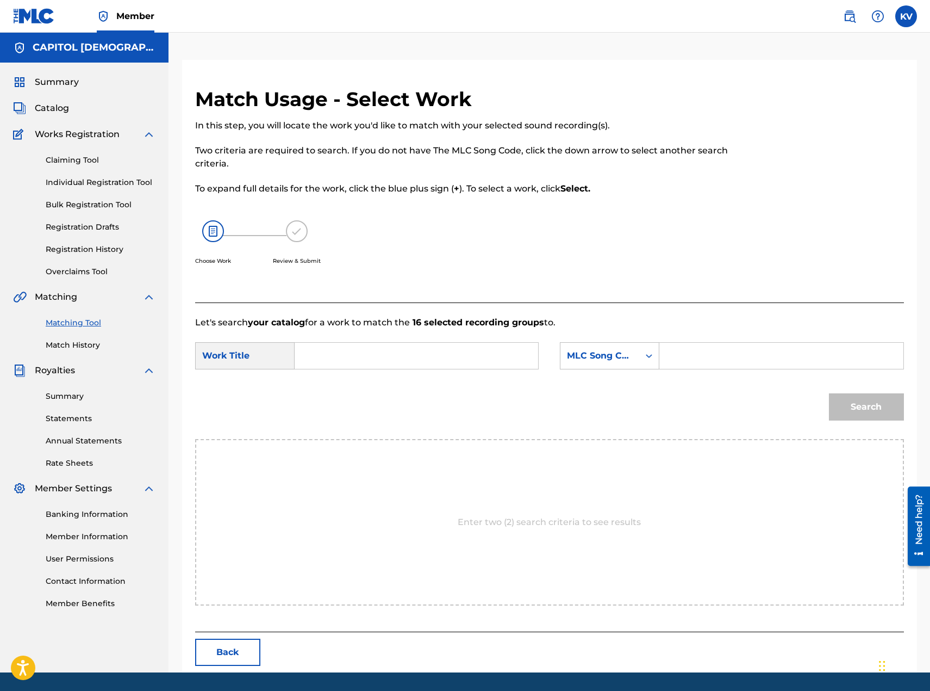
click at [434, 335] on form "SearchWithCriteriafc51f56f-b6a0-4f1e-b689-63297562a0a9 Work Title SearchWithCri…" at bounding box center [549, 384] width 709 height 110
click at [425, 354] on input "Search Form" at bounding box center [416, 356] width 225 height 26
type input "t"
type input "rain down on me"
click at [608, 356] on div "MLC Song Code" at bounding box center [600, 355] width 66 height 13
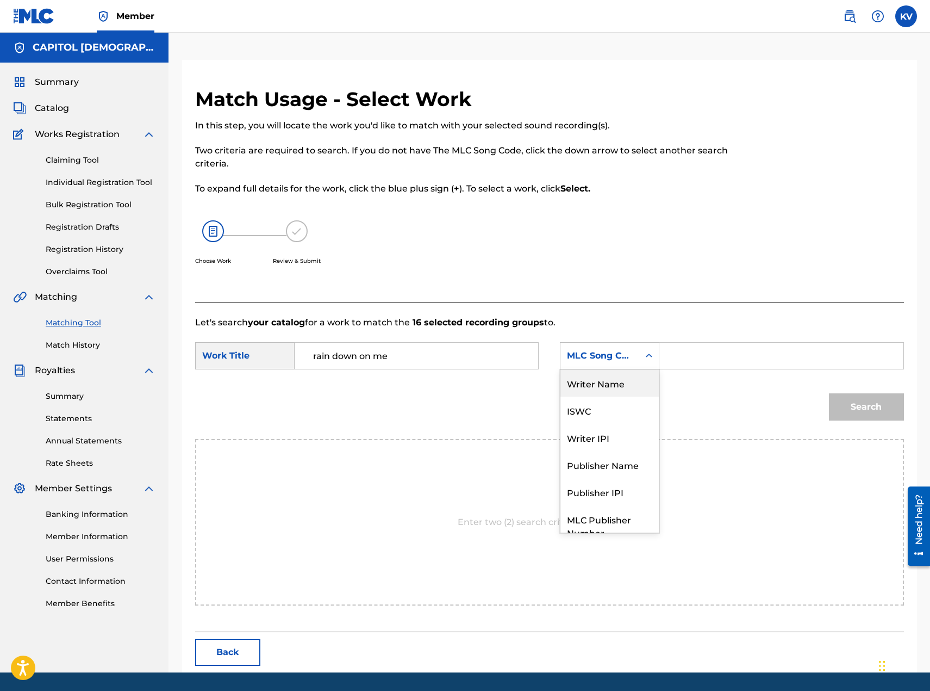
click at [599, 387] on div "Writer Name" at bounding box center [610, 382] width 98 height 27
click at [661, 359] on div "Search Form" at bounding box center [782, 355] width 244 height 27
click at [667, 358] on div "Search Form" at bounding box center [782, 355] width 244 height 27
click at [689, 362] on input "Search Form" at bounding box center [781, 356] width 225 height 26
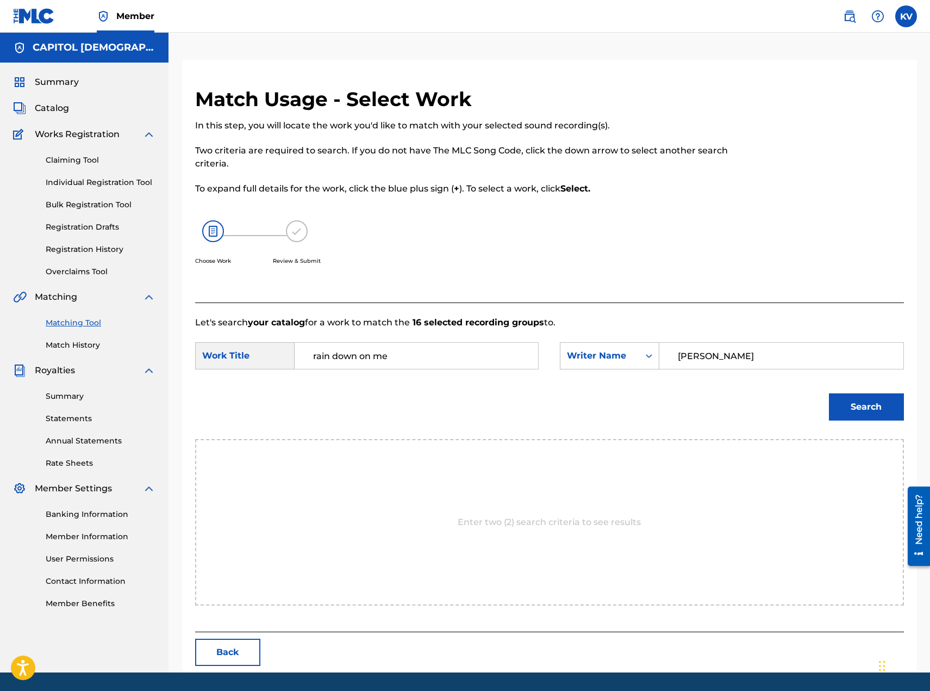
type input "franklin"
click at [856, 399] on button "Search" at bounding box center [866, 406] width 75 height 27
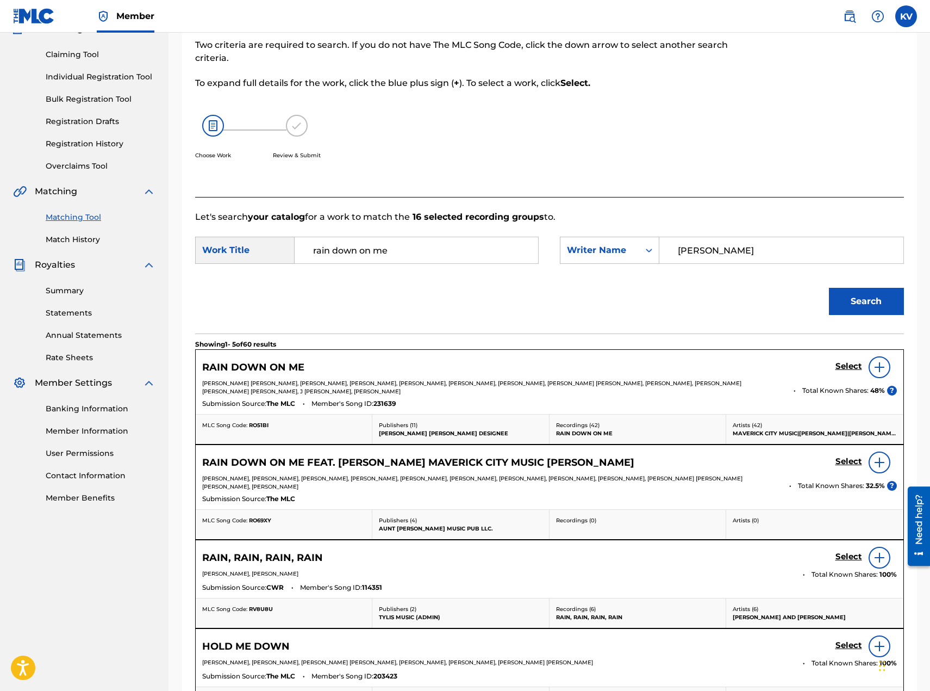
scroll to position [109, 0]
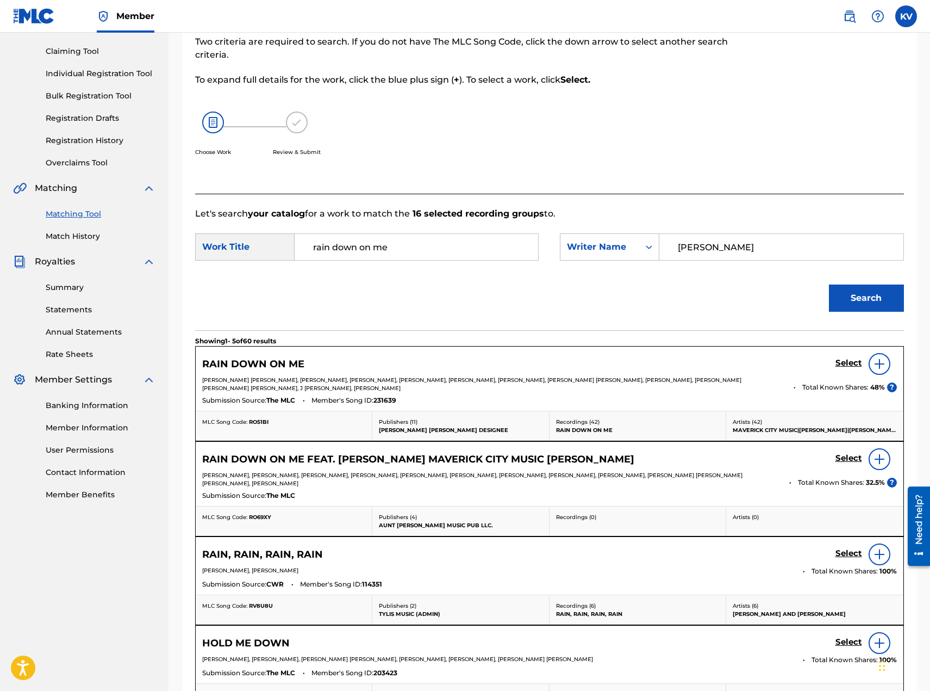
click at [844, 364] on h5 "Select" at bounding box center [849, 363] width 27 height 10
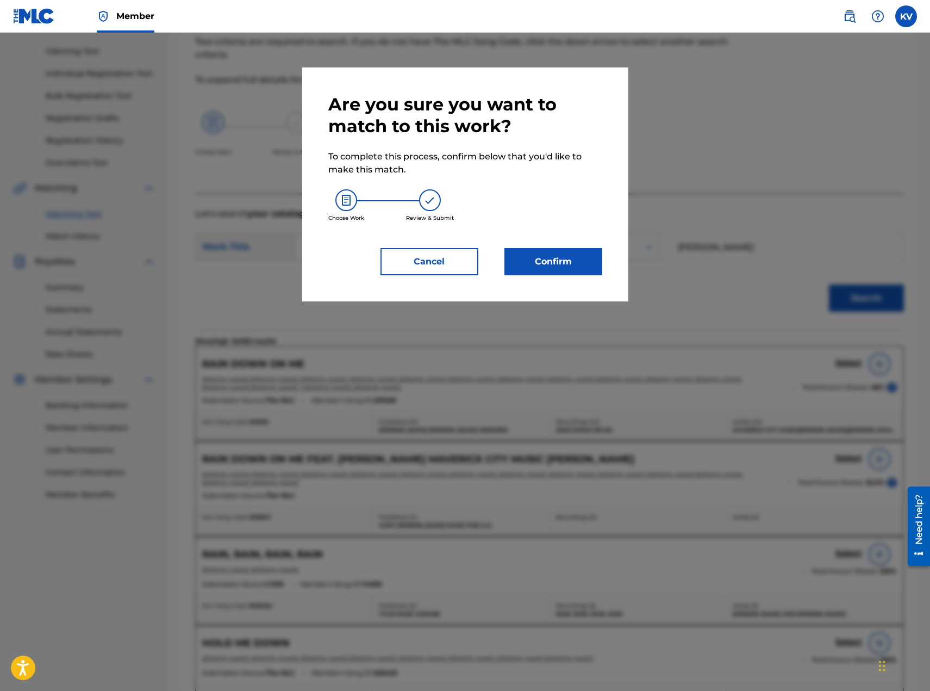
click at [578, 265] on button "Confirm" at bounding box center [554, 261] width 98 height 27
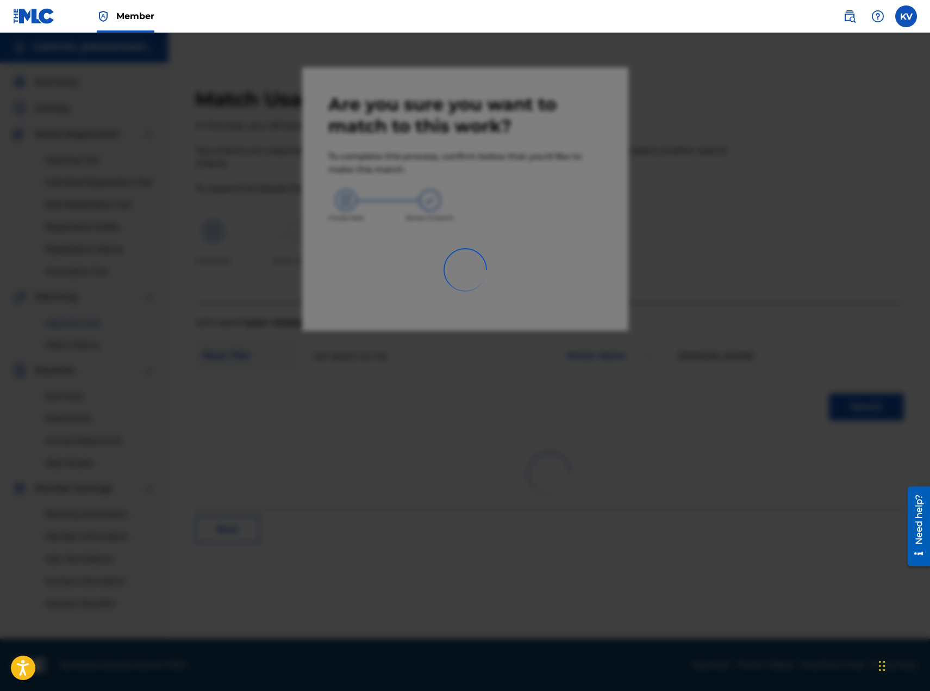
scroll to position [0, 0]
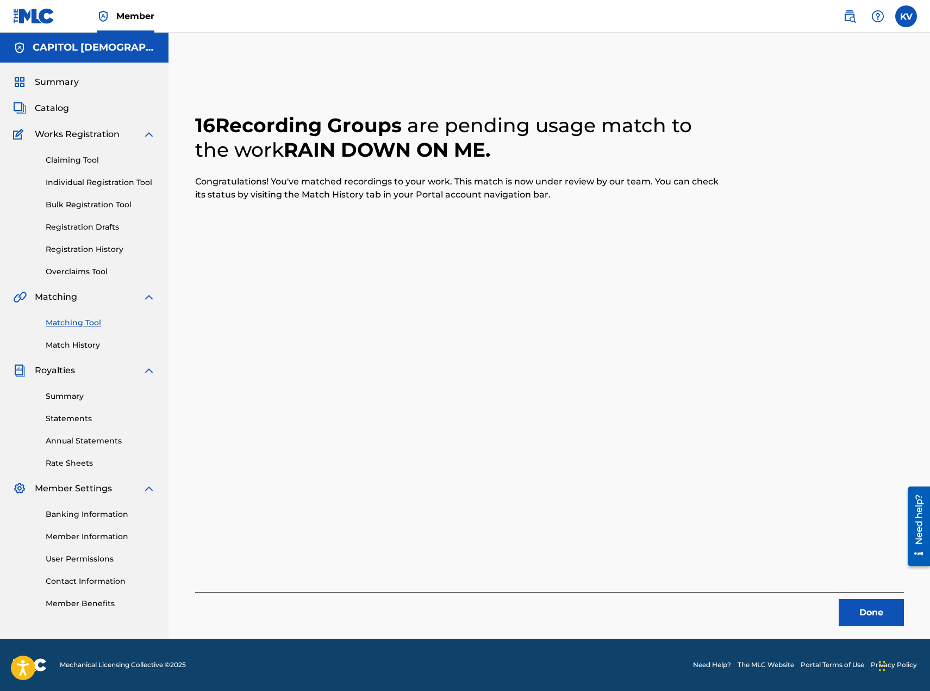
click at [869, 608] on button "Done" at bounding box center [871, 612] width 65 height 27
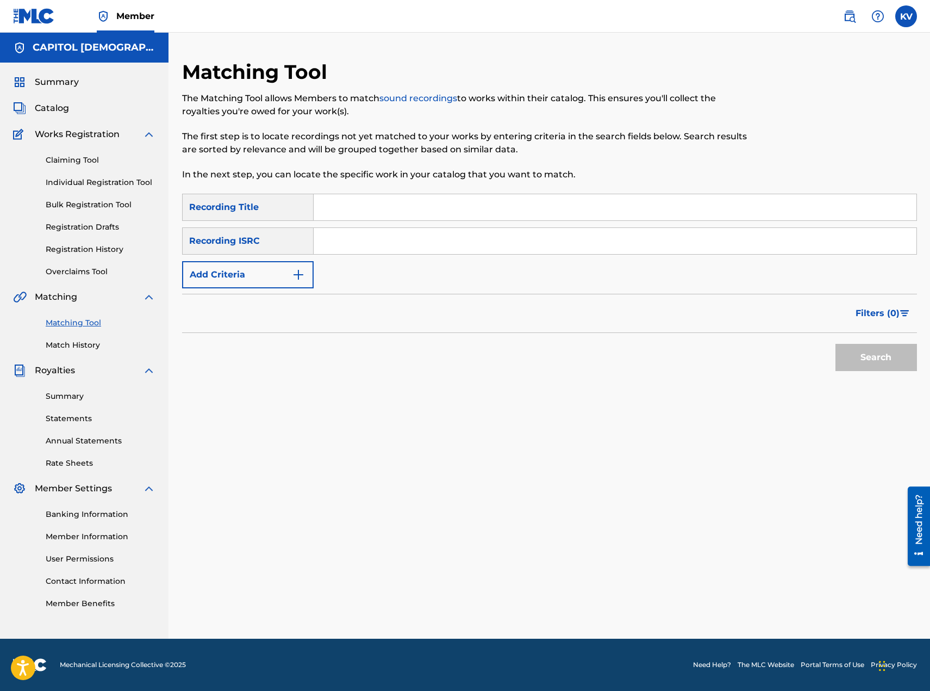
click at [350, 251] on input "Search Form" at bounding box center [615, 241] width 603 height 26
paste input "USUM72412085"
type input "USUM72412085"
click at [868, 349] on button "Search" at bounding box center [877, 357] width 82 height 27
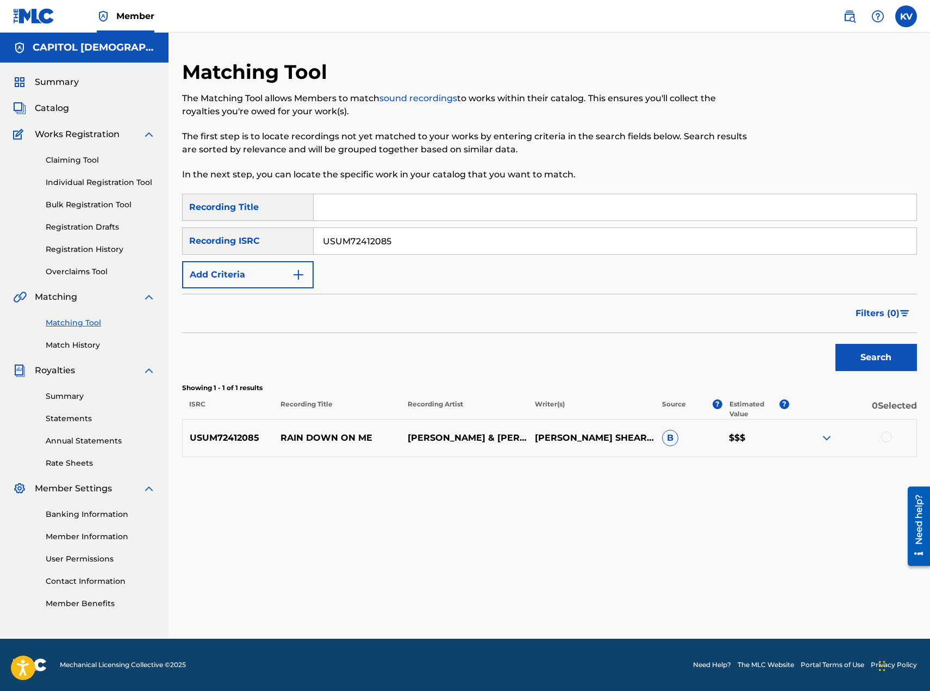
click at [829, 435] on img at bounding box center [826, 437] width 13 height 13
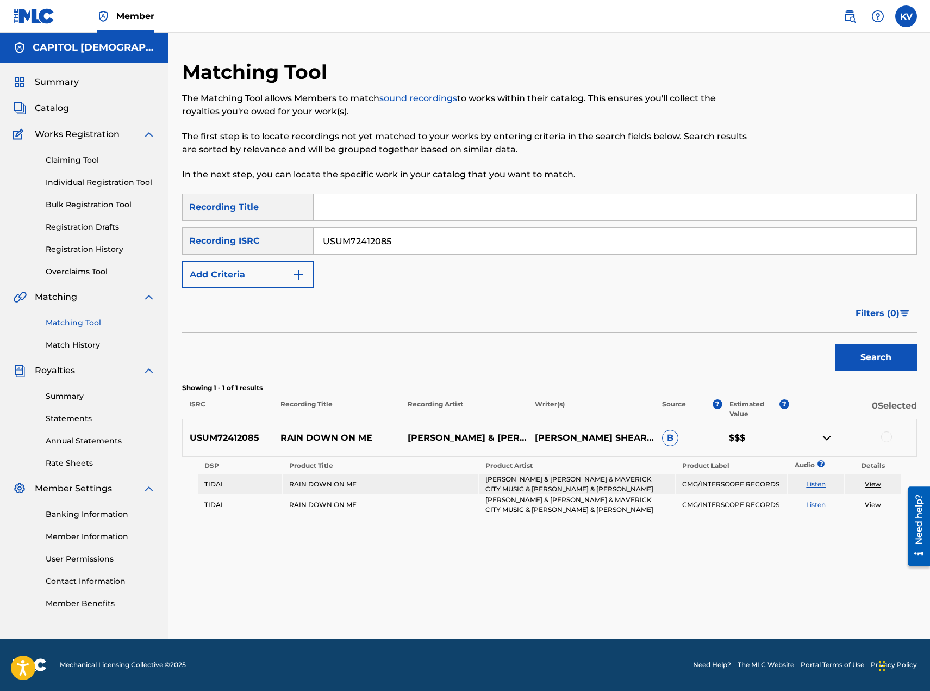
click at [829, 435] on img at bounding box center [826, 437] width 13 height 13
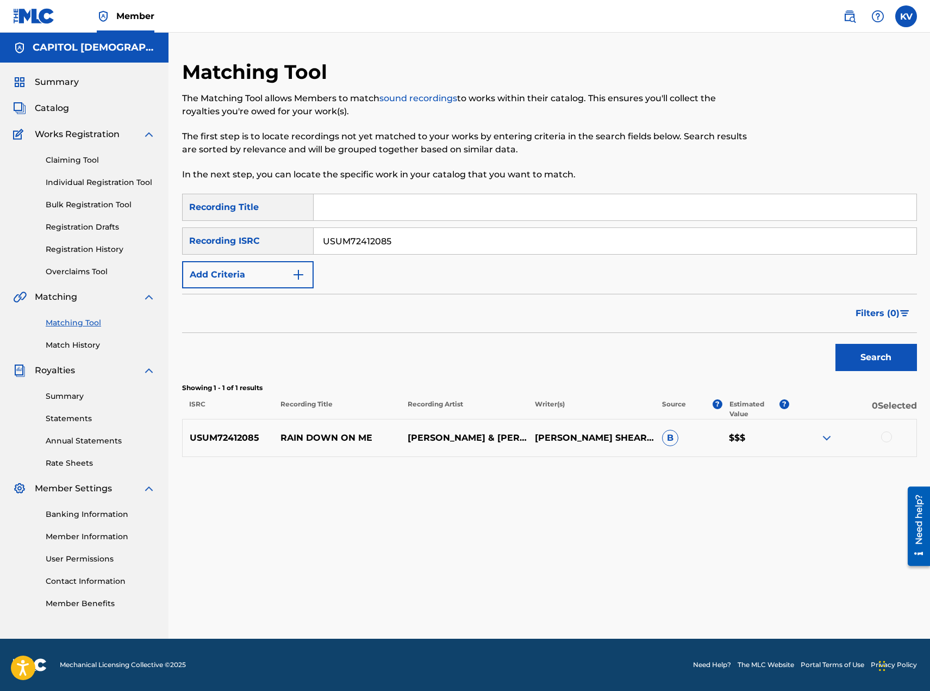
click at [888, 436] on div at bounding box center [886, 436] width 11 height 11
click at [776, 596] on button "Match 1 Group" at bounding box center [764, 601] width 120 height 27
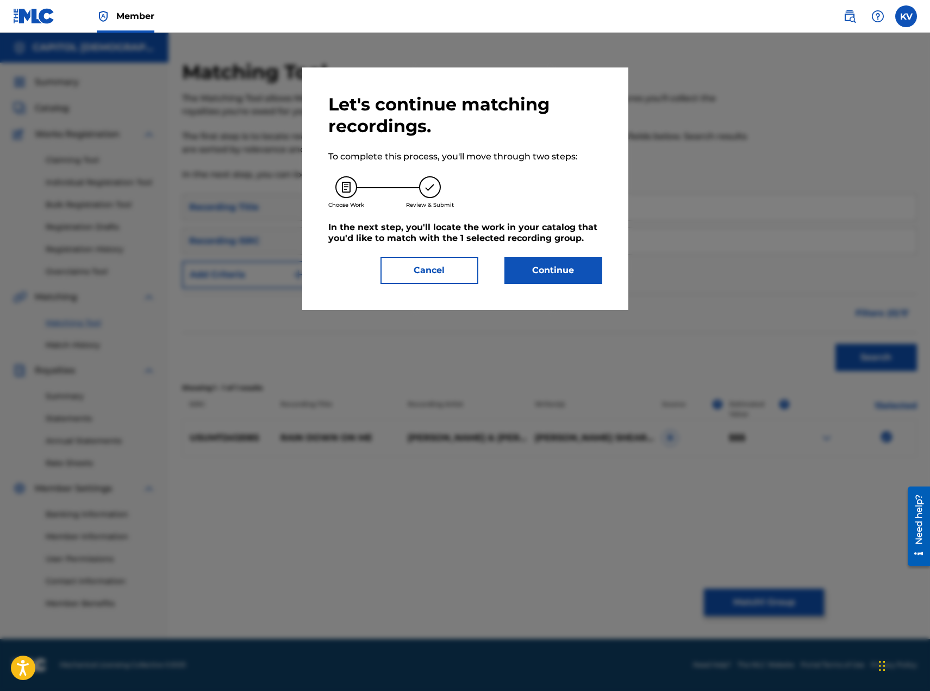
click at [555, 266] on button "Continue" at bounding box center [554, 270] width 98 height 27
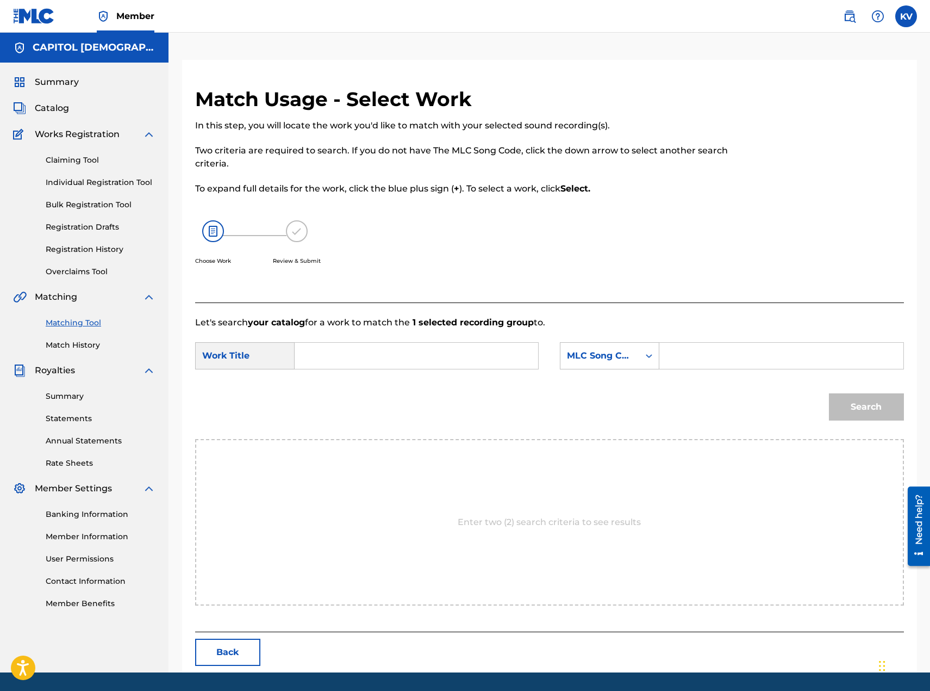
click at [352, 345] on input "Search Form" at bounding box center [416, 356] width 225 height 26
type input "rain down on me"
click at [654, 357] on icon "Search Form" at bounding box center [649, 355] width 11 height 11
click at [599, 376] on div "Writer Name" at bounding box center [610, 382] width 98 height 27
click at [705, 360] on input "Search Form" at bounding box center [781, 356] width 225 height 26
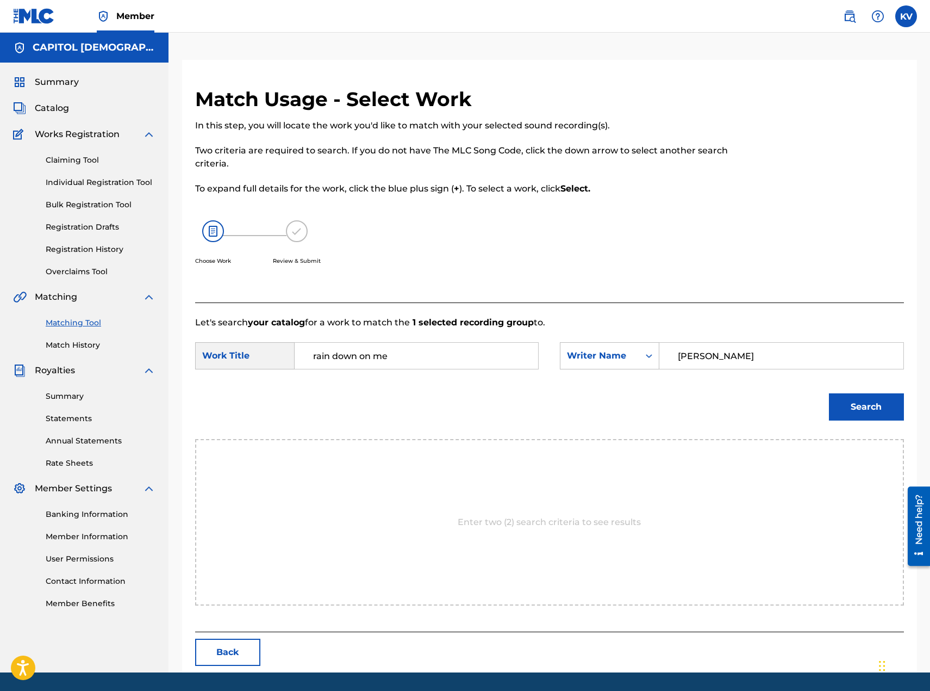
type input "franklin"
click at [876, 412] on button "Search" at bounding box center [866, 406] width 75 height 27
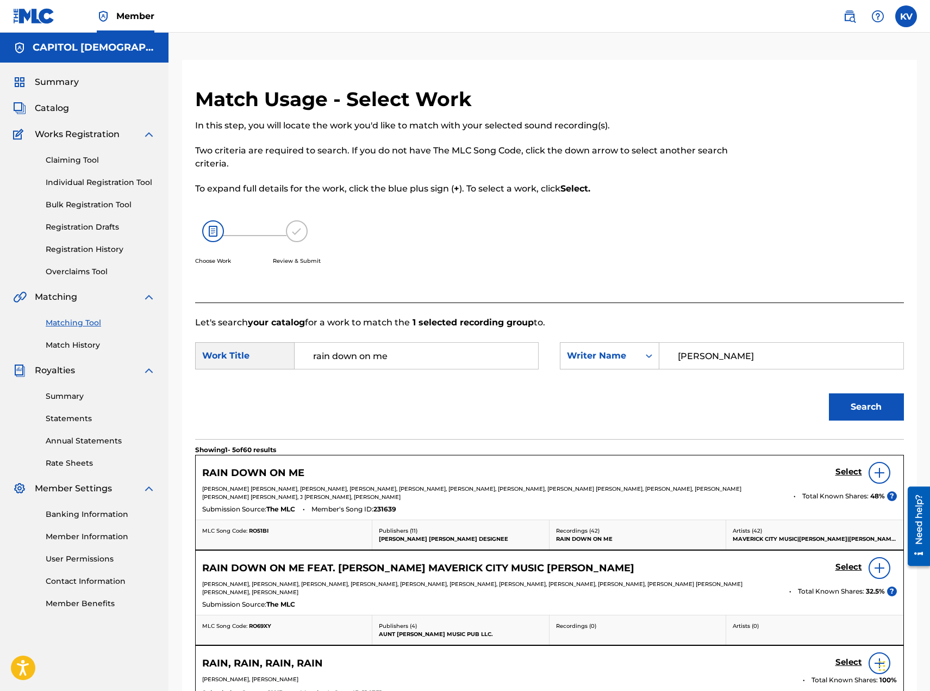
click at [844, 469] on h5 "Select" at bounding box center [849, 472] width 27 height 10
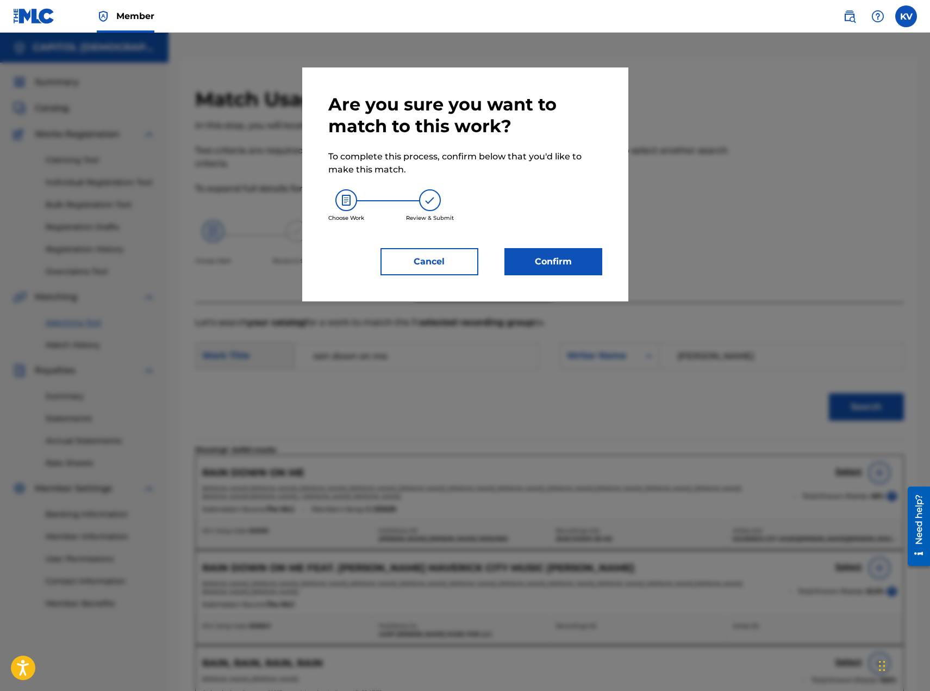
click at [575, 266] on button "Confirm" at bounding box center [554, 261] width 98 height 27
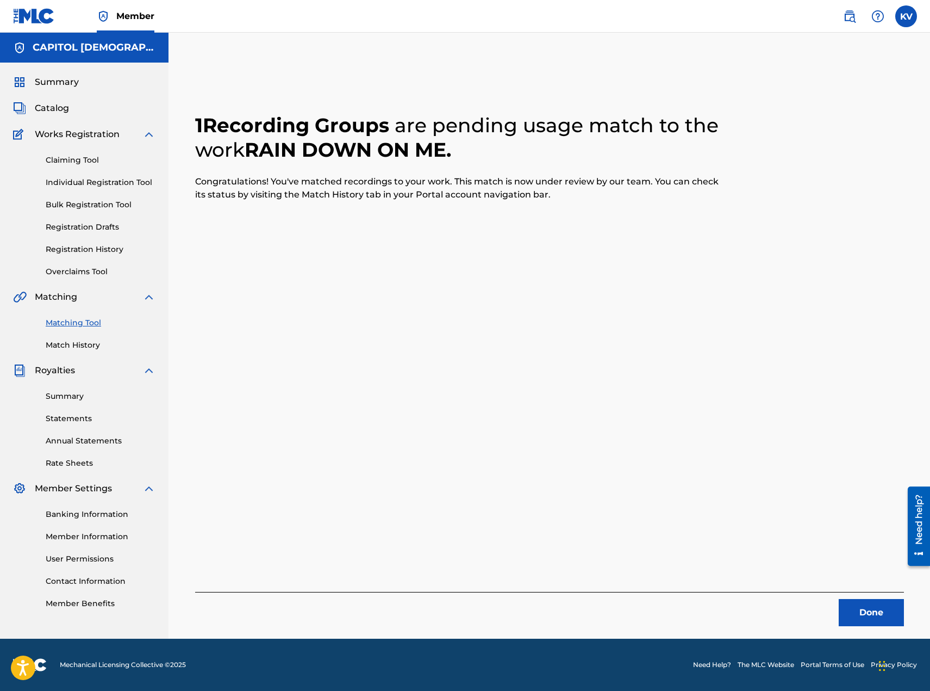
click at [872, 612] on button "Done" at bounding box center [871, 612] width 65 height 27
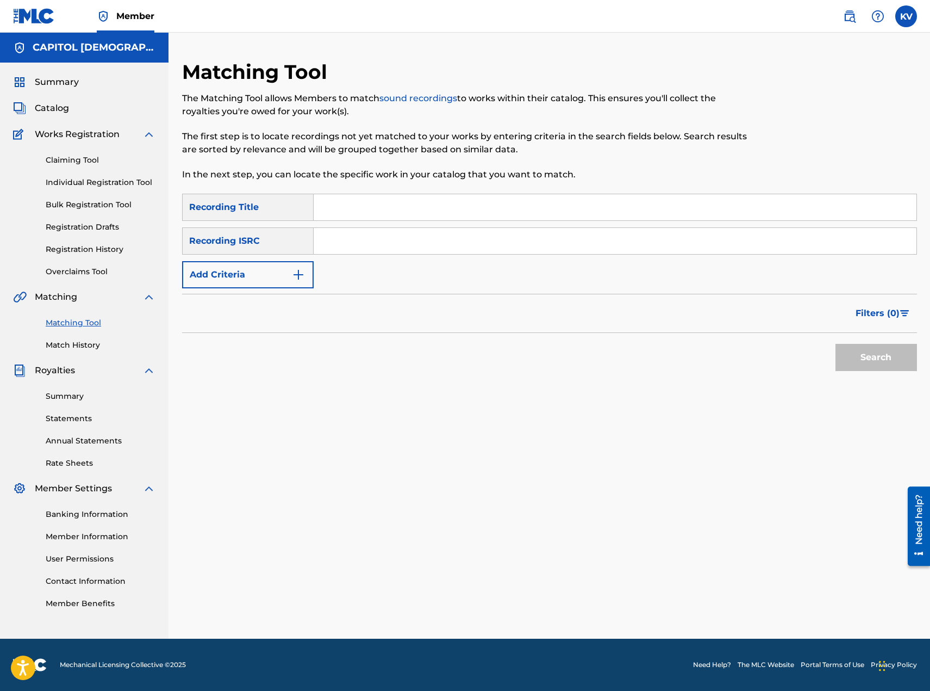
click at [365, 243] on input "Search Form" at bounding box center [615, 241] width 603 height 26
paste input "QM6N22520980"
click at [864, 356] on button "Search" at bounding box center [877, 357] width 82 height 27
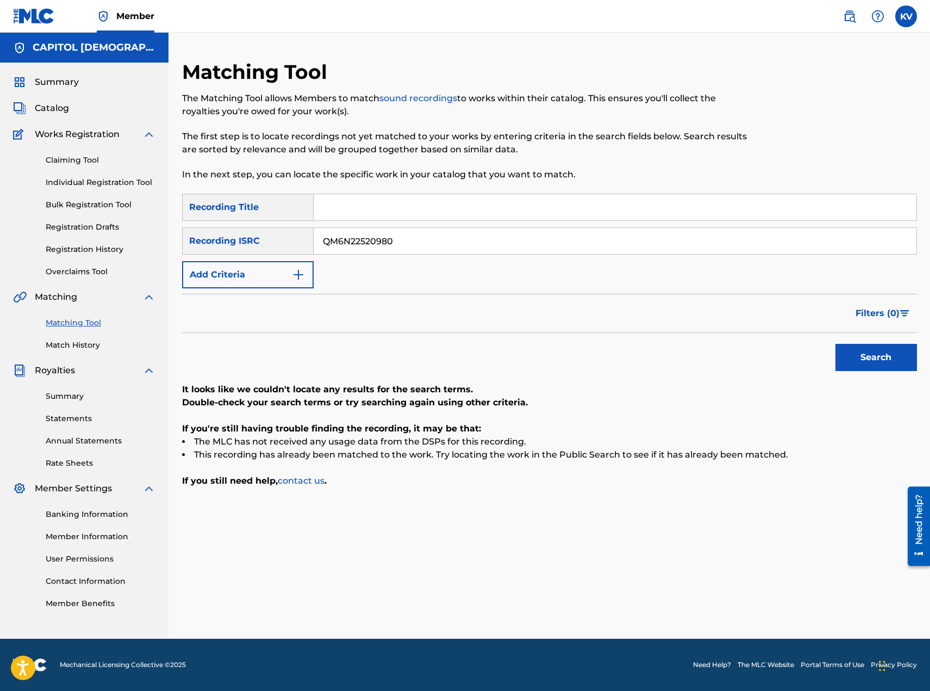
drag, startPoint x: 421, startPoint y: 245, endPoint x: 261, endPoint y: 210, distance: 163.7
click at [263, 210] on div "SearchWithCriteria16728611-12a2-4c81-a089-c39ab6834cd8 Recording Title SearchWi…" at bounding box center [549, 241] width 735 height 95
paste input "4TW2583607"
type input "QM4TW2583607"
click at [872, 366] on button "Search" at bounding box center [877, 357] width 82 height 27
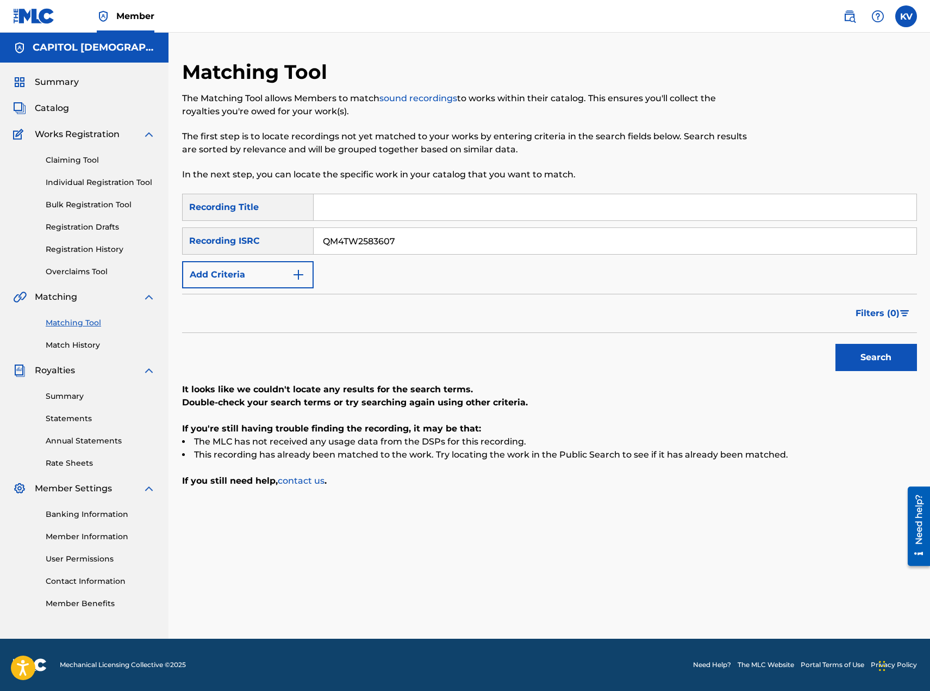
click at [339, 212] on input "Search Form" at bounding box center [615, 207] width 603 height 26
type input "don't judge me"
drag, startPoint x: 474, startPoint y: 238, endPoint x: 305, endPoint y: 240, distance: 168.6
click at [306, 240] on div "SearchWithCriteria363580e3-9b3a-4ea8-aa97-3e947ff13aab Recording ISRC QM4TW2583…" at bounding box center [549, 240] width 735 height 27
click at [246, 275] on button "Add Criteria" at bounding box center [248, 274] width 132 height 27
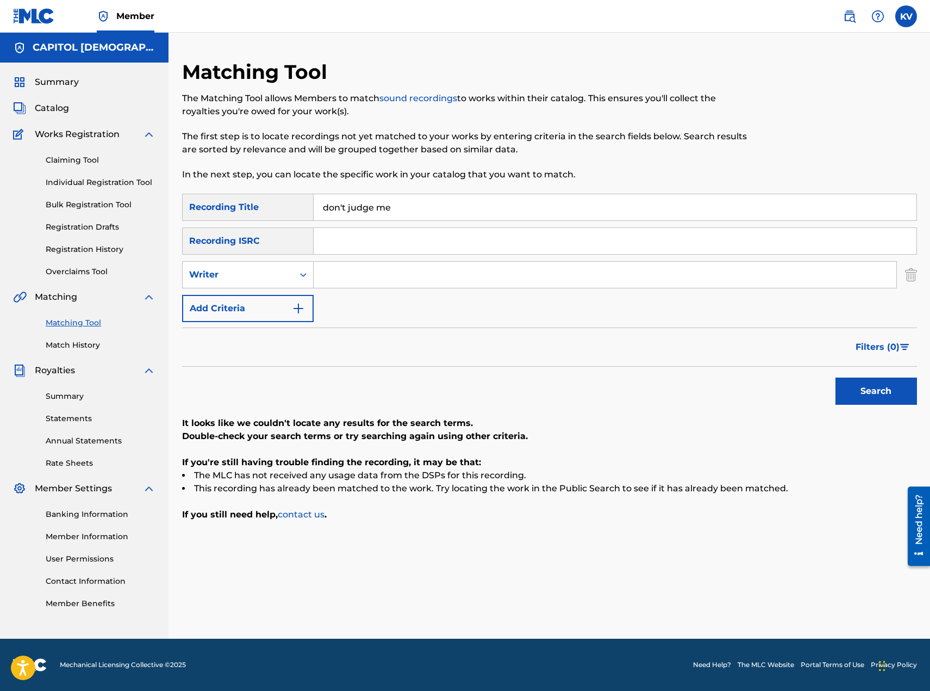
click at [337, 274] on input "Search Form" at bounding box center [605, 275] width 583 height 26
click at [242, 287] on div "Writer" at bounding box center [248, 274] width 132 height 27
click at [242, 302] on div "Recording Artist" at bounding box center [248, 301] width 130 height 27
click at [345, 272] on input "Search Form" at bounding box center [605, 275] width 583 height 26
type input "[PERSON_NAME]"
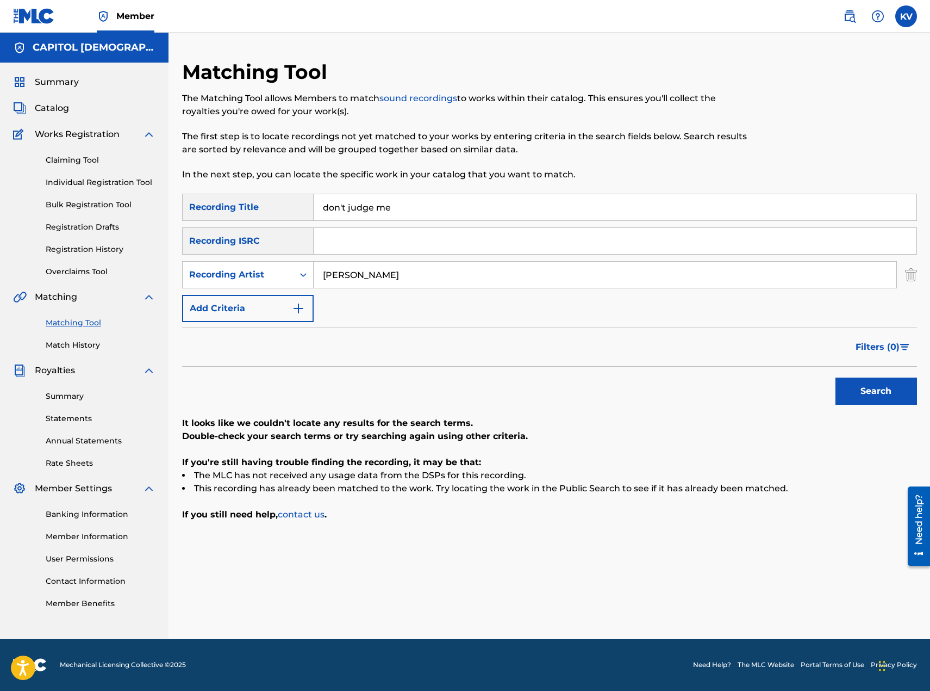
click at [836, 377] on button "Search" at bounding box center [877, 390] width 82 height 27
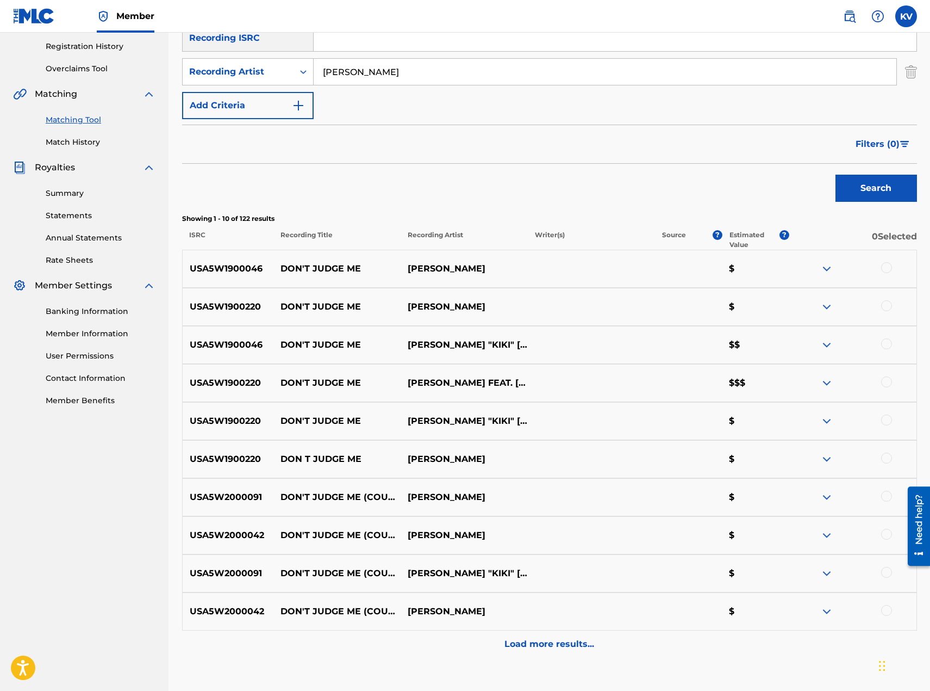
scroll to position [276, 0]
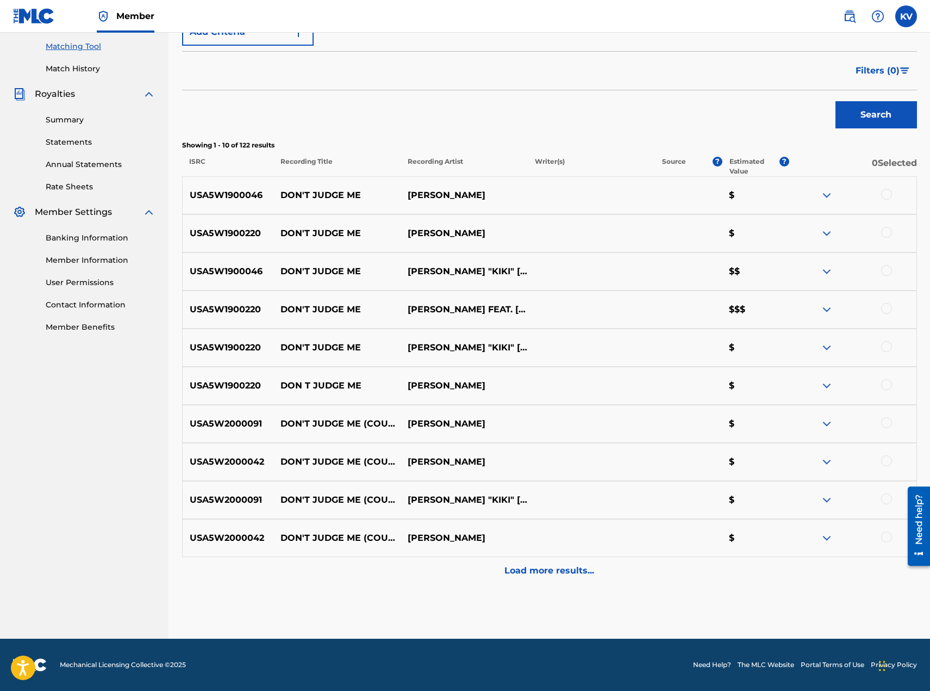
click at [546, 573] on p "Load more results..." at bounding box center [550, 570] width 90 height 13
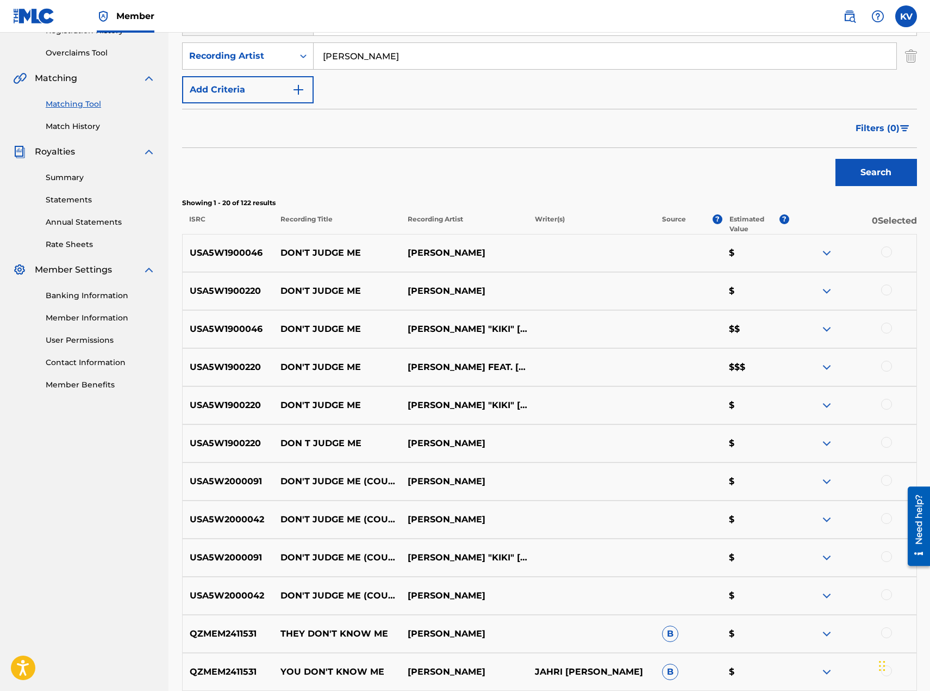
scroll to position [217, 0]
